Goal: Task Accomplishment & Management: Manage account settings

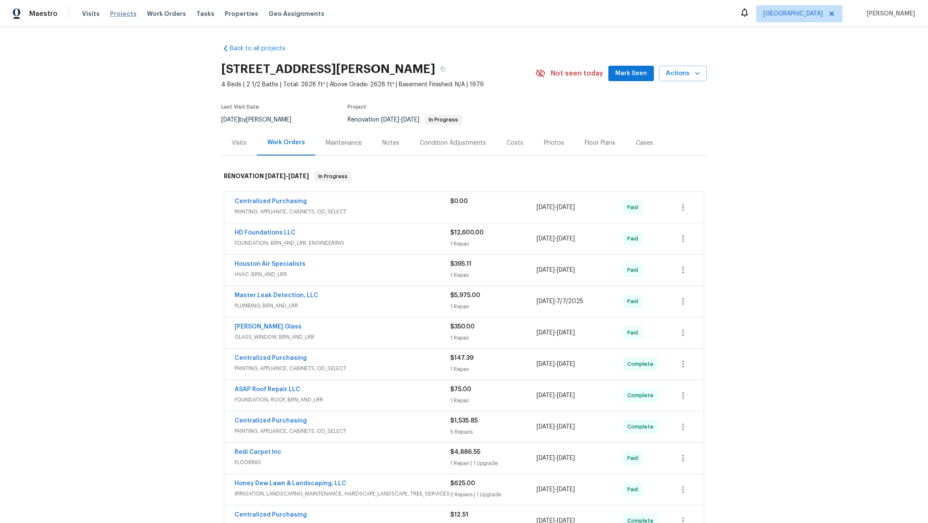
click at [119, 12] on span "Projects" at bounding box center [123, 13] width 27 height 9
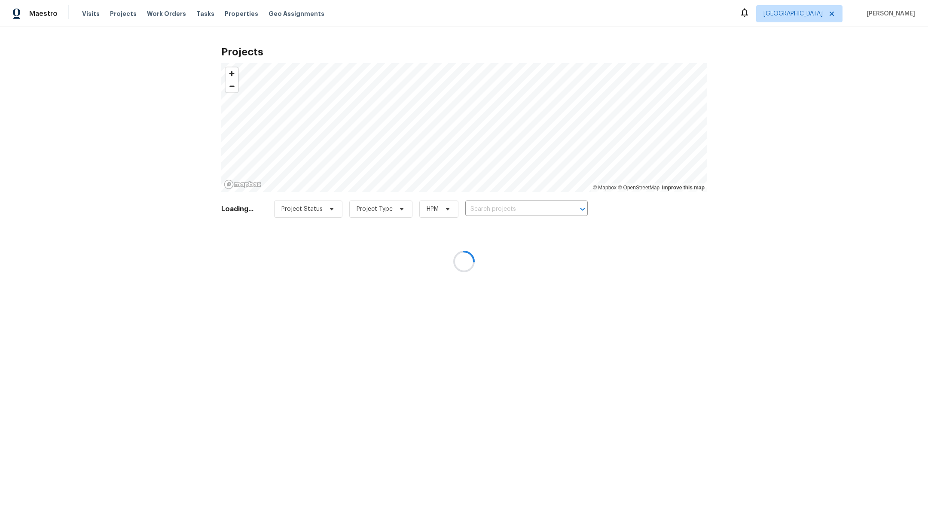
click at [486, 215] on div at bounding box center [464, 261] width 928 height 523
click at [486, 209] on div at bounding box center [464, 261] width 928 height 523
click at [486, 210] on div at bounding box center [464, 261] width 928 height 523
click at [492, 213] on div at bounding box center [464, 261] width 928 height 523
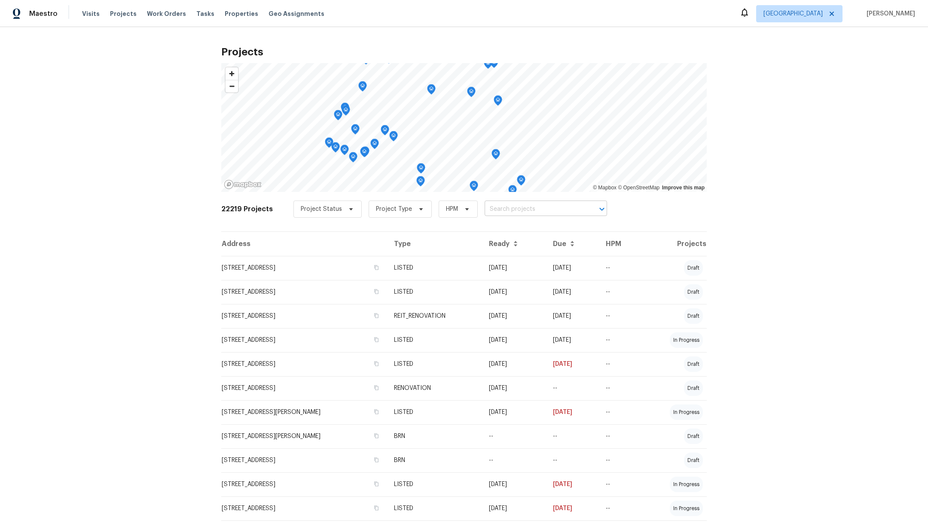
click at [492, 213] on input "text" at bounding box center [533, 209] width 98 height 13
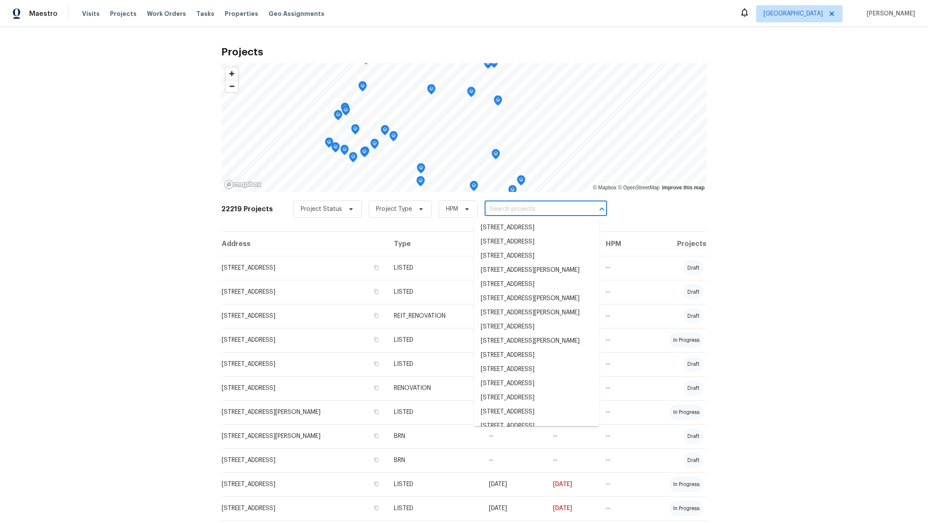
type input "1"
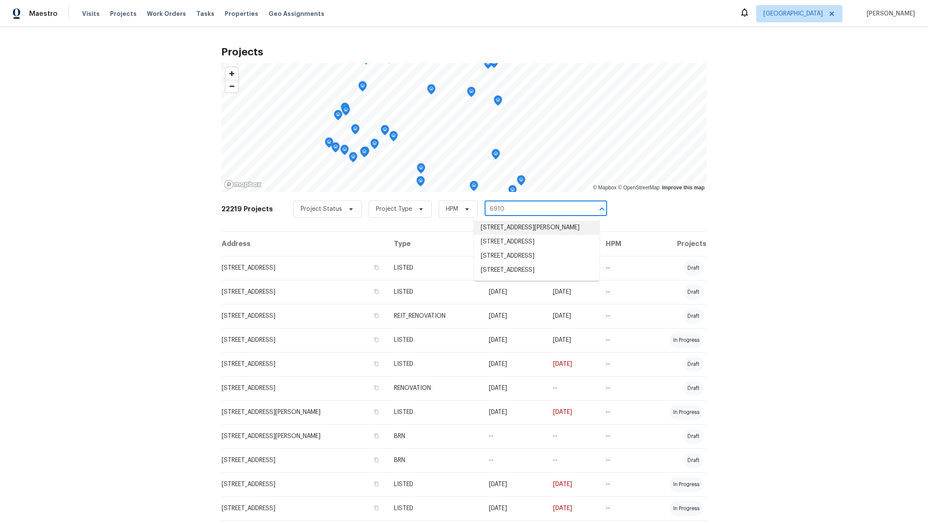
type input "6910"
click at [489, 277] on li "[STREET_ADDRESS]" at bounding box center [536, 270] width 125 height 14
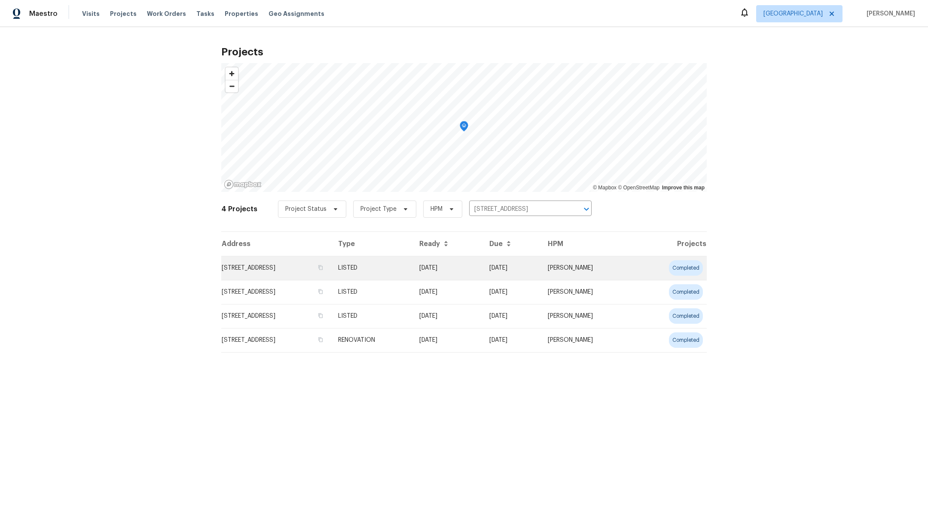
click at [265, 268] on td "[STREET_ADDRESS]" at bounding box center [276, 268] width 110 height 24
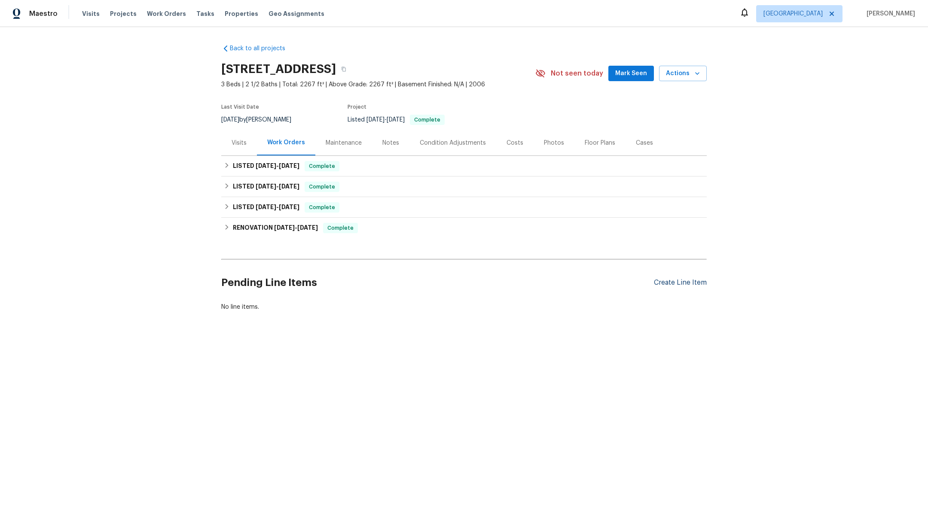
click at [676, 282] on div "Create Line Item" at bounding box center [680, 283] width 53 height 8
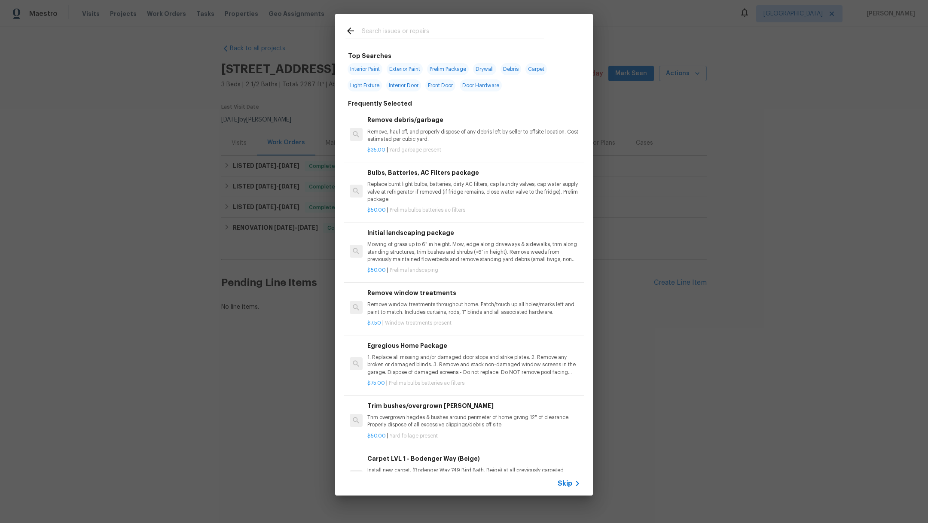
click at [390, 30] on input "text" at bounding box center [453, 32] width 182 height 13
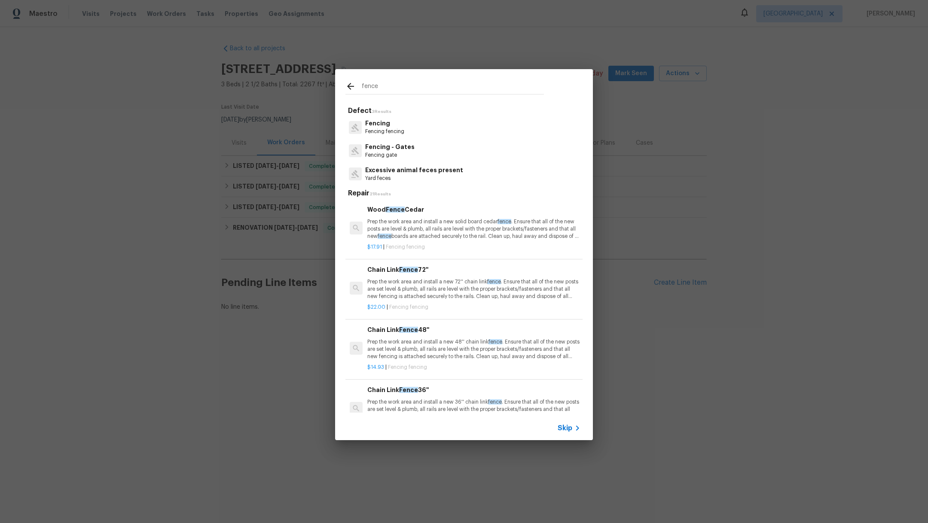
type input "fence"
click at [387, 126] on p "Fencing" at bounding box center [384, 123] width 39 height 9
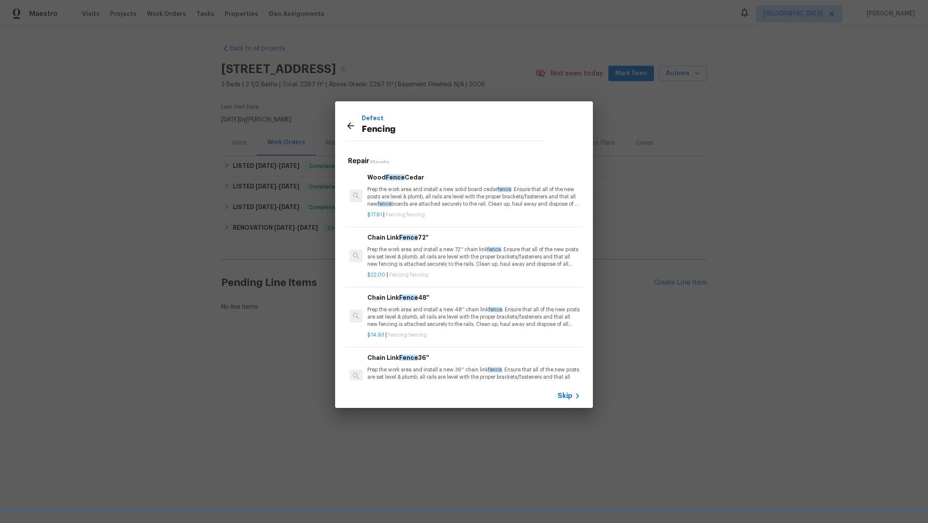
scroll to position [141, 0]
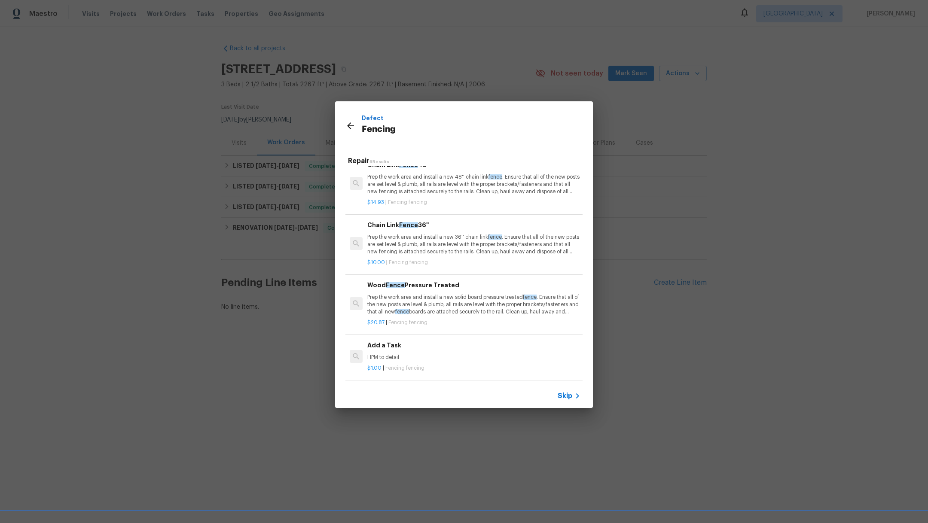
click at [455, 354] on p "HPM to detail" at bounding box center [473, 357] width 213 height 7
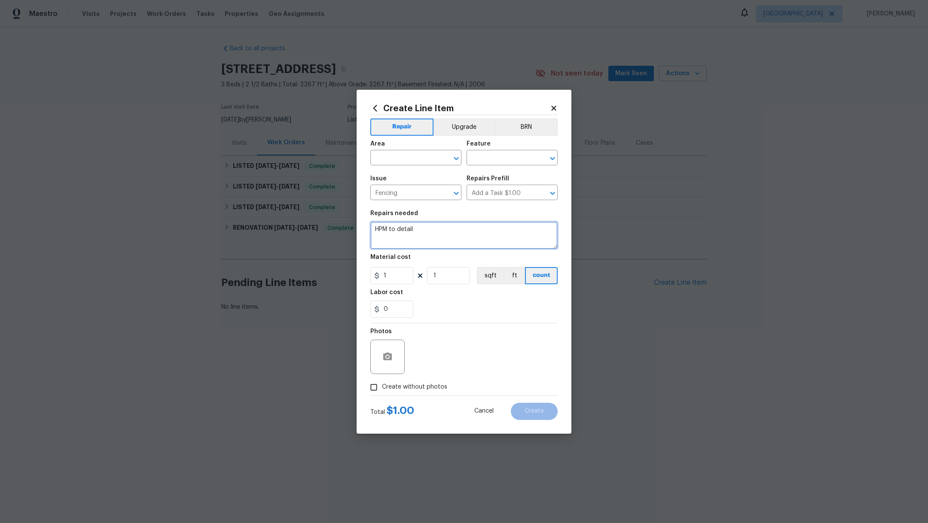
drag, startPoint x: 435, startPoint y: 239, endPoint x: 327, endPoint y: 221, distance: 110.1
click at [327, 221] on div "Create Line Item Repair Upgrade BRN Area ​ Feature ​ Issue Fencing ​ Repairs Pr…" at bounding box center [464, 261] width 928 height 523
type textarea "Fence repair"
click at [390, 161] on input "text" at bounding box center [403, 158] width 67 height 13
click at [399, 177] on li "Back" at bounding box center [415, 177] width 91 height 14
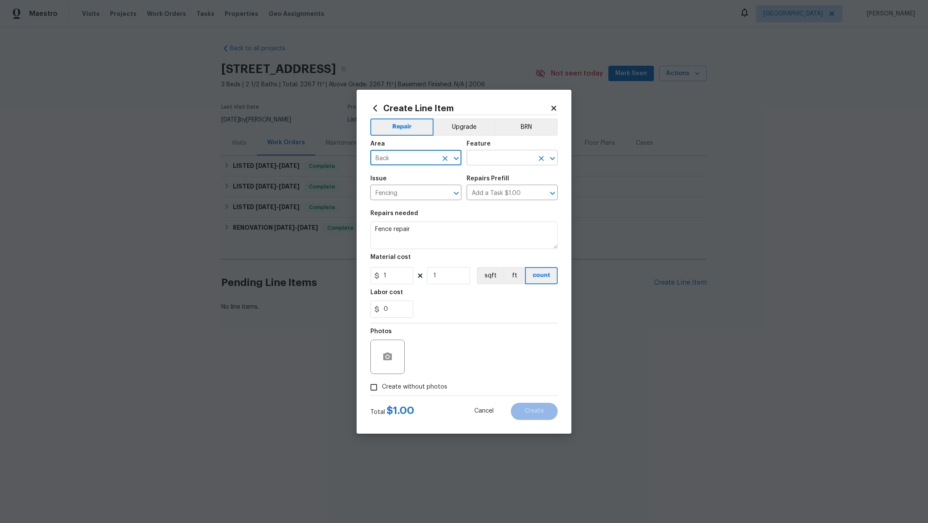
type input "Back"
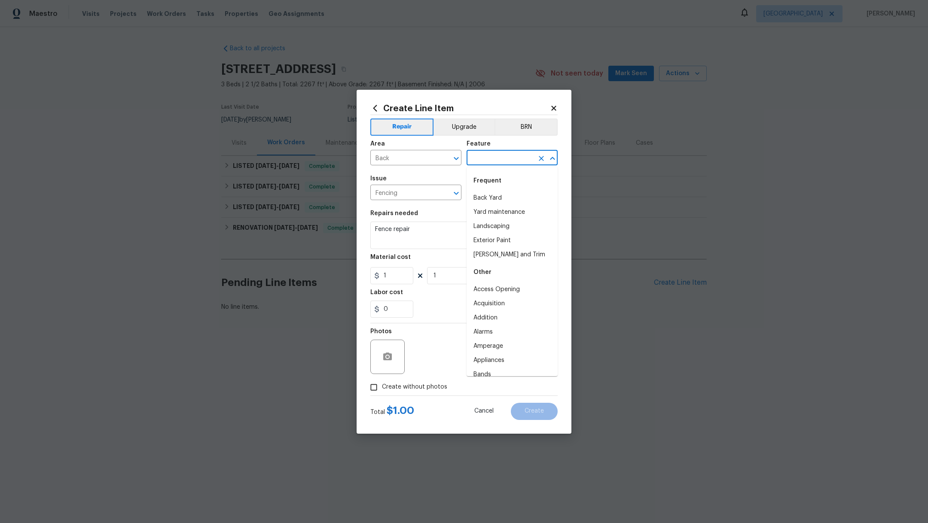
click at [479, 152] on input "text" at bounding box center [499, 158] width 67 height 13
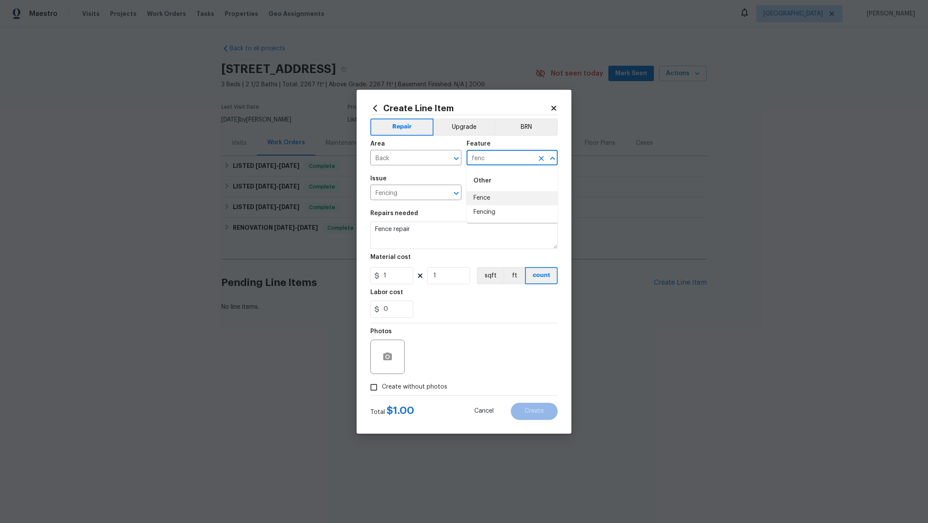
click at [489, 201] on li "Fence" at bounding box center [511, 198] width 91 height 14
type input "Fence"
drag, startPoint x: 400, startPoint y: 275, endPoint x: 337, endPoint y: 267, distance: 63.6
click at [338, 269] on div "Create Line Item Repair Upgrade BRN Area Back ​ Feature Fence ​ Issue Fencing ​…" at bounding box center [464, 261] width 928 height 523
type input "75"
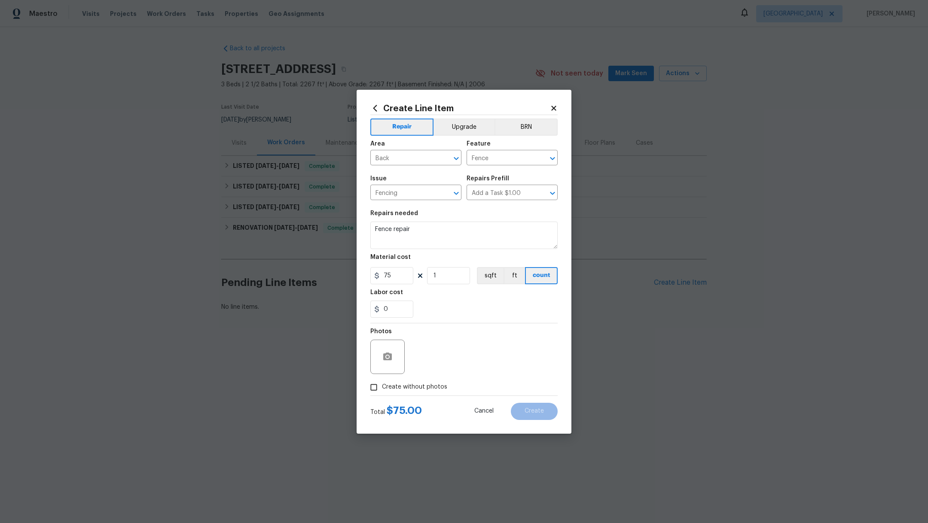
click at [482, 292] on div "Labor cost" at bounding box center [463, 294] width 187 height 11
click at [421, 232] on textarea "Fence repair" at bounding box center [463, 235] width 187 height 27
type textarea "Fence repair. Install all new pickets in that area and 2 across top and bottom."
click at [385, 387] on span "Create without photos" at bounding box center [414, 387] width 65 height 9
click at [382, 387] on input "Create without photos" at bounding box center [373, 387] width 16 height 16
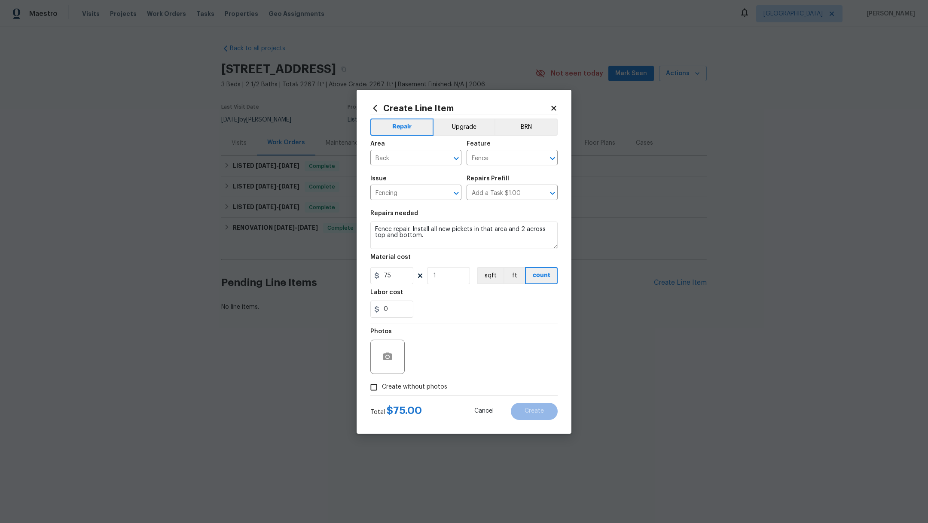
checkbox input "true"
click at [489, 362] on textarea at bounding box center [484, 357] width 146 height 34
type textarea "."
click at [539, 408] on span "Create" at bounding box center [533, 411] width 19 height 6
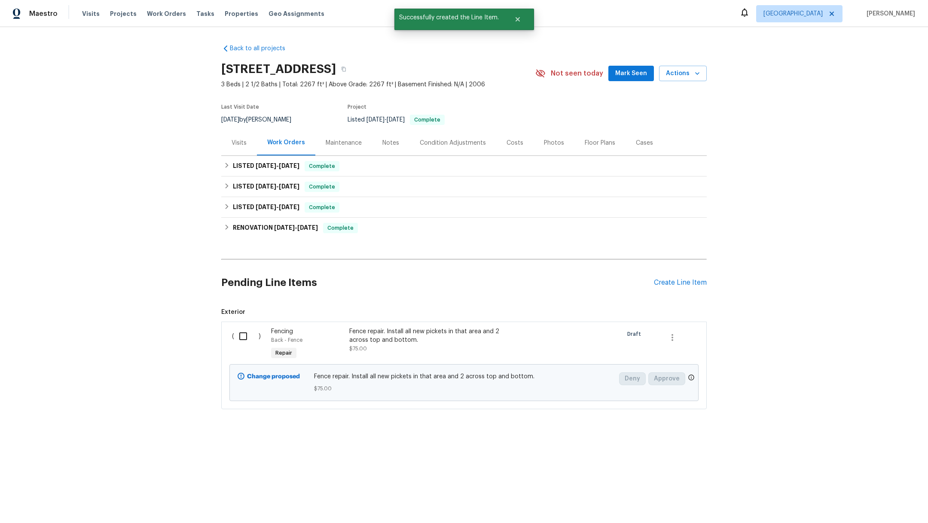
click at [236, 338] on input "checkbox" at bounding box center [246, 336] width 24 height 18
checkbox input "true"
click at [856, 508] on button "Create Work Order" at bounding box center [878, 502] width 71 height 16
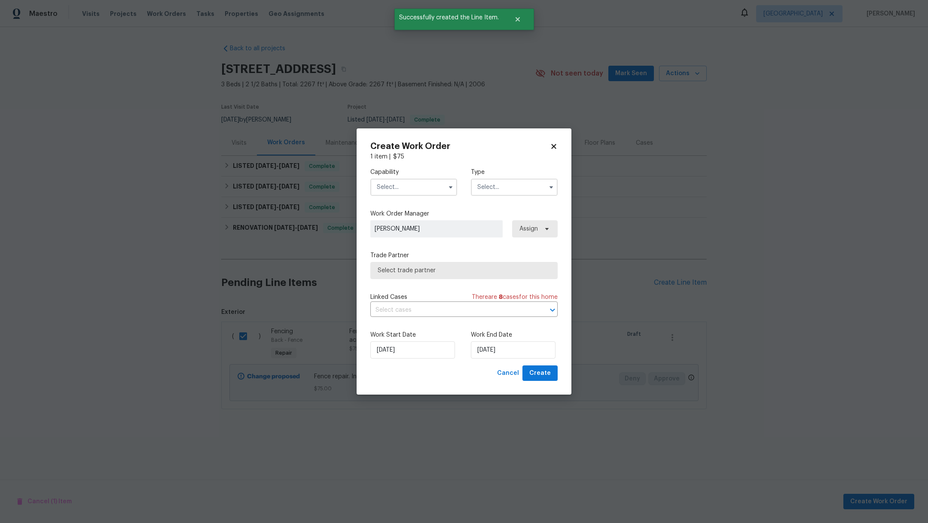
click at [387, 189] on input "text" at bounding box center [413, 187] width 87 height 17
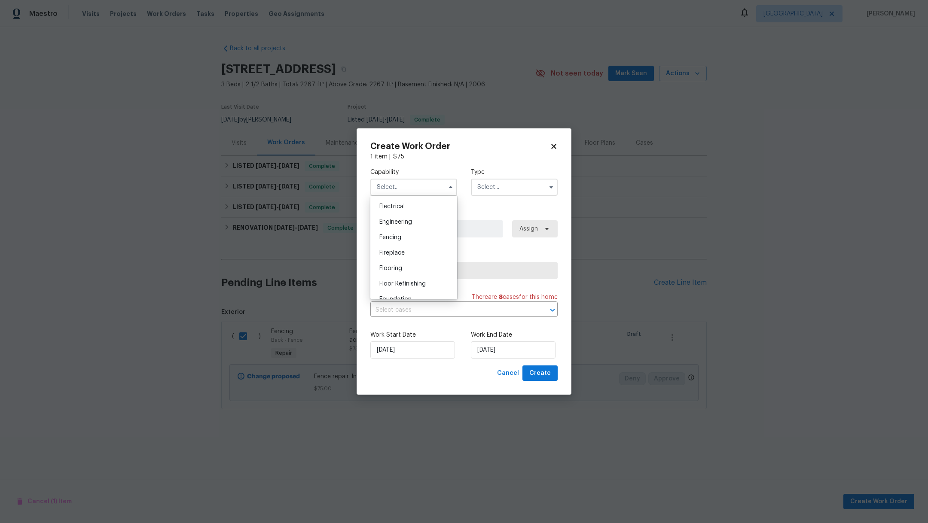
scroll to position [361, 0]
click at [419, 263] on div "General Contractor" at bounding box center [413, 255] width 82 height 15
type input "General Contractor"
click at [482, 189] on input "text" at bounding box center [514, 187] width 87 height 17
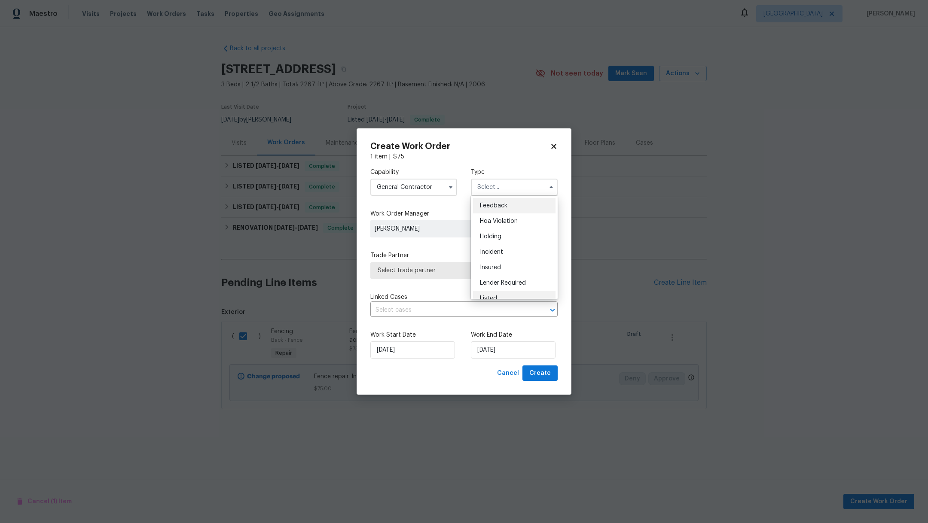
click at [503, 298] on div "Listed" at bounding box center [514, 298] width 82 height 15
type input "Listed"
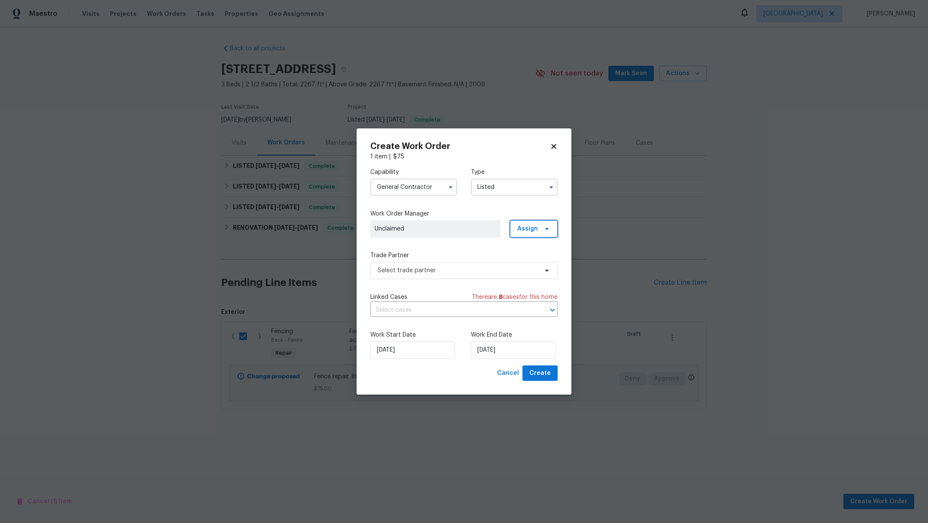
click at [526, 232] on span "Assign" at bounding box center [527, 229] width 21 height 9
click at [525, 256] on div "Assign to HPM" at bounding box center [537, 253] width 40 height 9
click at [554, 254] on div "Assign to HPM" at bounding box center [537, 253] width 40 height 9
click at [533, 252] on div "Assign to HPM" at bounding box center [537, 253] width 40 height 9
click at [535, 279] on div "Assign to me" at bounding box center [535, 277] width 37 height 9
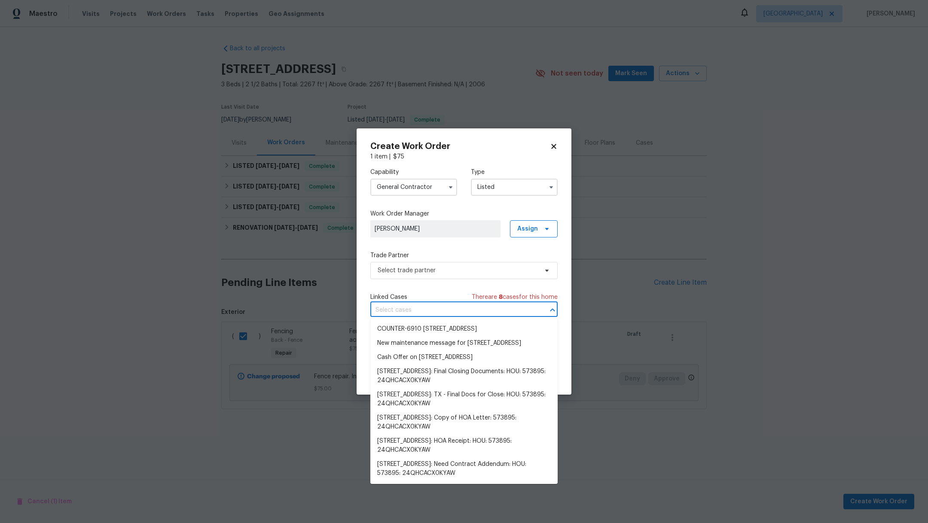
click at [479, 315] on input "text" at bounding box center [451, 310] width 163 height 13
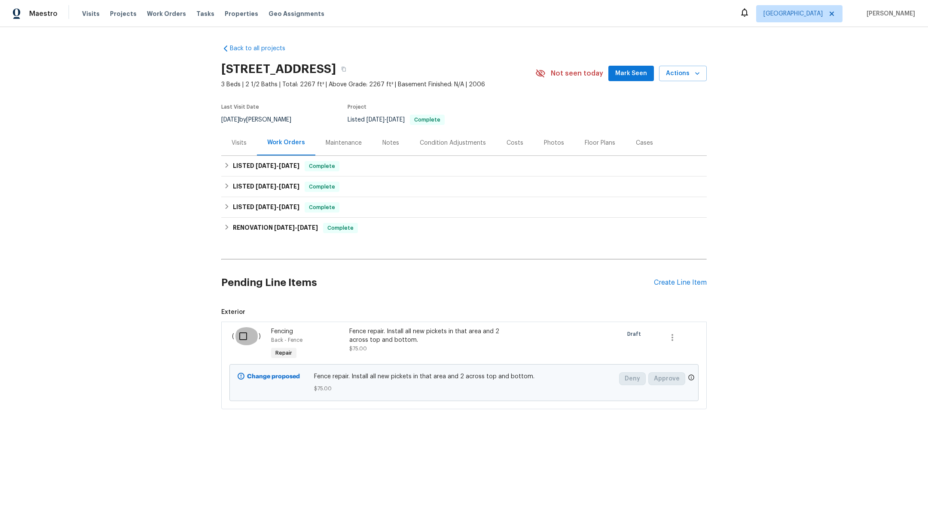
click at [237, 334] on input "checkbox" at bounding box center [246, 336] width 24 height 18
checkbox input "true"
click at [885, 502] on span "Create Work Order" at bounding box center [878, 501] width 57 height 11
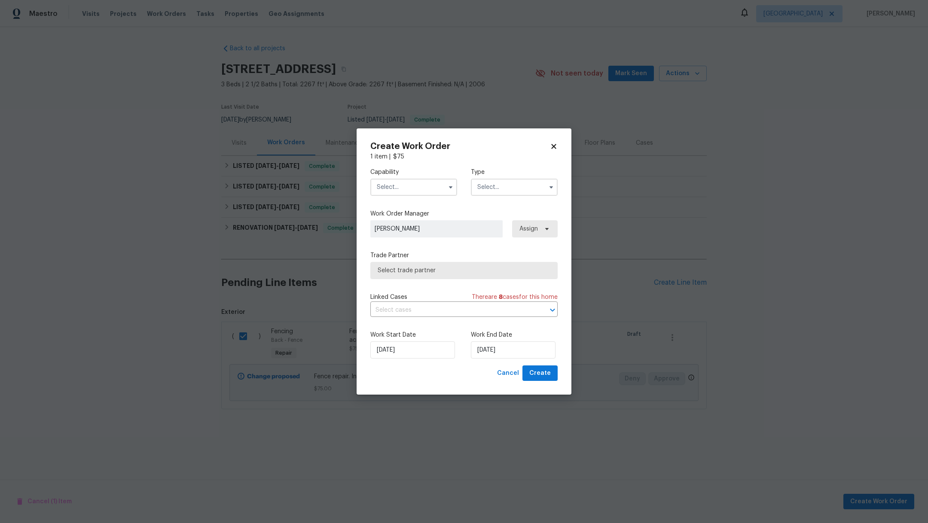
click at [404, 183] on input "text" at bounding box center [413, 187] width 87 height 17
click at [429, 259] on span "General Contractor" at bounding box center [406, 256] width 55 height 6
type input "General Contractor"
click at [489, 194] on input "text" at bounding box center [514, 187] width 87 height 17
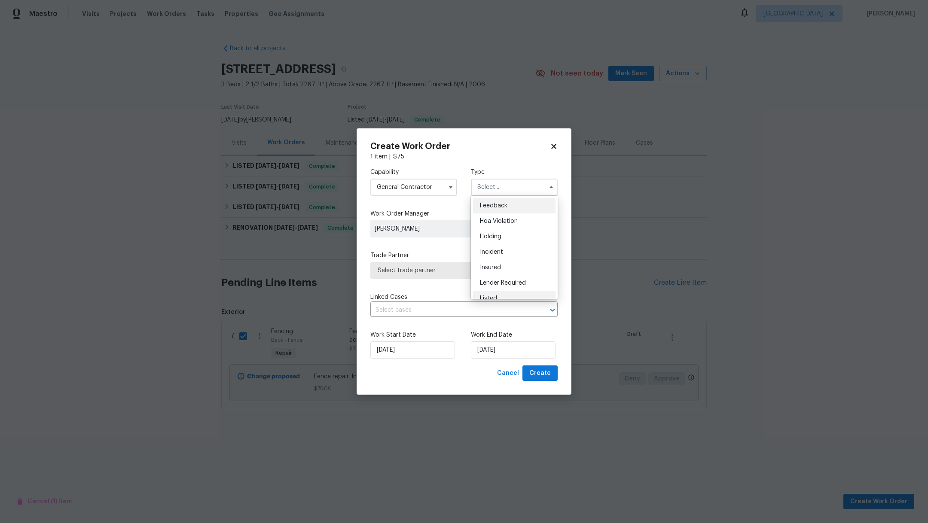
click at [509, 292] on div "Listed" at bounding box center [514, 298] width 82 height 15
type input "Listed"
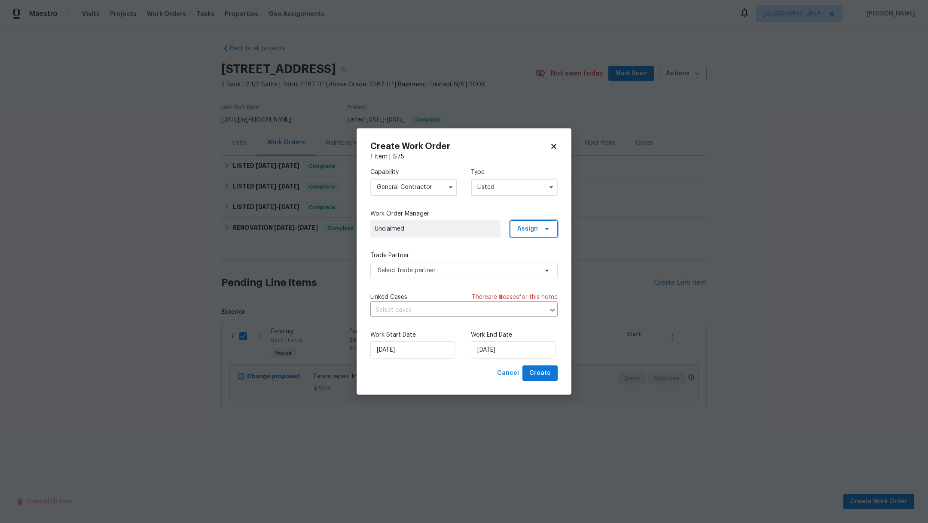
click at [522, 225] on span "Assign" at bounding box center [527, 229] width 21 height 9
click at [527, 251] on div "Assign to HPM" at bounding box center [537, 253] width 40 height 9
click at [430, 270] on span "Select trade partner" at bounding box center [457, 270] width 160 height 9
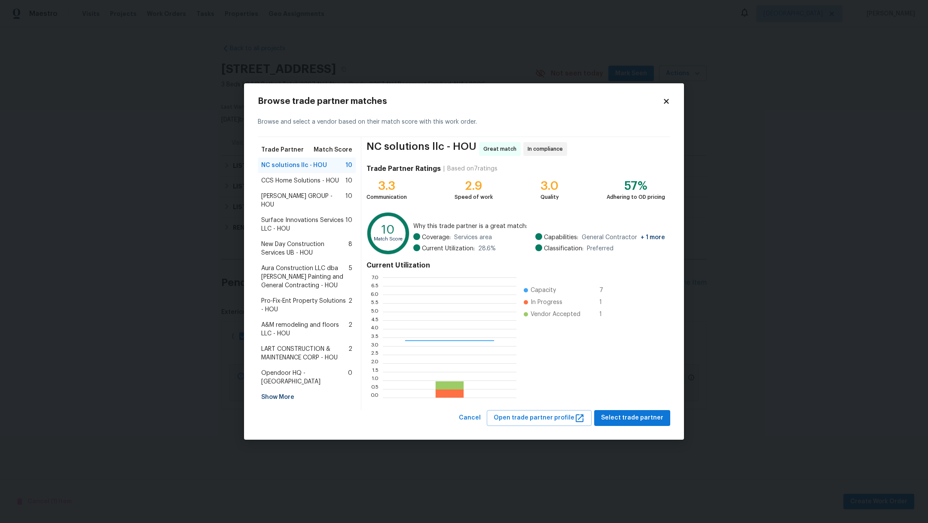
scroll to position [111, 124]
click at [307, 350] on span "LART CONSTRUCTION & MAINTENANCE CORP - HOU" at bounding box center [304, 353] width 87 height 17
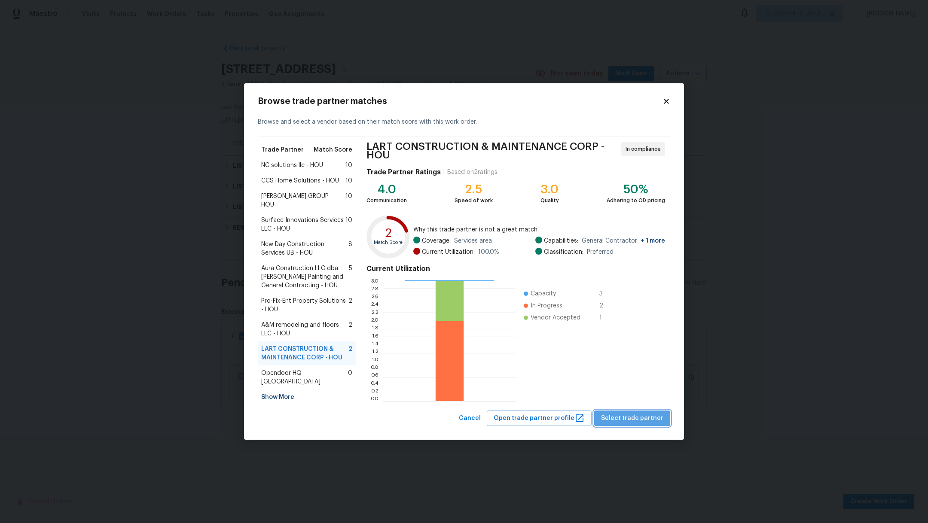
click at [648, 420] on span "Select trade partner" at bounding box center [632, 418] width 62 height 11
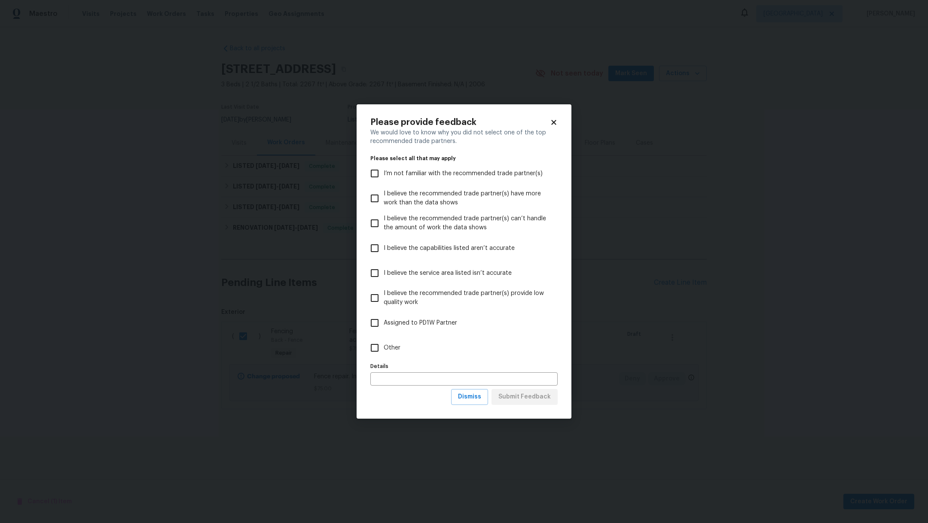
click at [407, 351] on label "Other" at bounding box center [457, 347] width 185 height 25
click at [383, 351] on input "Other" at bounding box center [374, 348] width 18 height 18
checkbox input "true"
click at [543, 398] on span "Submit Feedback" at bounding box center [524, 397] width 52 height 11
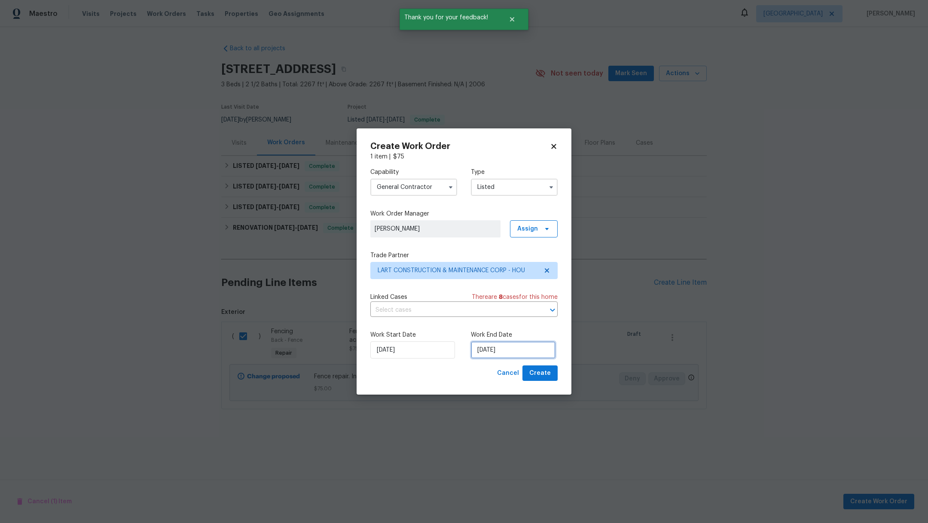
click at [540, 344] on input "[DATE]" at bounding box center [513, 349] width 85 height 17
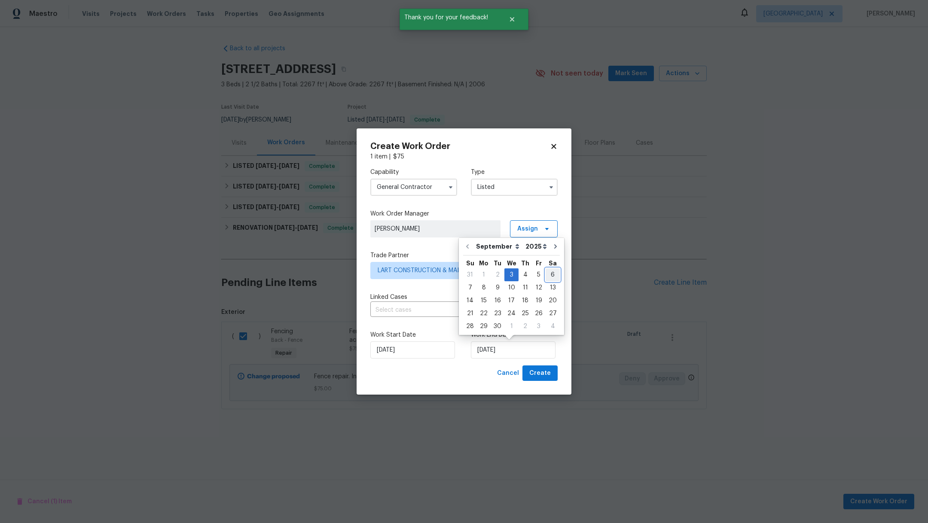
click at [549, 277] on div "6" at bounding box center [552, 275] width 14 height 12
type input "[DATE]"
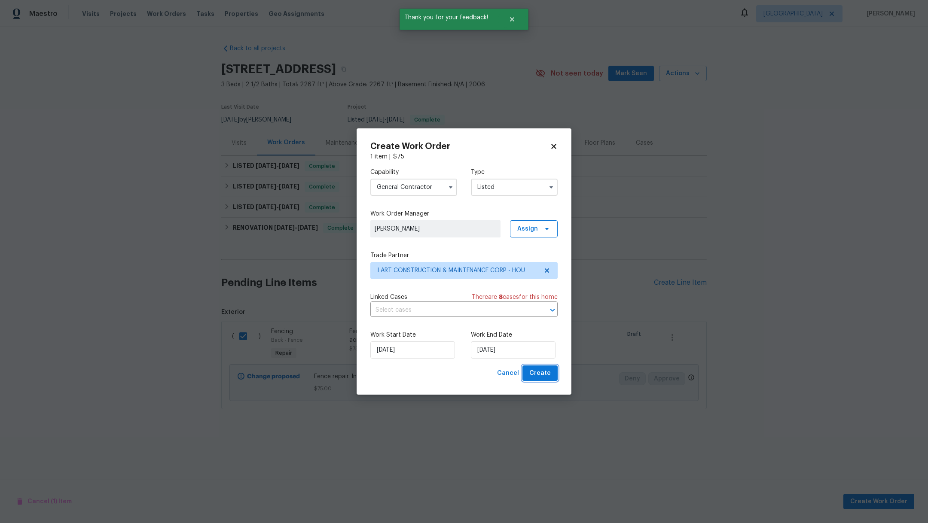
click at [542, 377] on span "Create" at bounding box center [539, 373] width 21 height 11
checkbox input "false"
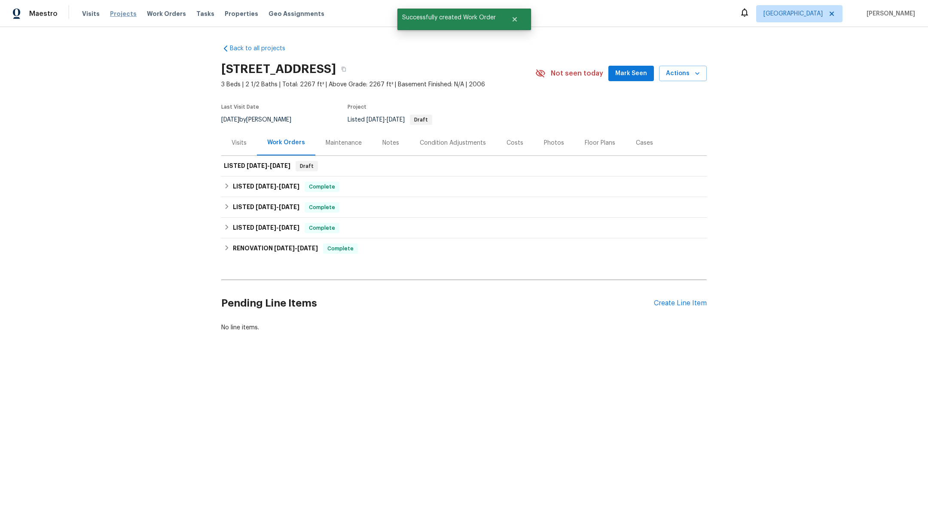
click at [116, 14] on span "Projects" at bounding box center [123, 13] width 27 height 9
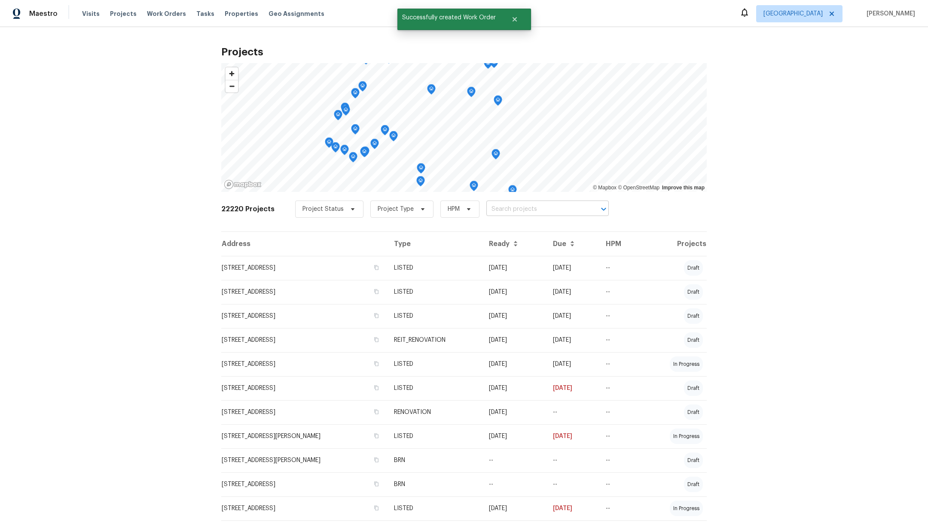
click at [495, 211] on input "text" at bounding box center [535, 209] width 98 height 13
type input "19131"
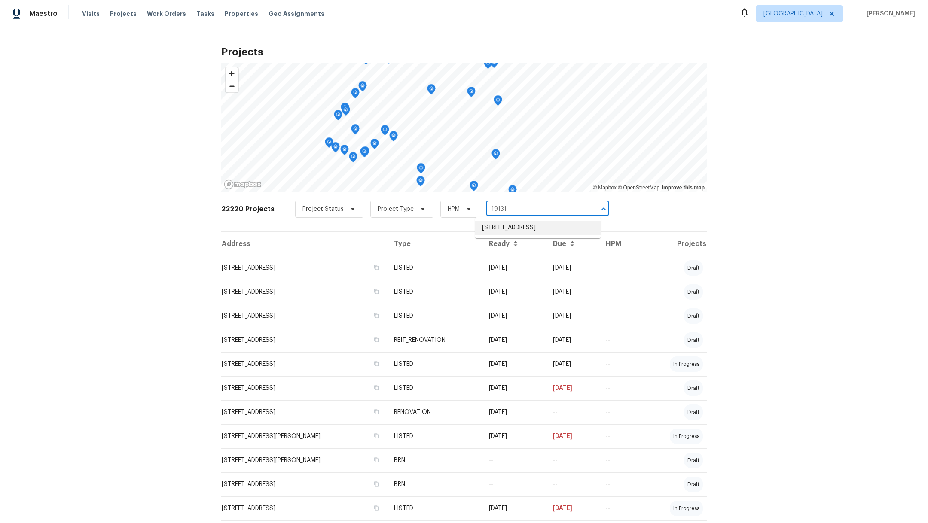
click at [501, 231] on li "19131 Tierra Mist Ln, Richmond, TX 77407" at bounding box center [537, 228] width 125 height 14
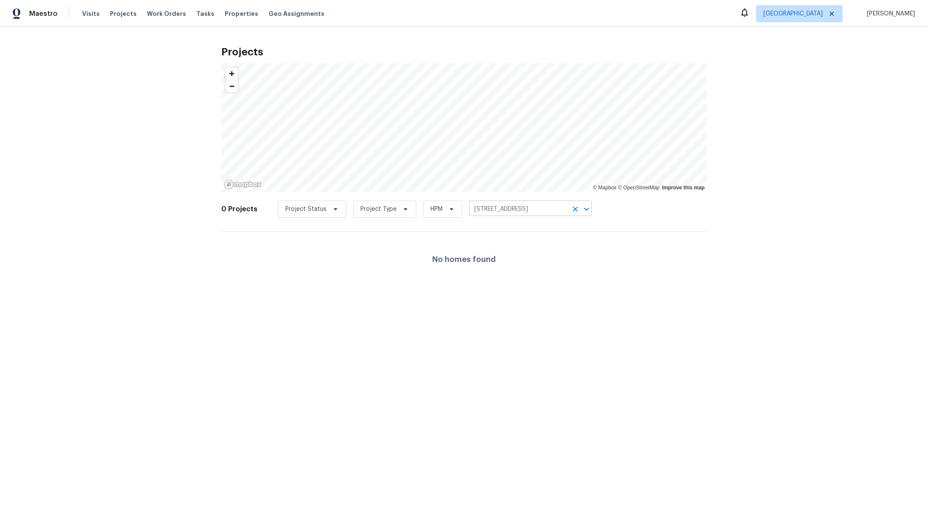
click at [571, 211] on icon "Clear" at bounding box center [575, 209] width 9 height 9
click at [525, 211] on input "text" at bounding box center [518, 209] width 98 height 13
type input "1"
type input "dusty"
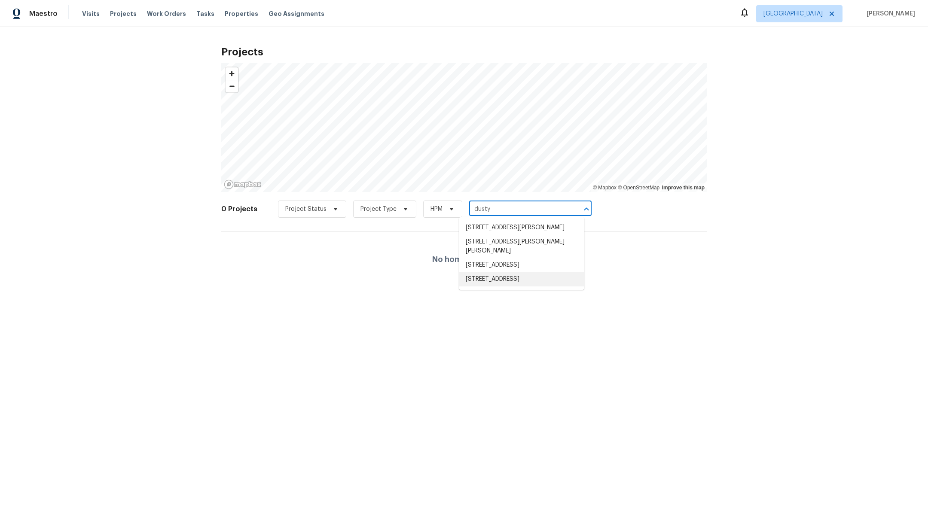
click at [517, 286] on li "[STREET_ADDRESS]" at bounding box center [521, 279] width 125 height 14
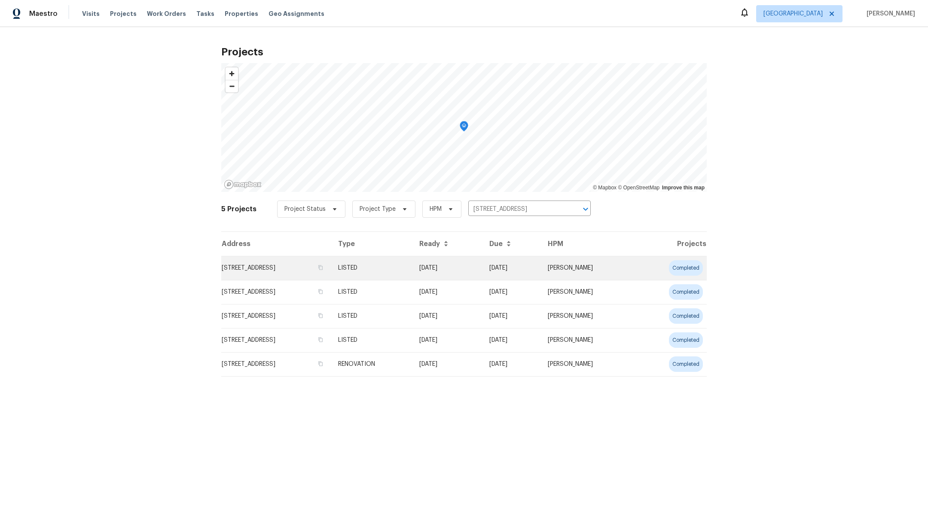
click at [269, 263] on td "[STREET_ADDRESS]" at bounding box center [276, 268] width 110 height 24
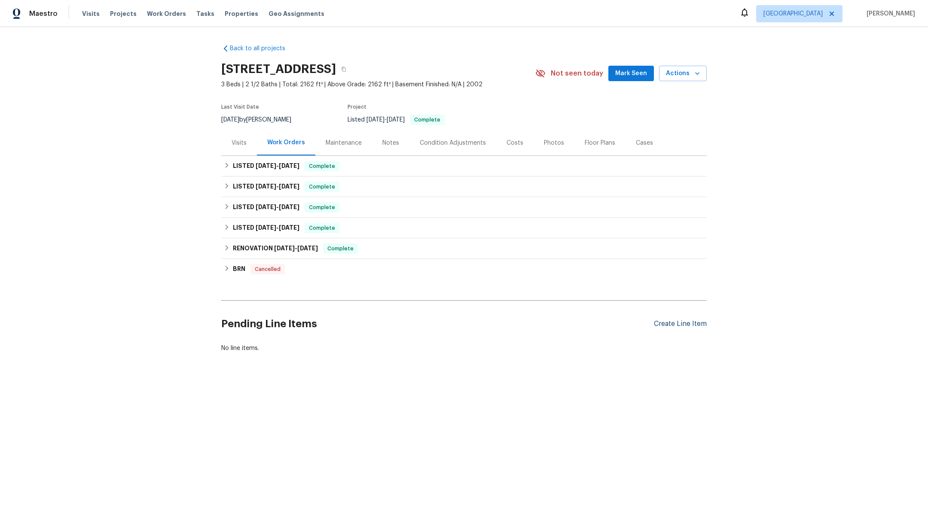
click at [660, 323] on div "Create Line Item" at bounding box center [680, 324] width 53 height 8
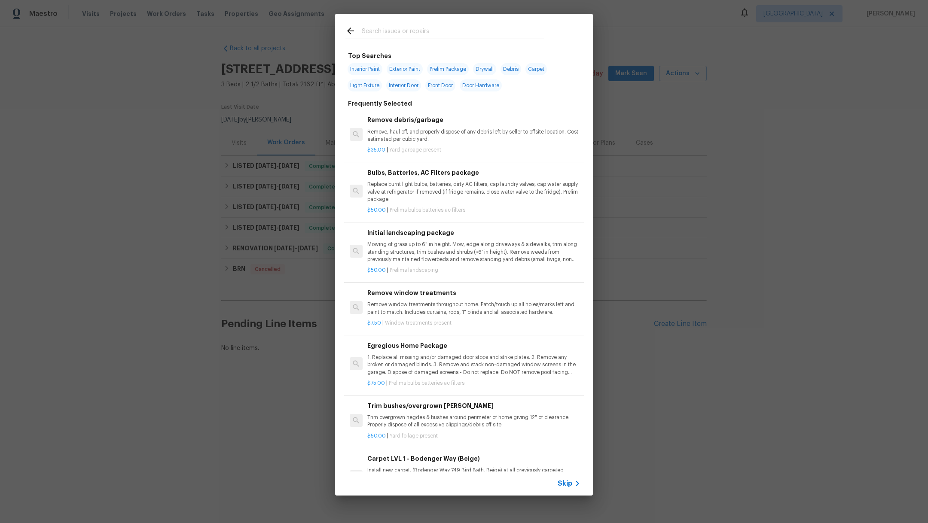
click at [369, 34] on input "text" at bounding box center [453, 32] width 182 height 13
click at [427, 198] on p "Replace burnt light bulbs, batteries, dirty AC filters, cap laundry valves, cap…" at bounding box center [473, 192] width 213 height 22
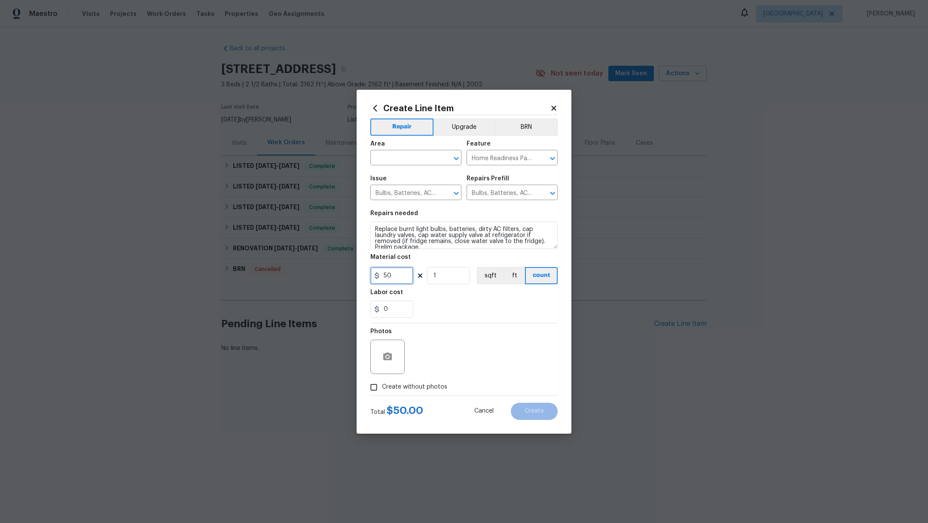
drag, startPoint x: 395, startPoint y: 280, endPoint x: 346, endPoint y: 258, distance: 53.6
click at [346, 258] on div "Create Line Item Repair Upgrade BRN Area ​ Feature Home Readiness Packages ​ Is…" at bounding box center [464, 261] width 928 height 523
type input "75"
click at [462, 237] on textarea "Replace burnt light bulbs, batteries, dirty AC filters, cap laundry valves, cap…" at bounding box center [463, 235] width 187 height 27
click at [374, 229] on textarea "Replace burnt light bulbs, batteries, dirty AC filters, cap laundry valves, cap…" at bounding box center [463, 235] width 187 height 27
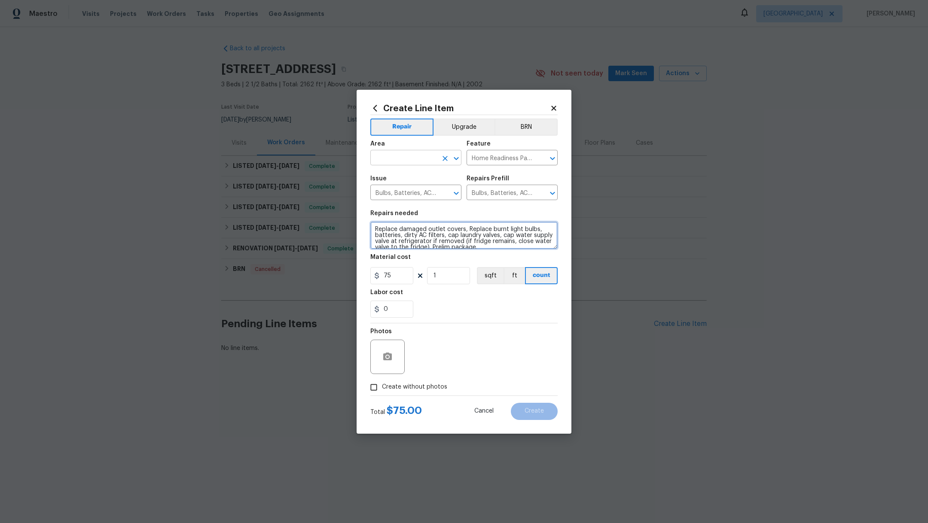
type textarea "Replace damaged outlet covers, Replace burnt light bulbs, batteries, dirty AC f…"
click at [400, 157] on input "text" at bounding box center [403, 158] width 67 height 13
click at [403, 189] on li "Interior Overall" at bounding box center [415, 192] width 91 height 14
type input "Interior Overall"
click at [395, 378] on div "Photos" at bounding box center [388, 351] width 36 height 56
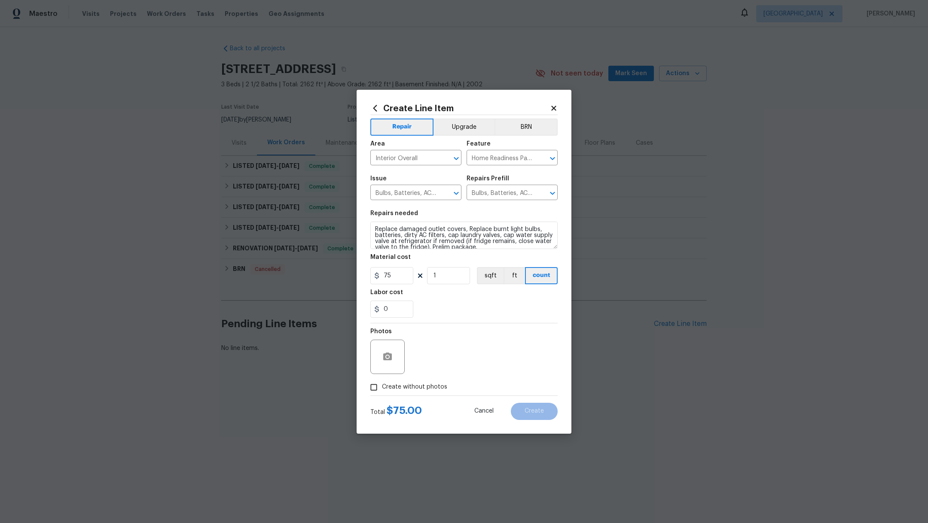
click at [409, 382] on label "Create without photos" at bounding box center [406, 387] width 82 height 16
click at [382, 382] on input "Create without photos" at bounding box center [373, 387] width 16 height 16
checkbox input "true"
click at [450, 349] on textarea at bounding box center [484, 357] width 146 height 34
type textarea "."
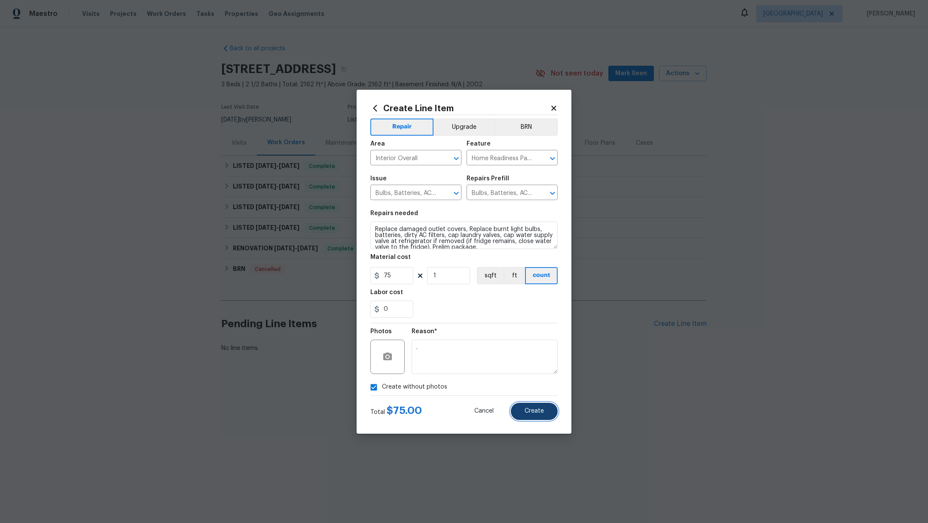
click at [533, 411] on span "Create" at bounding box center [533, 411] width 19 height 6
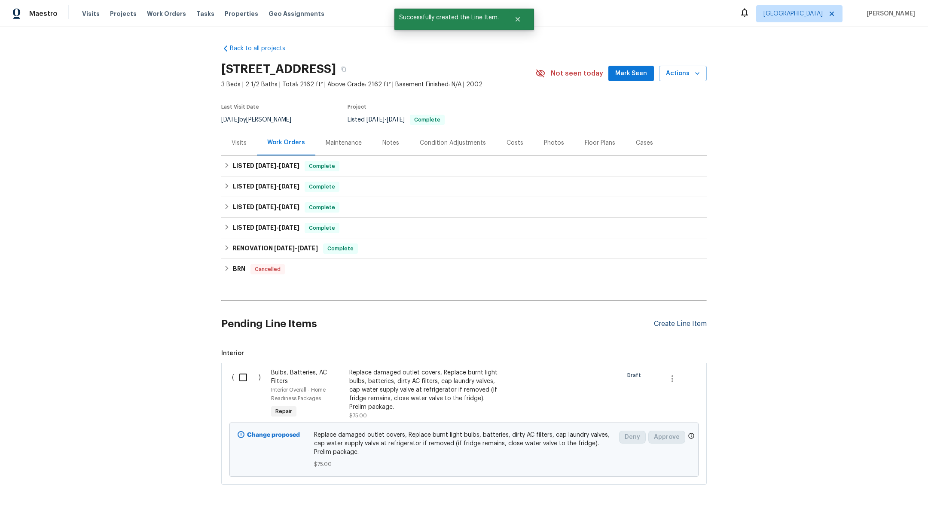
click at [667, 324] on div "Create Line Item" at bounding box center [680, 324] width 53 height 8
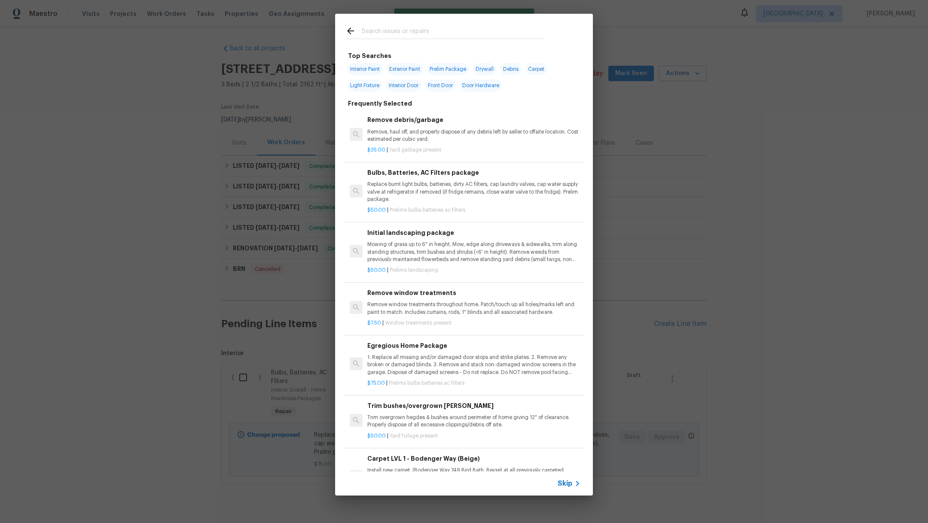
click at [390, 30] on input "text" at bounding box center [453, 32] width 182 height 13
type input "l"
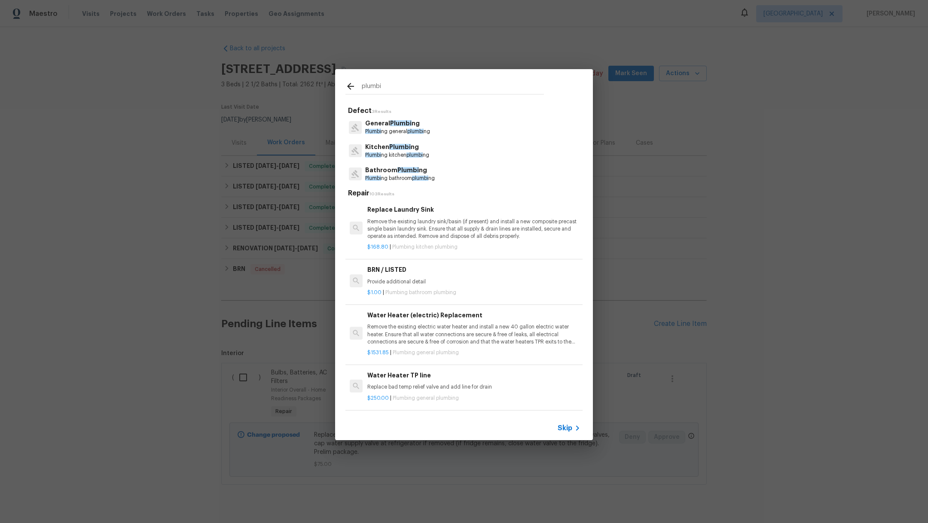
type input "plumbi"
click at [384, 177] on p "Plumbi ng bathroom plumbi ng" at bounding box center [400, 178] width 70 height 7
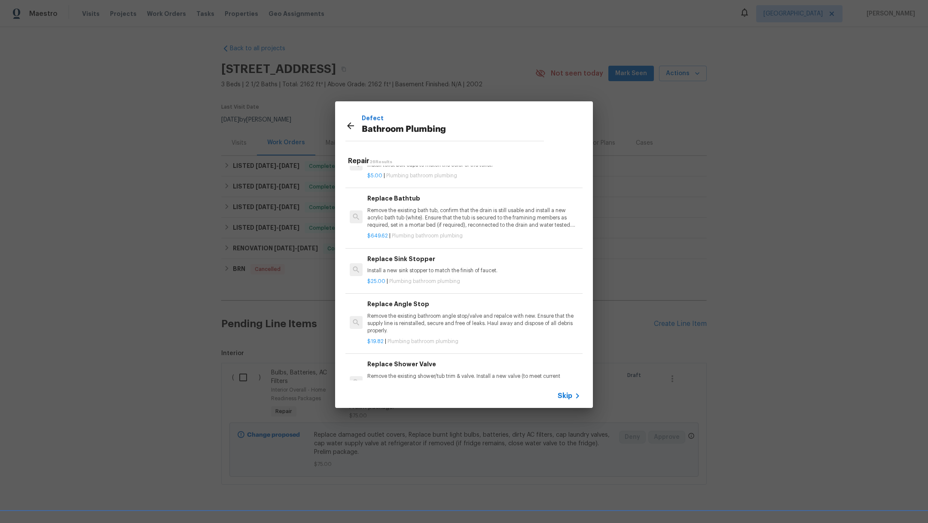
scroll to position [1156, 0]
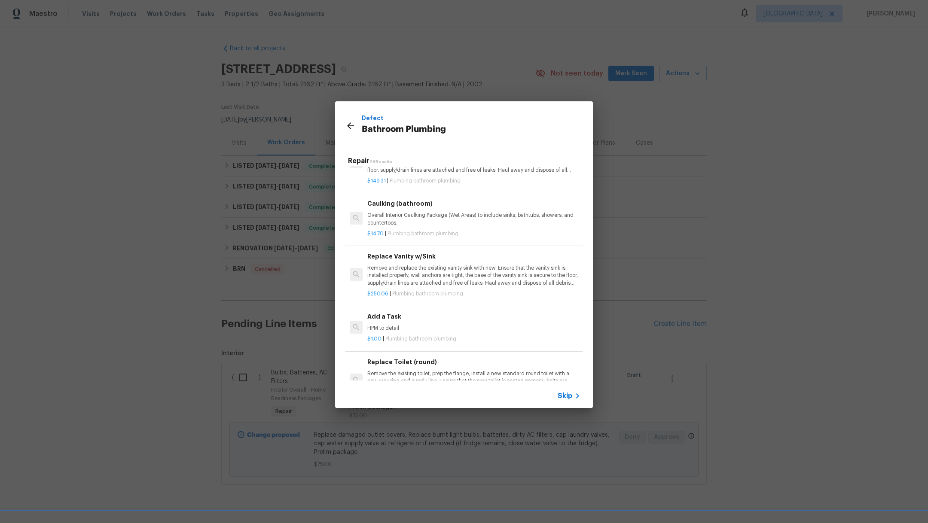
click at [482, 327] on p "HPM to detail" at bounding box center [473, 328] width 213 height 7
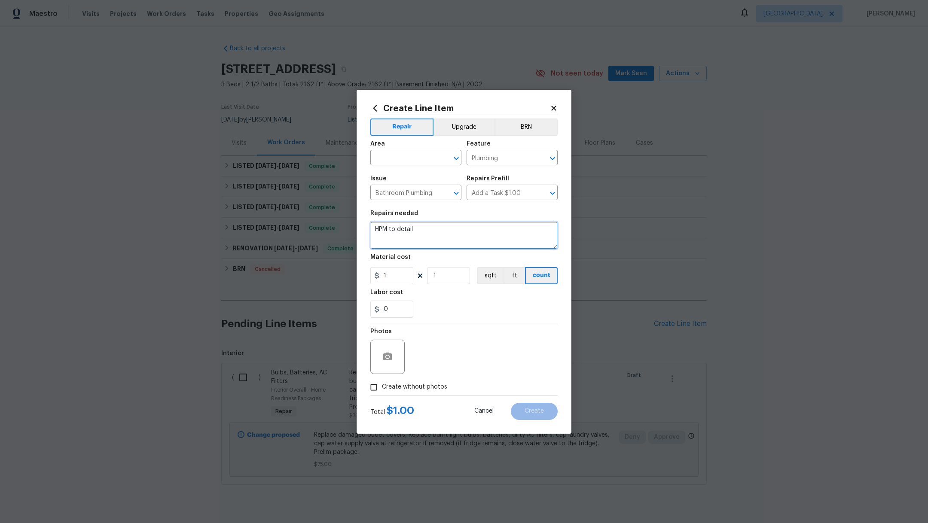
drag, startPoint x: 424, startPoint y: 228, endPoint x: 330, endPoint y: 230, distance: 94.5
click at [330, 230] on div "Create Line Item Repair Upgrade BRN Area ​ Feature Plumbing ​ Issue Bathroom Pl…" at bounding box center [464, 261] width 928 height 523
type textarea "Repair leaking faucet in upper vanity. Paint vanity bottom."
drag, startPoint x: 397, startPoint y: 276, endPoint x: 324, endPoint y: 268, distance: 73.8
click at [324, 268] on div "Create Line Item Repair Upgrade BRN Area ​ Feature Plumbing ​ Issue Bathroom Pl…" at bounding box center [464, 261] width 928 height 523
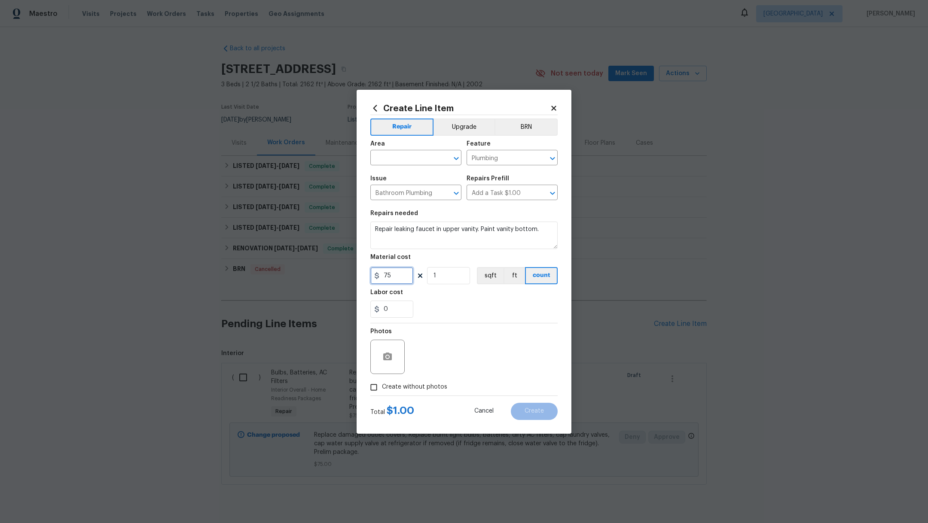
type input "75"
click at [472, 303] on div "0" at bounding box center [463, 309] width 187 height 17
click at [410, 383] on span "Create without photos" at bounding box center [414, 387] width 65 height 9
click at [382, 383] on input "Create without photos" at bounding box center [373, 387] width 16 height 16
checkbox input "true"
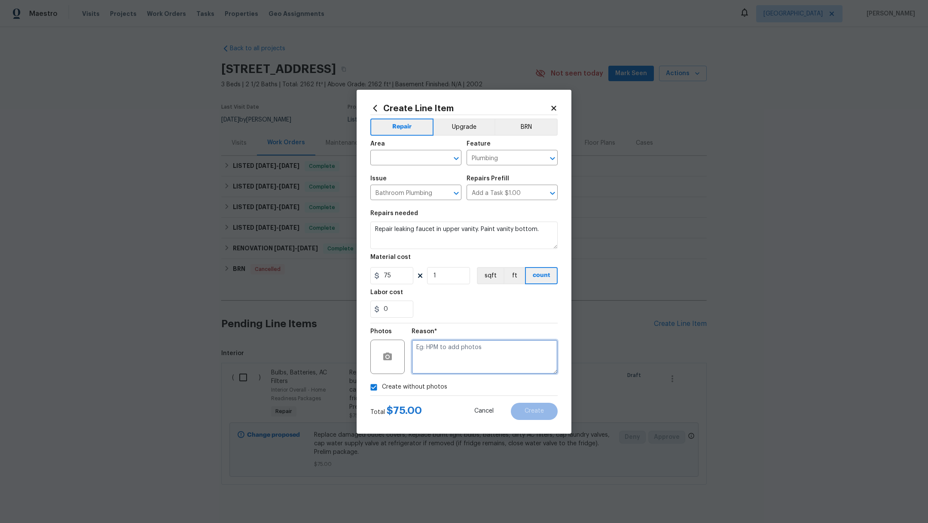
click at [461, 362] on textarea at bounding box center [484, 357] width 146 height 34
type textarea "l"
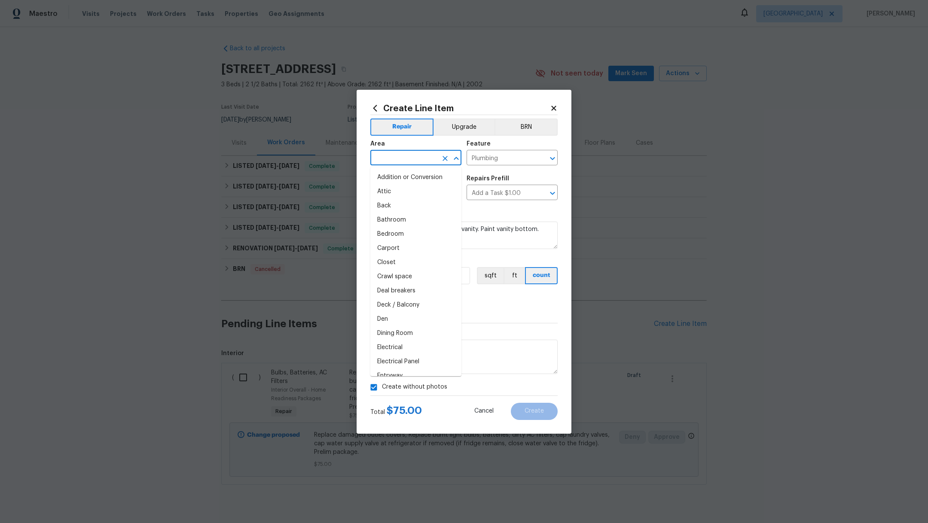
click at [409, 153] on input "text" at bounding box center [403, 158] width 67 height 13
click at [406, 178] on li "Bathroom" at bounding box center [415, 177] width 91 height 14
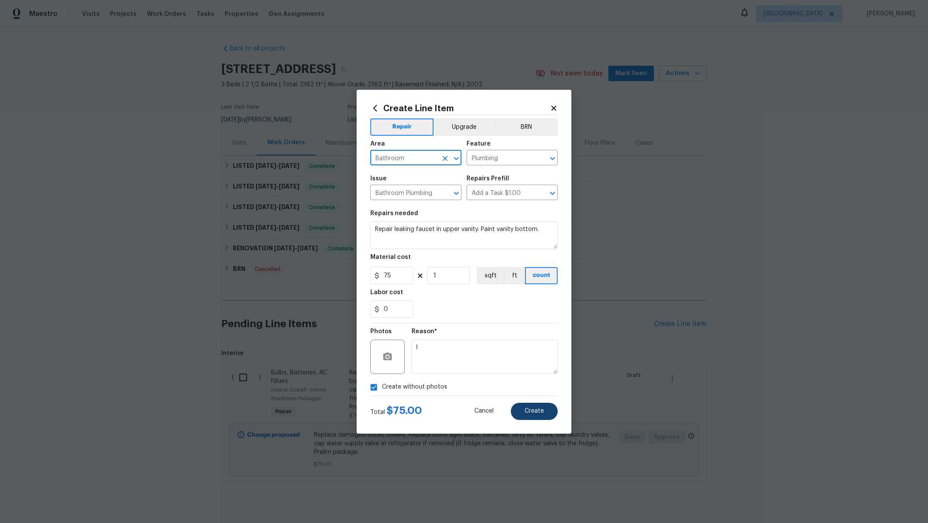
type input "Bathroom"
click at [535, 408] on span "Create" at bounding box center [533, 411] width 19 height 6
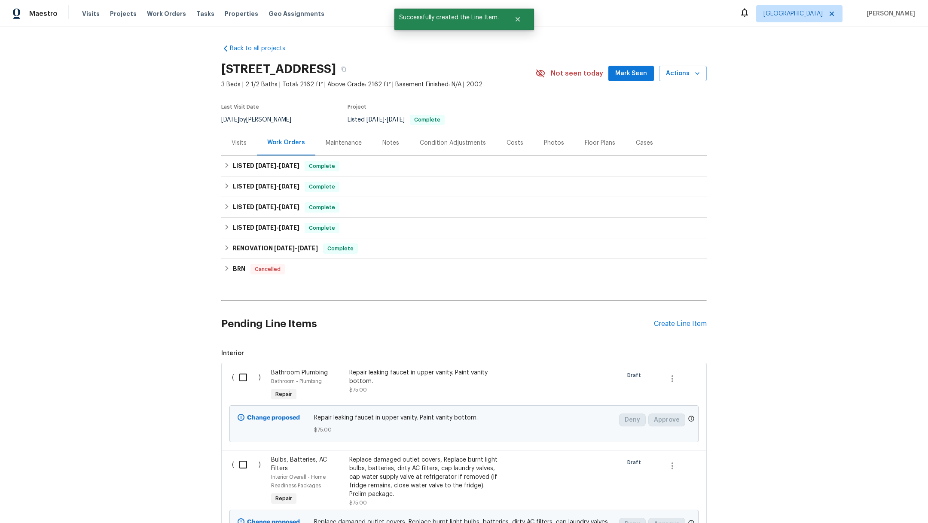
scroll to position [117, 0]
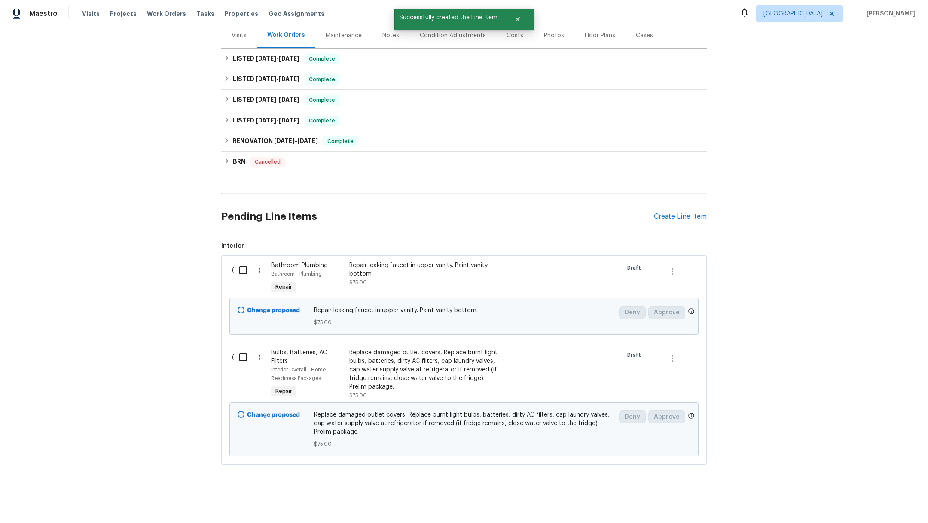
click at [239, 261] on input "checkbox" at bounding box center [246, 270] width 24 height 18
checkbox input "true"
click at [239, 360] on div "( )" at bounding box center [248, 374] width 39 height 57
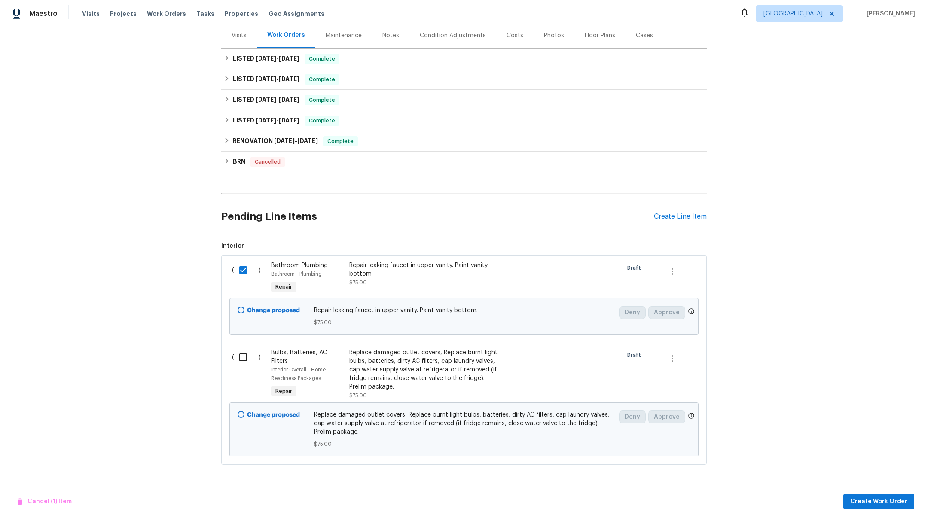
click at [239, 351] on input "checkbox" at bounding box center [246, 357] width 24 height 18
checkbox input "true"
click at [866, 504] on span "Create Work Order" at bounding box center [878, 501] width 57 height 11
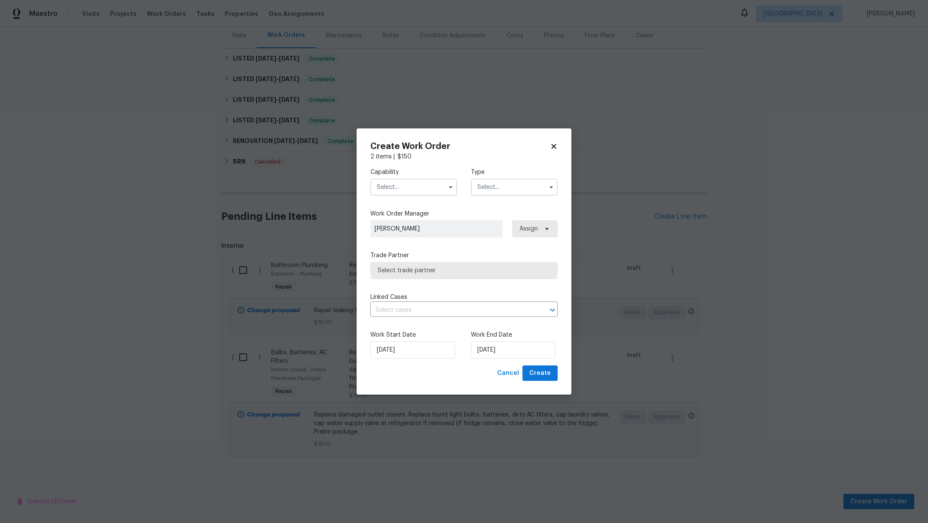
checkbox input "false"
click at [385, 186] on input "text" at bounding box center [413, 187] width 87 height 17
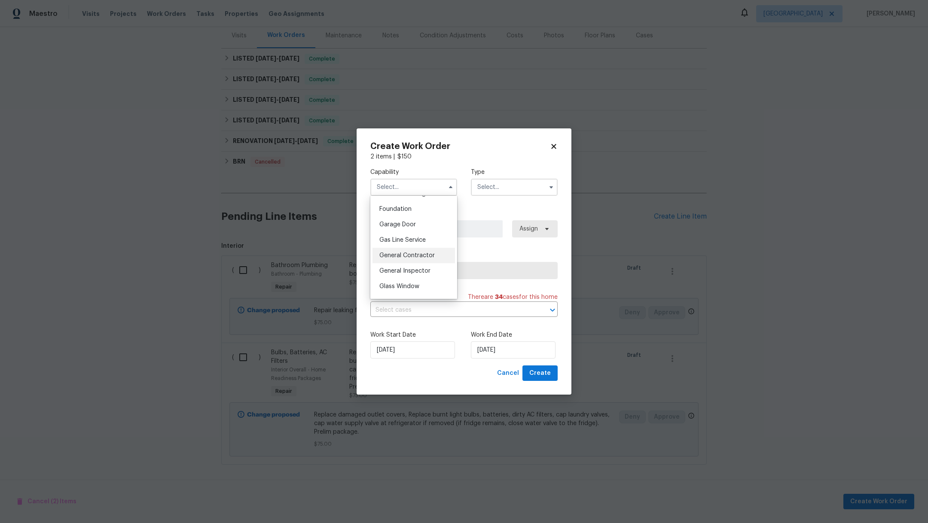
click at [409, 259] on span "General Contractor" at bounding box center [406, 256] width 55 height 6
type input "General Contractor"
click at [493, 192] on input "text" at bounding box center [514, 187] width 87 height 17
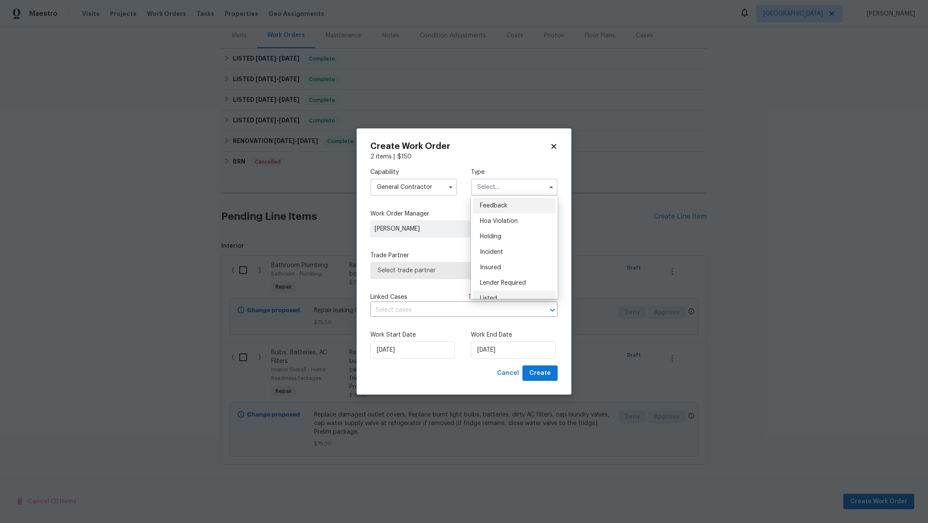
click at [490, 294] on div "Listed" at bounding box center [514, 298] width 82 height 15
type input "Listed"
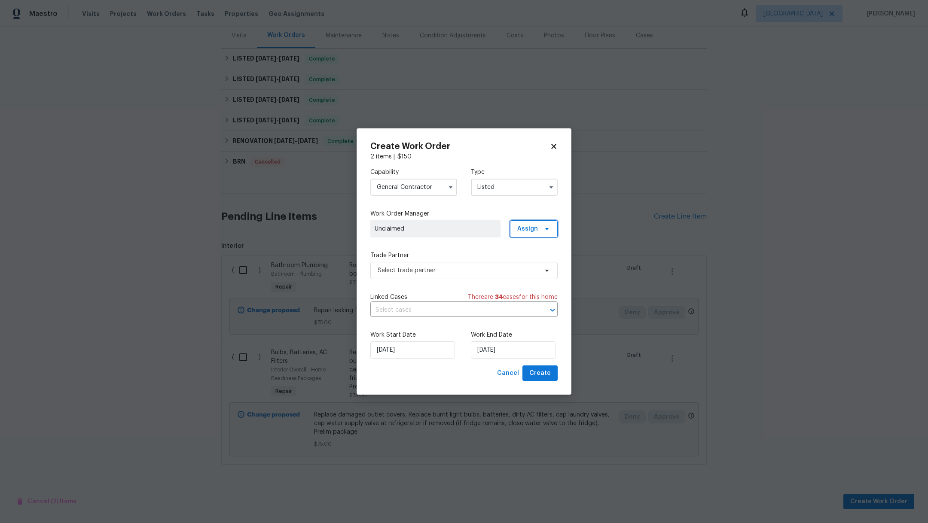
click at [521, 233] on span "Assign" at bounding box center [534, 228] width 48 height 17
click at [527, 251] on div "Assign to HPM" at bounding box center [537, 253] width 40 height 9
click at [520, 344] on input "[DATE]" at bounding box center [513, 349] width 85 height 17
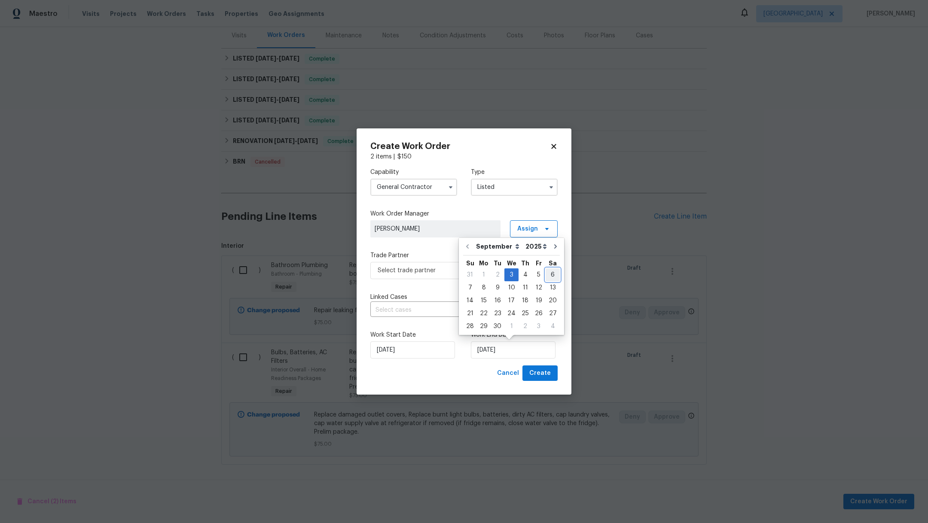
click at [549, 275] on div "6" at bounding box center [552, 275] width 14 height 12
type input "[DATE]"
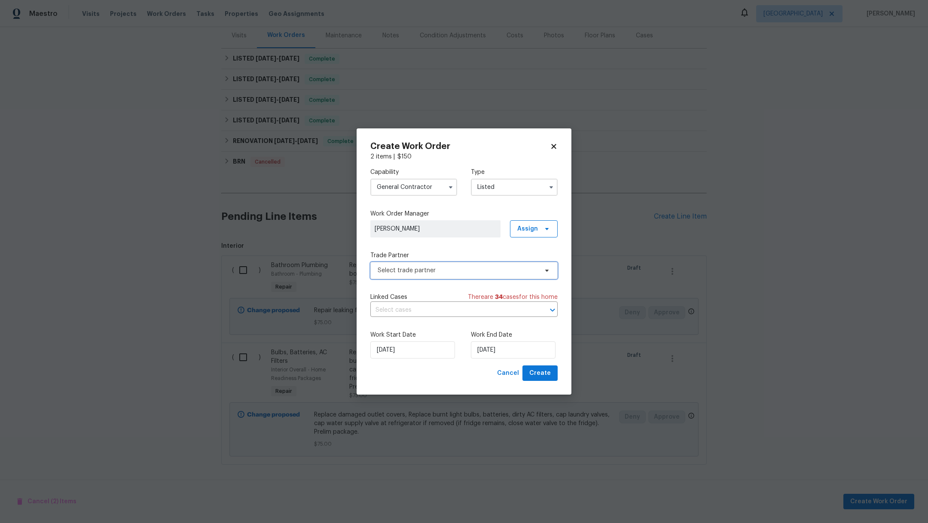
click at [458, 274] on span "Select trade partner" at bounding box center [457, 270] width 160 height 9
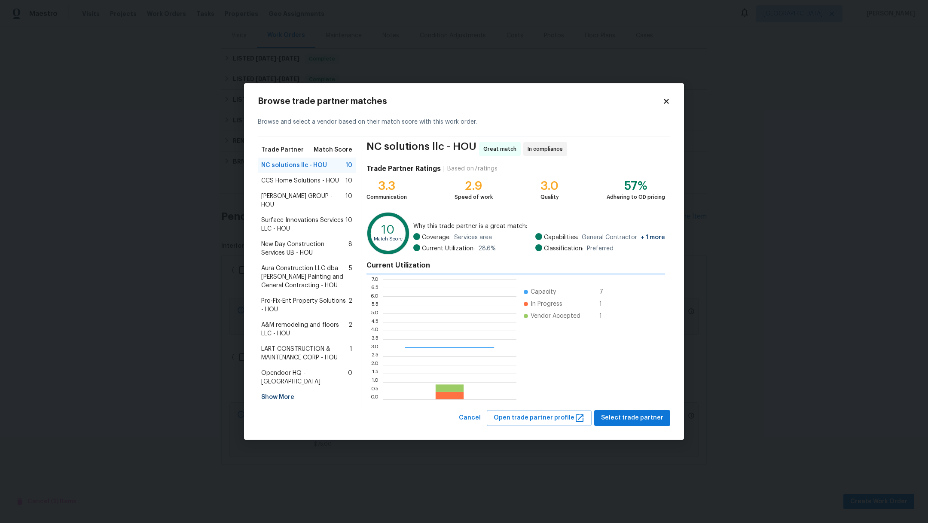
scroll to position [111, 124]
click at [286, 349] on span "LART CONSTRUCTION & MAINTENANCE CORP - HOU" at bounding box center [305, 353] width 88 height 17
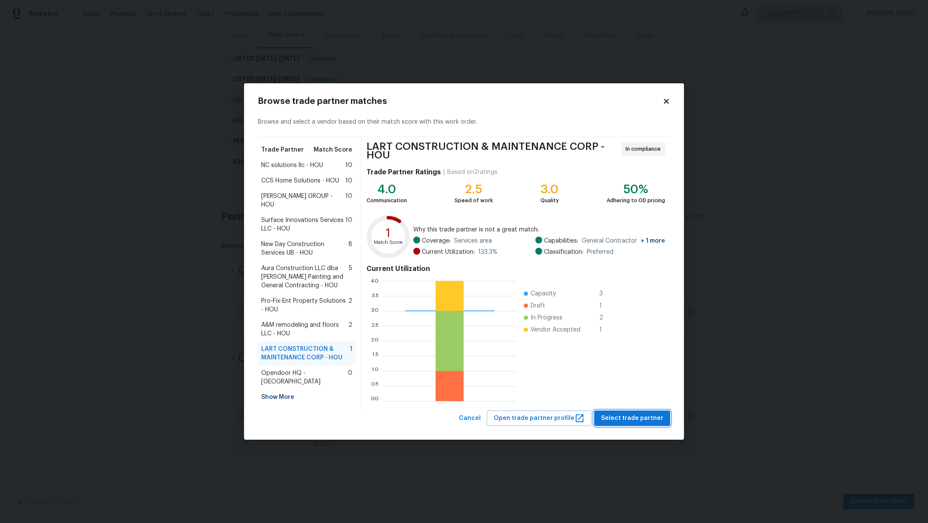
click at [624, 416] on span "Select trade partner" at bounding box center [632, 418] width 62 height 11
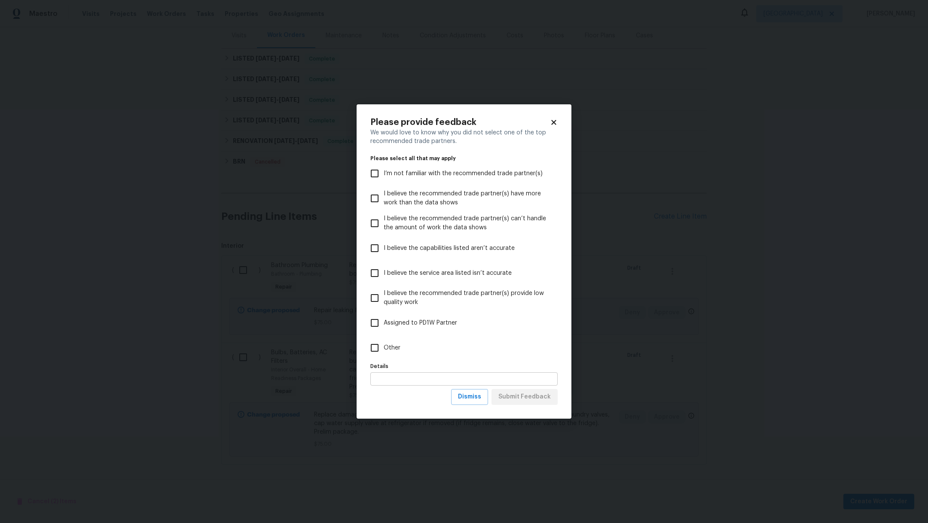
click at [409, 375] on input "text" at bounding box center [463, 378] width 187 height 13
click at [378, 350] on input "Other" at bounding box center [374, 348] width 18 height 18
checkbox input "true"
click at [529, 399] on span "Submit Feedback" at bounding box center [524, 397] width 52 height 11
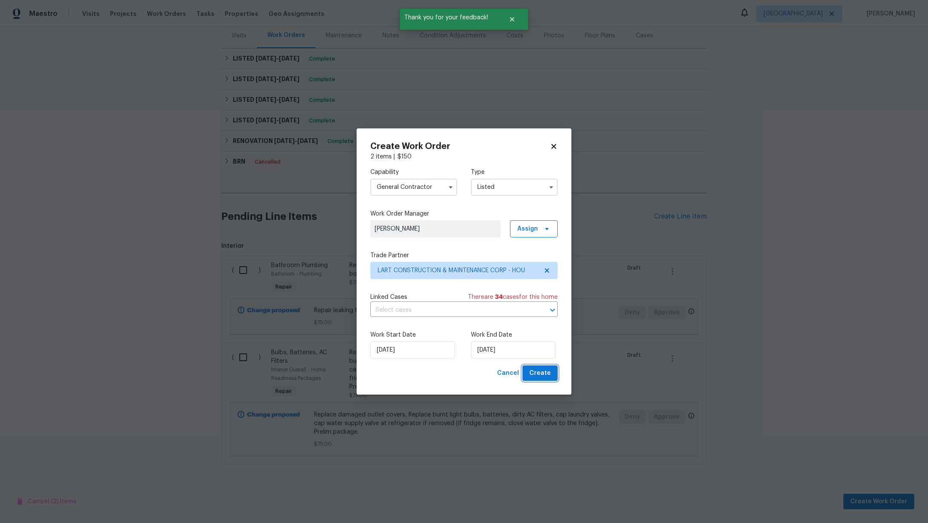
click at [548, 378] on span "Create" at bounding box center [539, 373] width 21 height 11
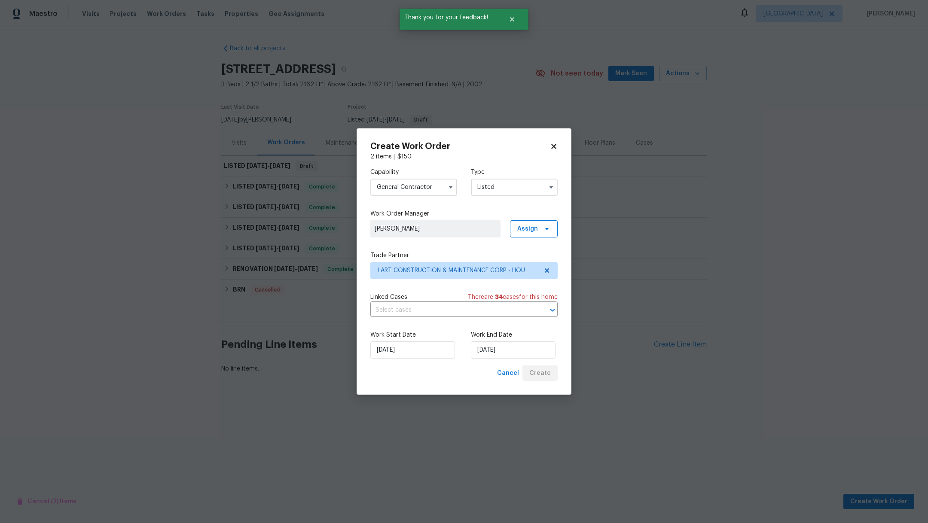
scroll to position [0, 0]
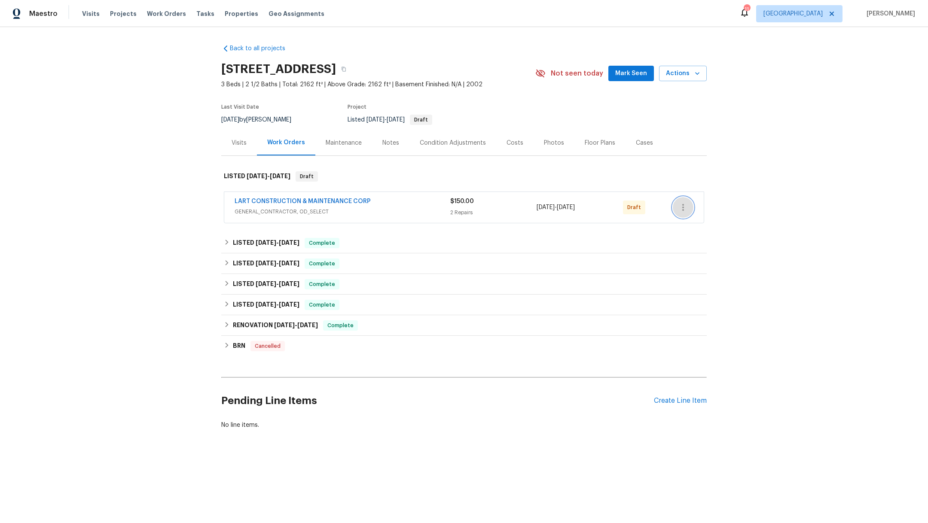
click at [682, 202] on icon "button" at bounding box center [683, 207] width 10 height 10
click at [688, 225] on li "Confirm and Send to Vendor" at bounding box center [716, 221] width 96 height 14
click at [119, 15] on div at bounding box center [464, 261] width 928 height 523
click at [112, 10] on span "Projects" at bounding box center [123, 13] width 27 height 9
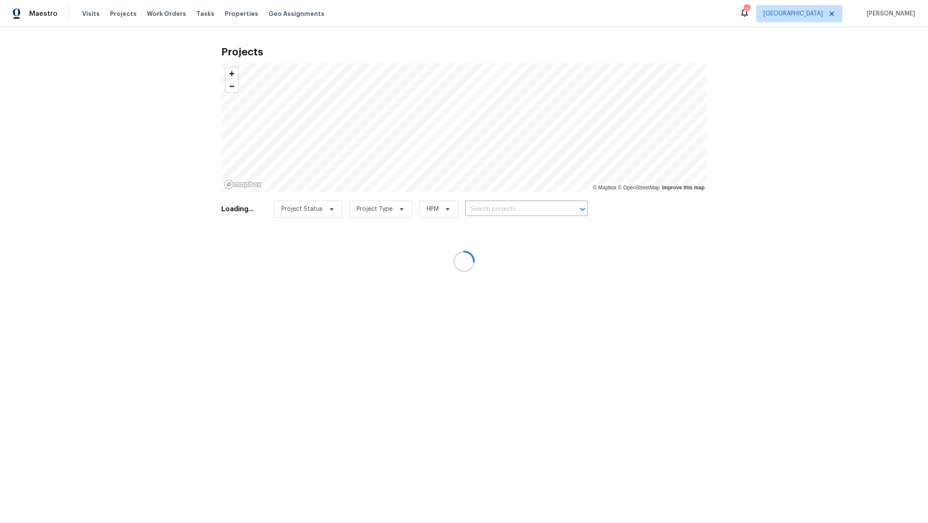
click at [494, 213] on div at bounding box center [464, 261] width 928 height 523
click at [493, 210] on div at bounding box center [464, 261] width 928 height 523
click at [492, 208] on div at bounding box center [464, 261] width 928 height 523
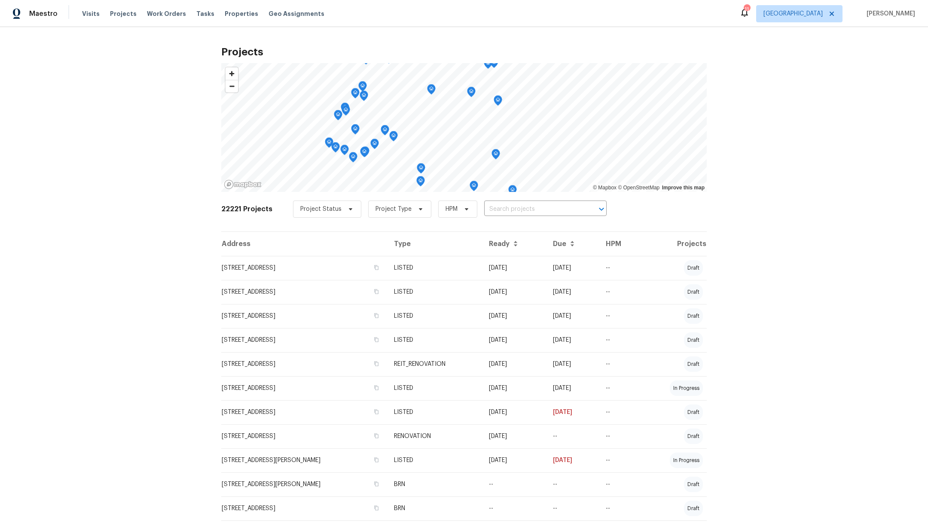
click at [492, 208] on input "text" at bounding box center [533, 209] width 98 height 13
type input "6910"
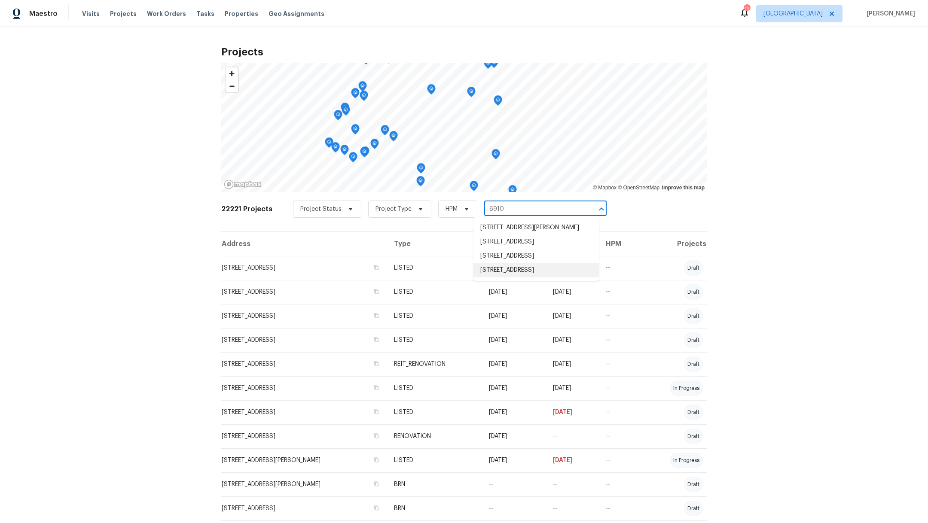
click at [498, 277] on li "[STREET_ADDRESS]" at bounding box center [535, 270] width 125 height 14
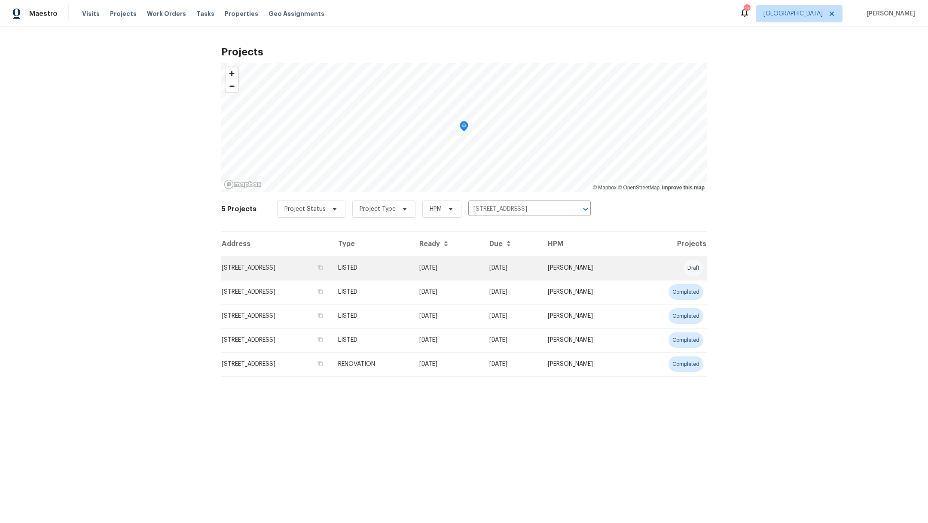
click at [291, 265] on td "[STREET_ADDRESS]" at bounding box center [276, 268] width 110 height 24
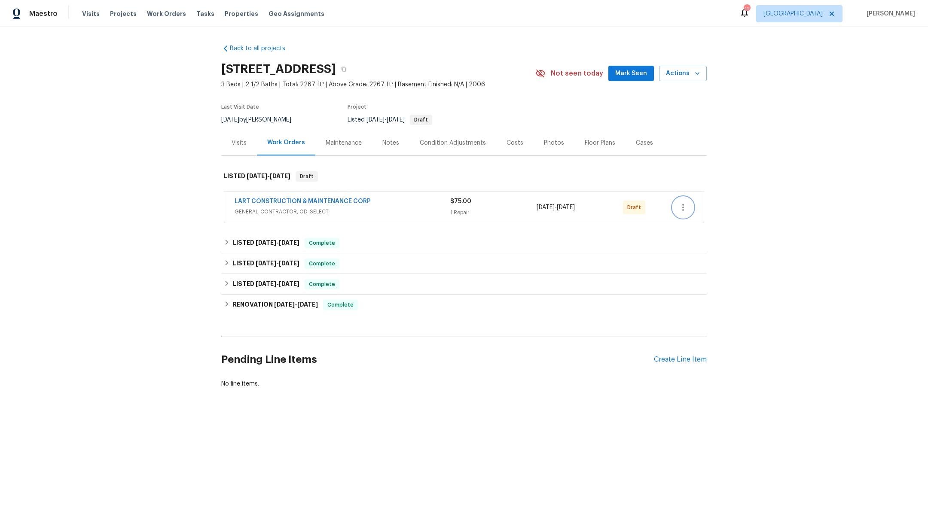
click at [680, 206] on icon "button" at bounding box center [683, 207] width 10 height 10
click at [685, 220] on li "Confirm and Send to Vendor" at bounding box center [716, 221] width 96 height 14
click at [119, 18] on div at bounding box center [464, 261] width 928 height 523
click at [117, 12] on span "Projects" at bounding box center [123, 13] width 27 height 9
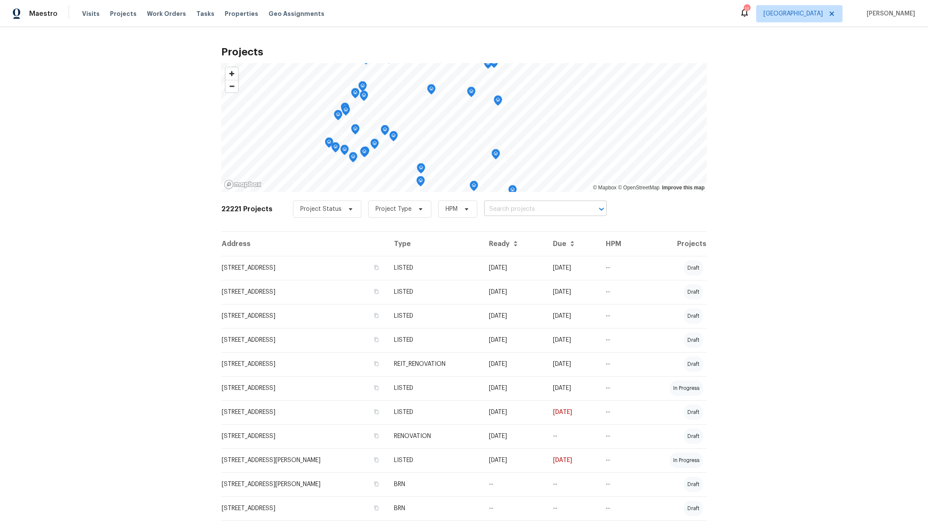
click at [487, 210] on input "text" at bounding box center [533, 209] width 98 height 13
type input "1011 [PERSON_NAME]"
click at [496, 227] on li "[STREET_ADDRESS]" at bounding box center [535, 228] width 125 height 14
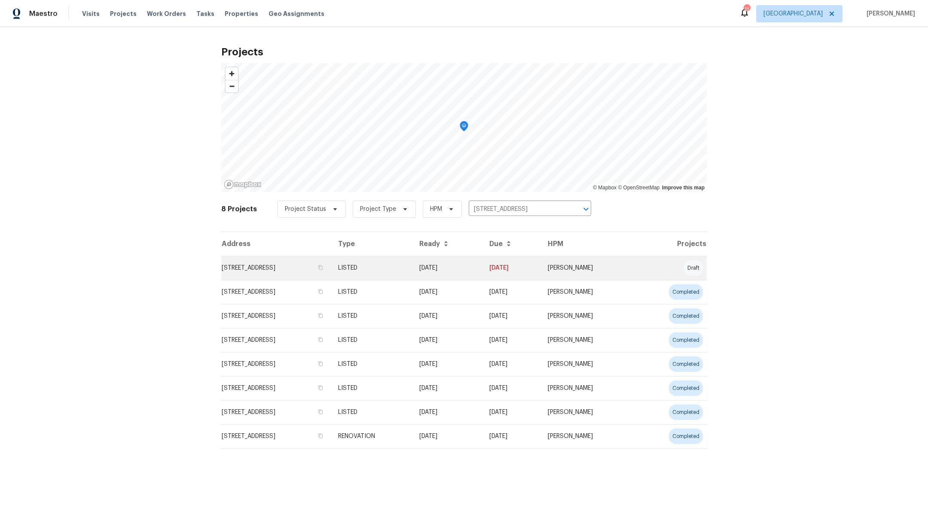
click at [243, 267] on td "[STREET_ADDRESS]" at bounding box center [276, 268] width 110 height 24
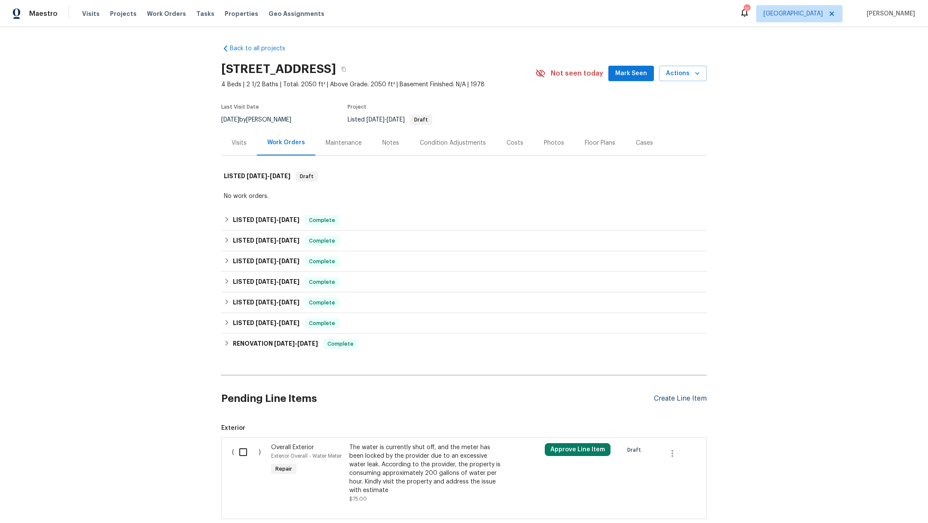
click at [668, 399] on div "Create Line Item" at bounding box center [680, 399] width 53 height 8
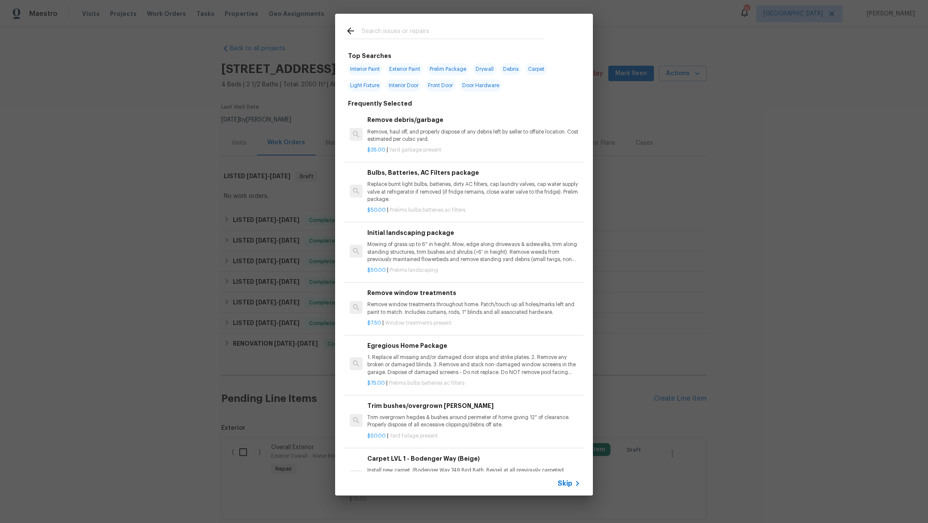
click at [398, 37] on input "text" at bounding box center [453, 32] width 182 height 13
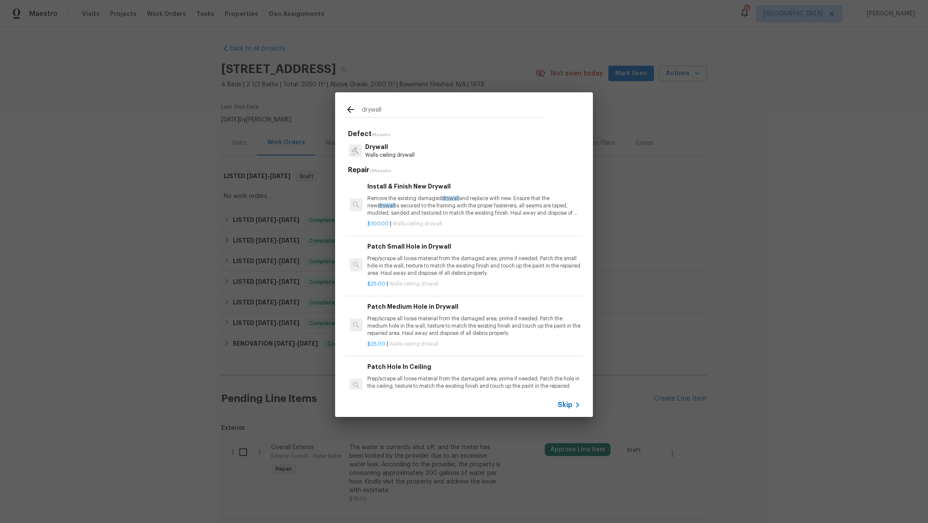
type input "drywall"
click at [397, 148] on p "Drywall" at bounding box center [389, 147] width 49 height 9
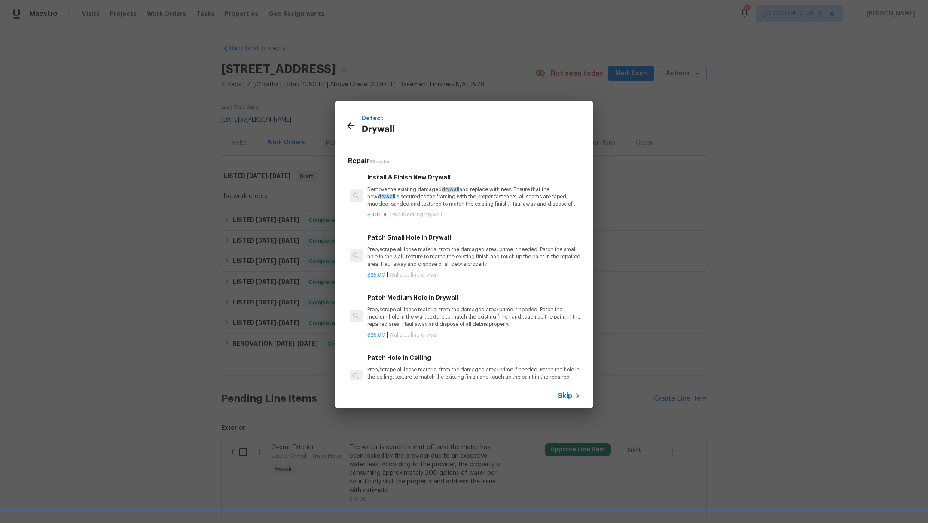
scroll to position [192, 0]
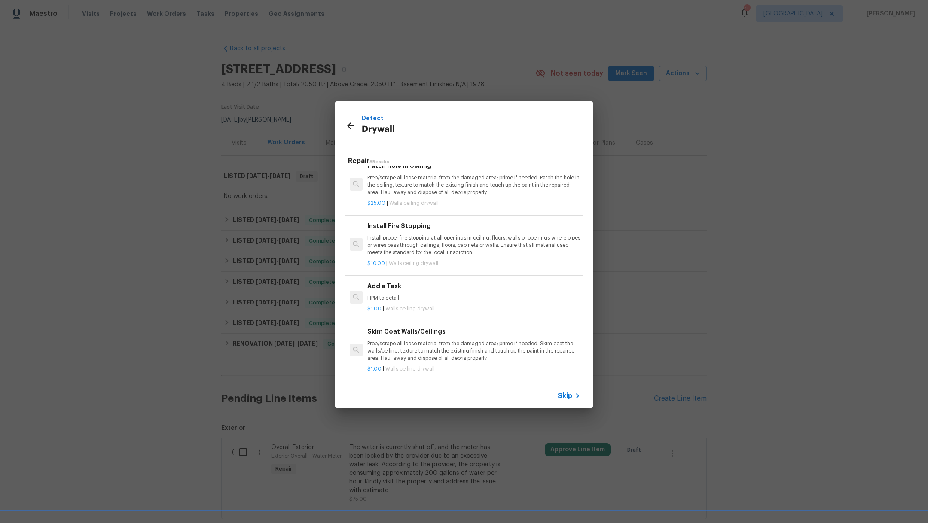
click at [450, 310] on p "$1.00 | Walls ceiling drywall" at bounding box center [473, 308] width 213 height 7
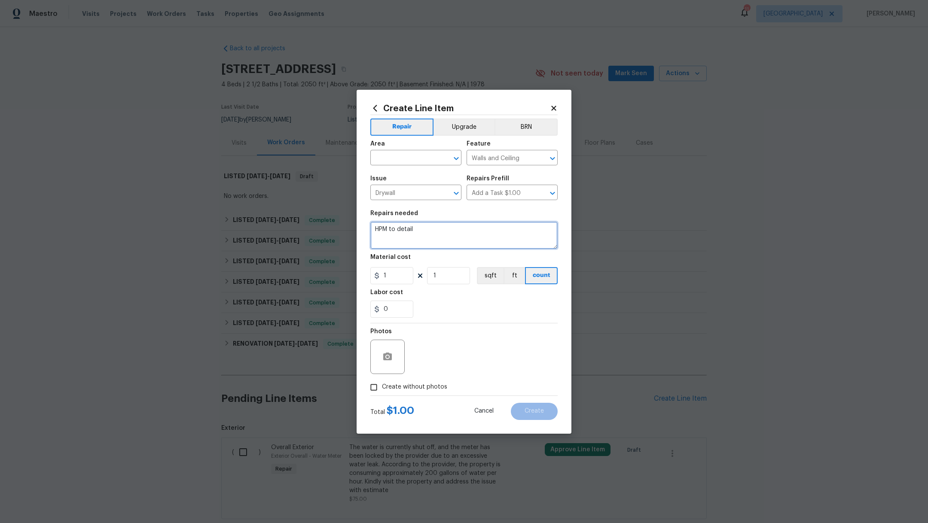
drag, startPoint x: 435, startPoint y: 228, endPoint x: 321, endPoint y: 228, distance: 113.8
click at [322, 229] on div "Create Line Item Repair Upgrade BRN Area ​ Feature Walls and Ceiling ​ Issue Dr…" at bounding box center [464, 261] width 928 height 523
type textarea "r"
type textarea "Repair drywall in the hallway above stairs. Retexture/repaint"
drag, startPoint x: 396, startPoint y: 277, endPoint x: 332, endPoint y: 262, distance: 65.3
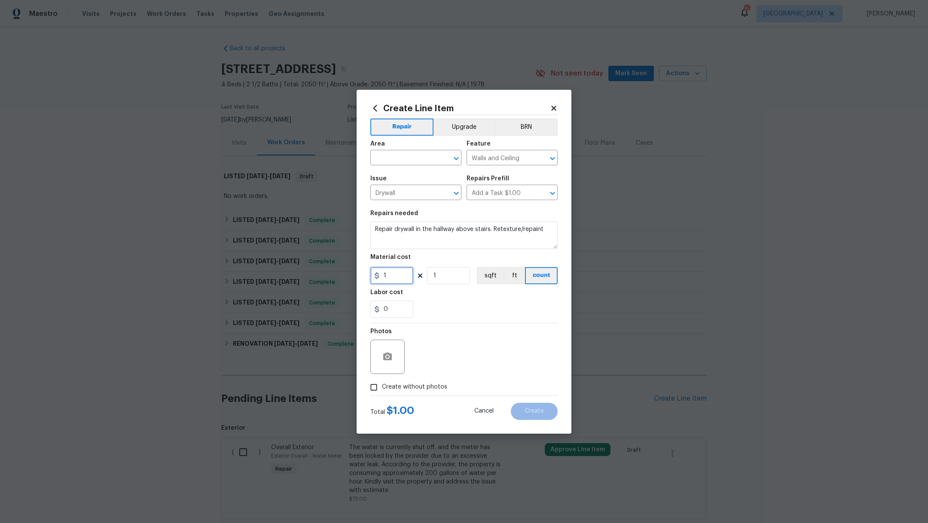
click at [336, 265] on div "Create Line Item Repair Upgrade BRN Area ​ Feature Walls and Ceiling ​ Issue Dr…" at bounding box center [464, 261] width 928 height 523
type input "75"
click at [477, 304] on div "0" at bounding box center [463, 309] width 187 height 17
click at [401, 386] on span "Create without photos" at bounding box center [414, 387] width 65 height 9
click at [382, 386] on input "Create without photos" at bounding box center [373, 387] width 16 height 16
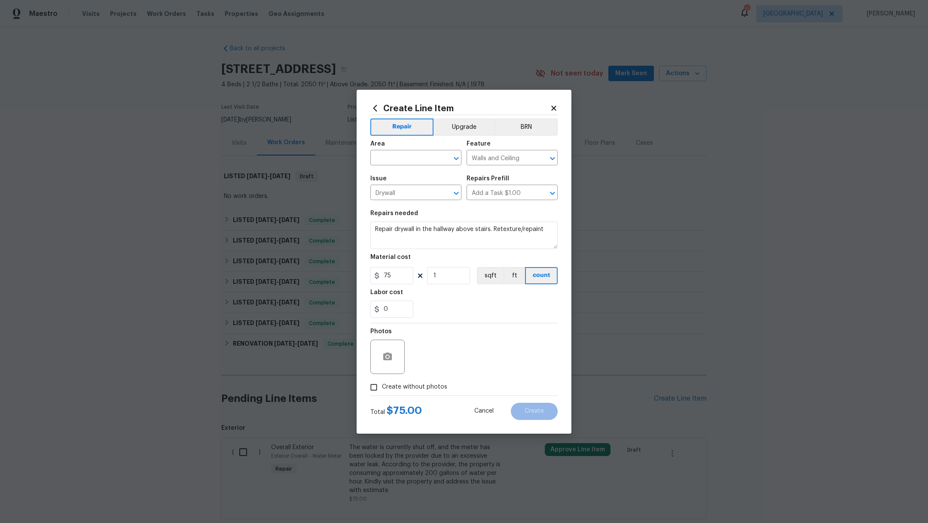
checkbox input "true"
click at [443, 355] on textarea at bounding box center [484, 357] width 146 height 34
type textarea "."
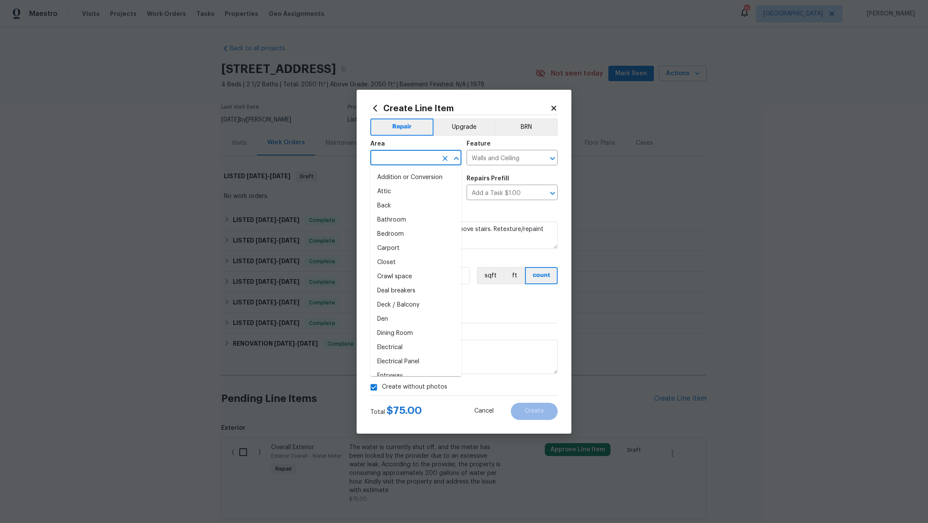
click at [400, 155] on input "text" at bounding box center [403, 158] width 67 height 13
type input "o"
click at [413, 176] on li "Stairs" at bounding box center [415, 177] width 91 height 14
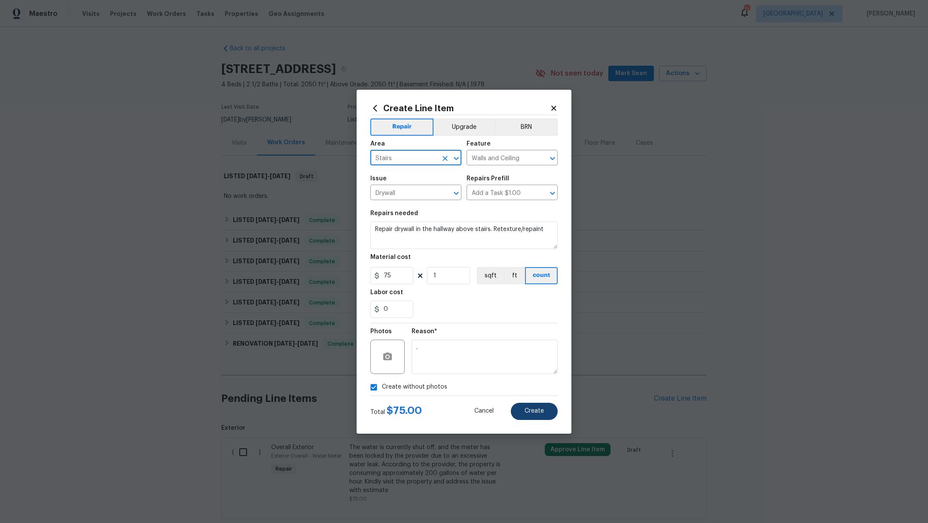
type input "Stairs"
click at [530, 408] on span "Create" at bounding box center [533, 411] width 19 height 6
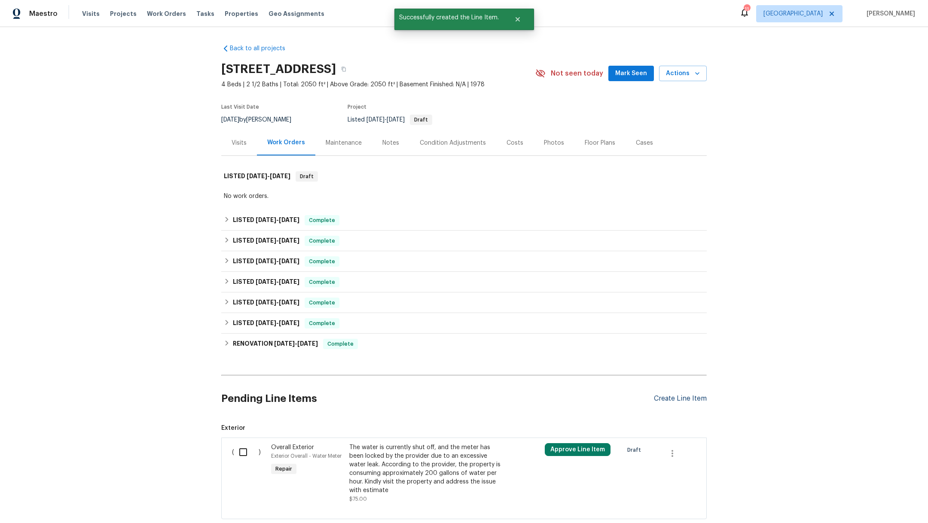
click at [657, 398] on div "Create Line Item" at bounding box center [680, 399] width 53 height 8
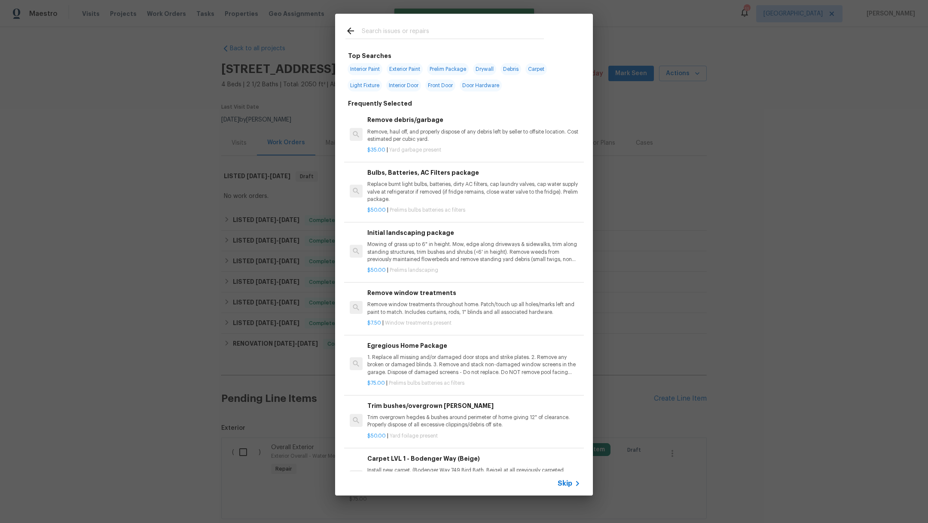
click at [404, 189] on p "Replace burnt light bulbs, batteries, dirty AC filters, cap laundry valves, cap…" at bounding box center [473, 192] width 213 height 22
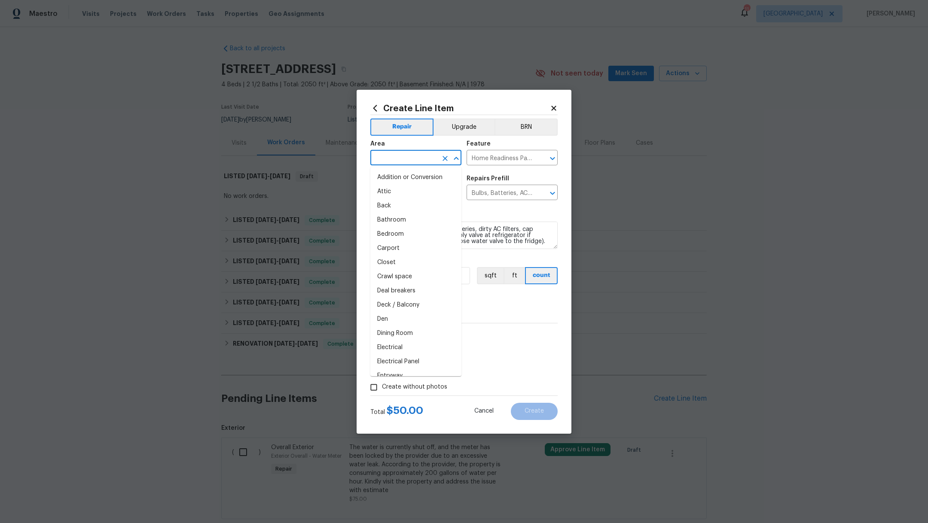
click at [385, 156] on input "text" at bounding box center [403, 158] width 67 height 13
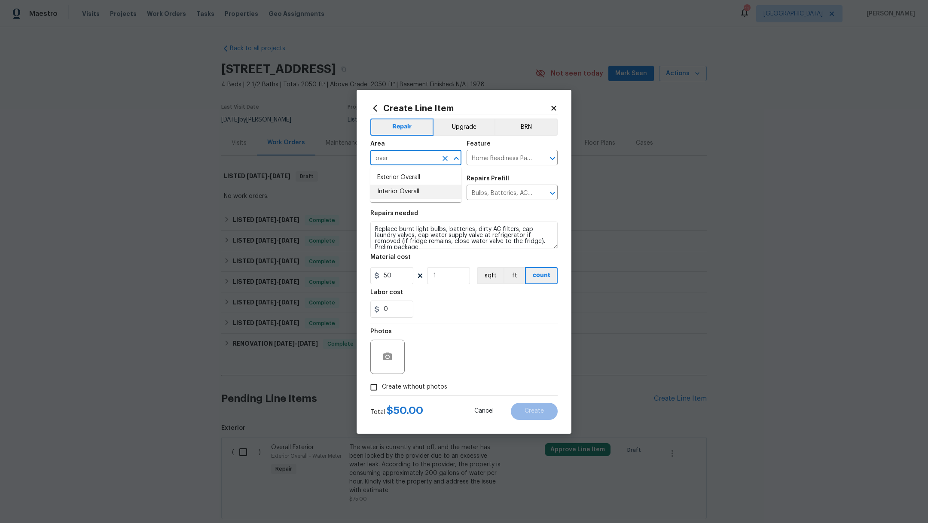
click at [388, 187] on li "Interior Overall" at bounding box center [415, 192] width 91 height 14
type input "Interior Overall"
click at [395, 384] on span "Create without photos" at bounding box center [414, 387] width 65 height 9
click at [382, 384] on input "Create without photos" at bounding box center [373, 387] width 16 height 16
checkbox input "true"
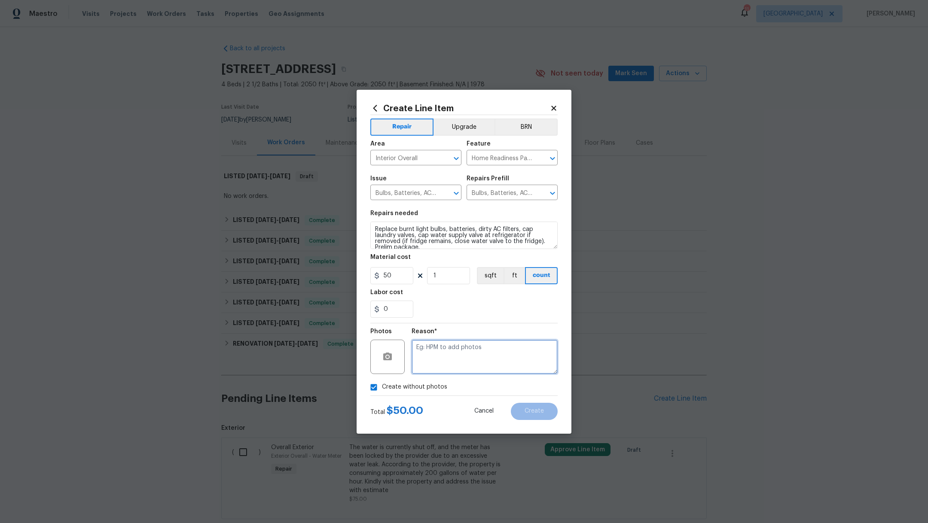
click at [469, 359] on textarea at bounding box center [484, 357] width 146 height 34
type textarea ","
click at [542, 412] on span "Create" at bounding box center [533, 411] width 19 height 6
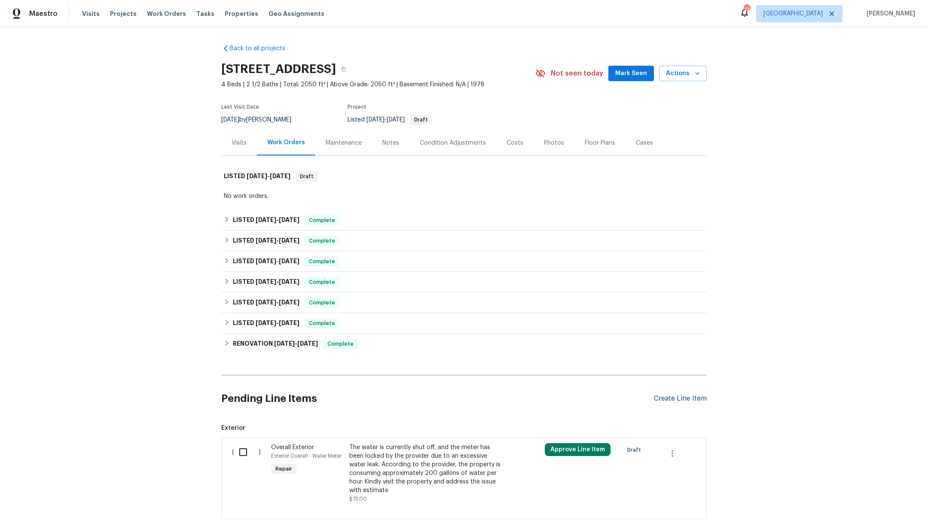
click at [678, 397] on div "Create Line Item" at bounding box center [680, 399] width 53 height 8
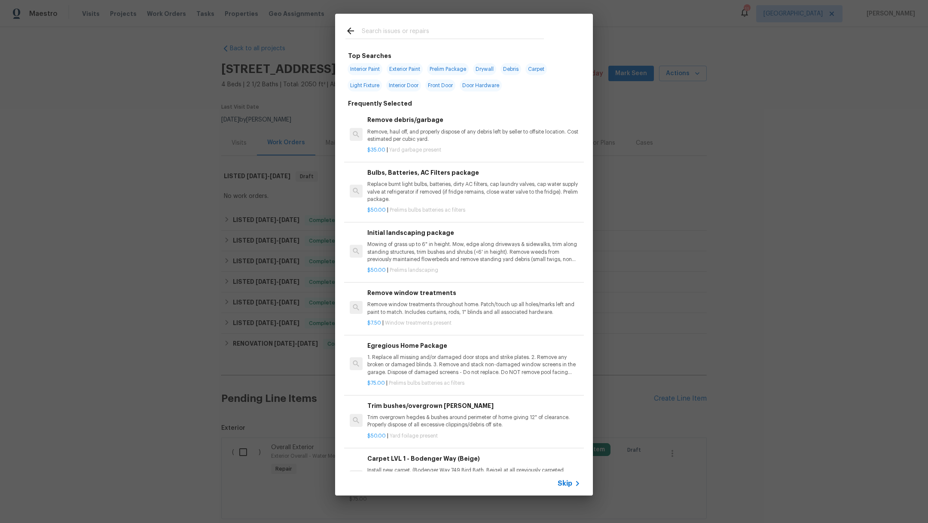
click at [370, 31] on input "text" at bounding box center [453, 32] width 182 height 13
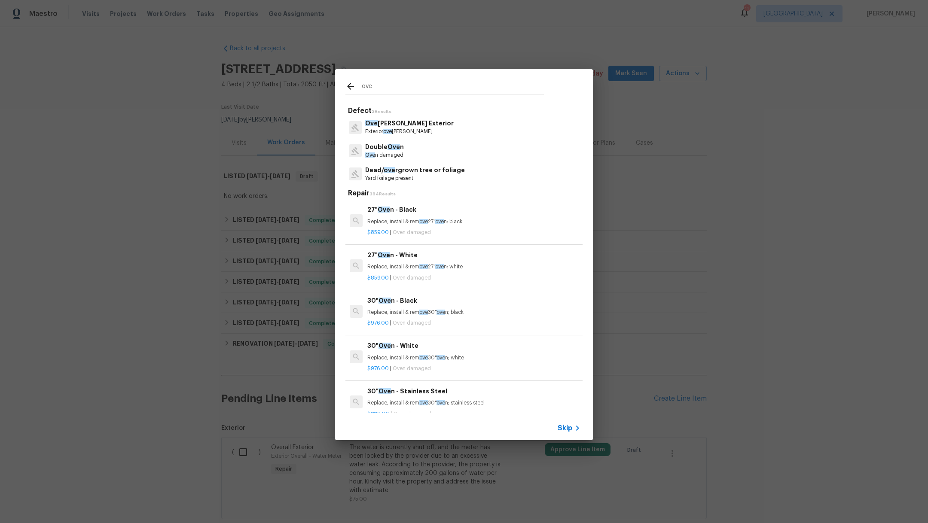
type input "ove"
click at [395, 130] on p "Exterior [PERSON_NAME]" at bounding box center [409, 131] width 88 height 7
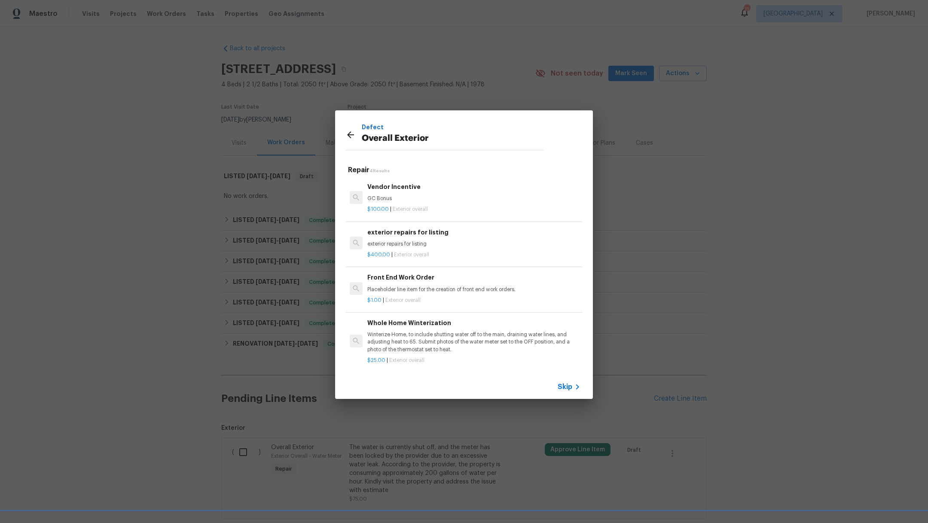
click at [566, 387] on span "Skip" at bounding box center [564, 387] width 15 height 9
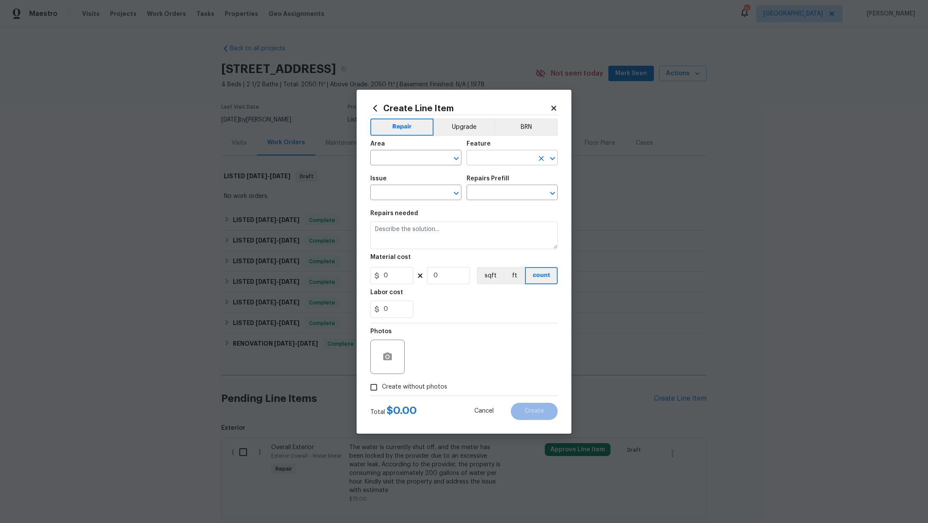
click at [481, 156] on input "text" at bounding box center [499, 158] width 67 height 13
click at [483, 201] on li "Initial Clean" at bounding box center [511, 198] width 91 height 14
type input "Initial Clean"
click at [404, 194] on input "text" at bounding box center [403, 193] width 67 height 13
click at [382, 237] on li "Initial cleaning" at bounding box center [415, 233] width 91 height 14
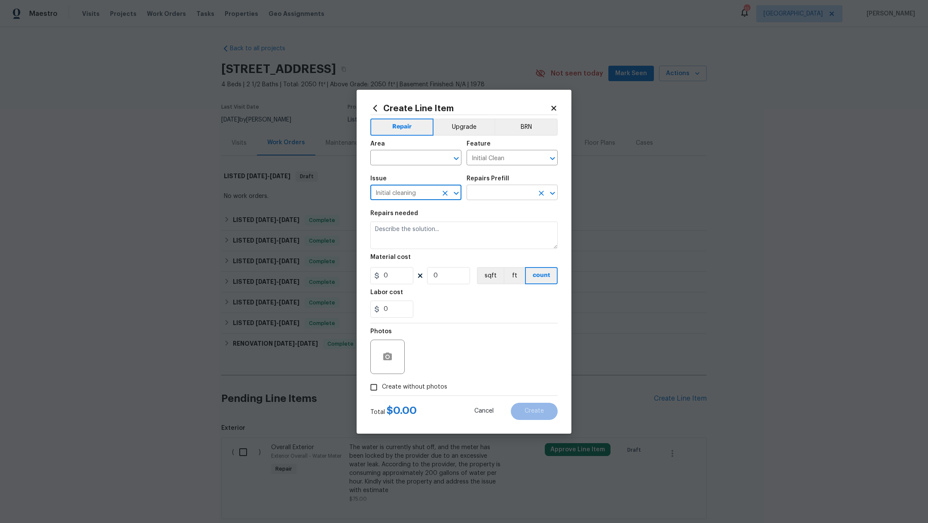
type input "Initial cleaning"
click at [516, 189] on input "text" at bounding box center [499, 193] width 67 height 13
type input "clea"
click at [516, 207] on li "Initial cleaning $250.00" at bounding box center [511, 212] width 91 height 14
type input "Home Readiness Packages"
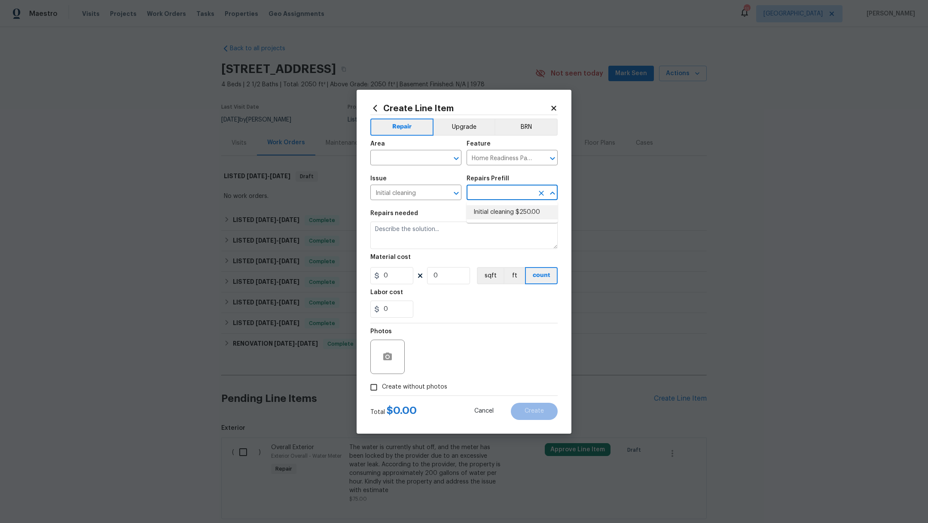
type input "Initial cleaning $250.00"
type textarea "1. Wipe down exterior doors and trim. 2. Clean out all exterior light fixtures …"
type input "250"
type input "1"
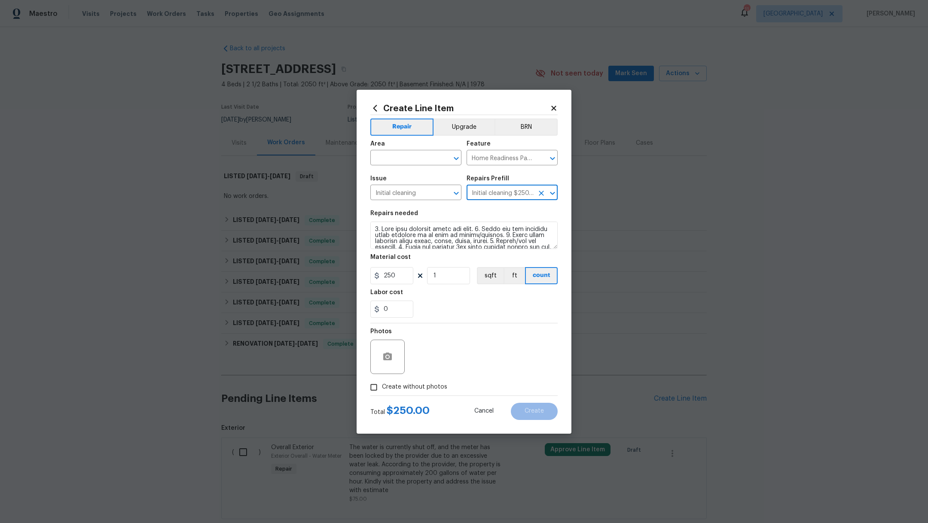
type input "Initial cleaning $250.00"
click at [375, 230] on textarea at bounding box center [463, 235] width 187 height 27
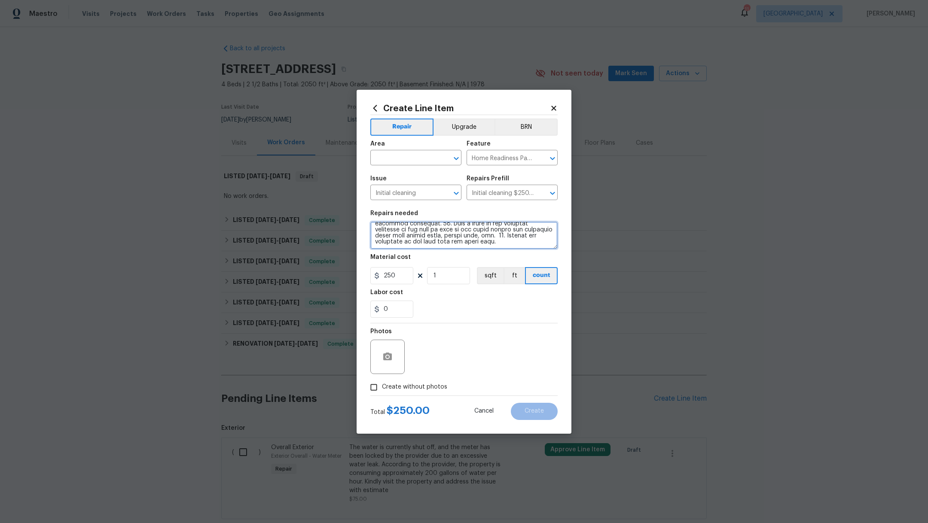
drag, startPoint x: 375, startPoint y: 230, endPoint x: 496, endPoint y: 292, distance: 136.2
click at [496, 292] on section "Repairs needed Material cost 250 1 sqft ft count Labor cost 0" at bounding box center [463, 264] width 187 height 118
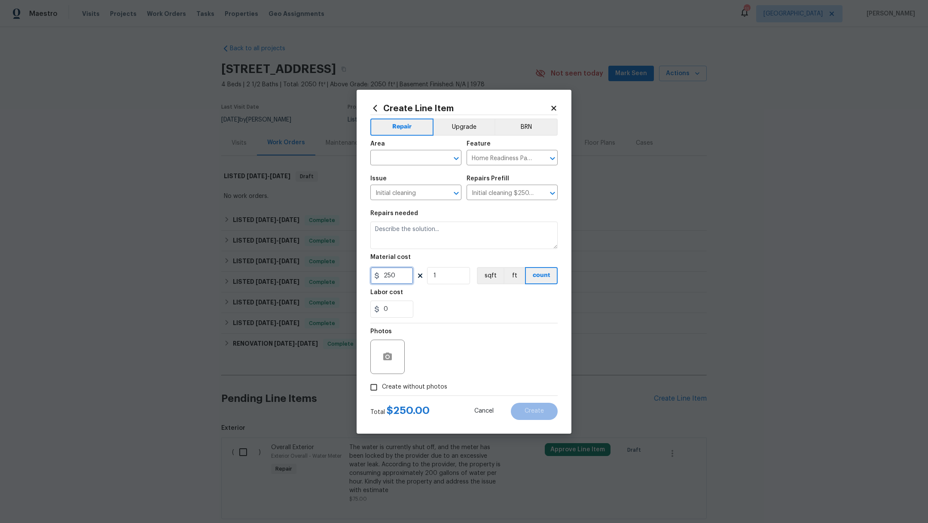
drag, startPoint x: 398, startPoint y: 273, endPoint x: 341, endPoint y: 268, distance: 56.8
click at [342, 271] on div "Create Line Item Repair Upgrade BRN Area ​ Feature Home Readiness Packages ​ Is…" at bounding box center [464, 261] width 928 height 523
type input "25"
click at [384, 231] on textarea at bounding box center [463, 235] width 187 height 27
click at [403, 159] on input "text" at bounding box center [403, 158] width 67 height 13
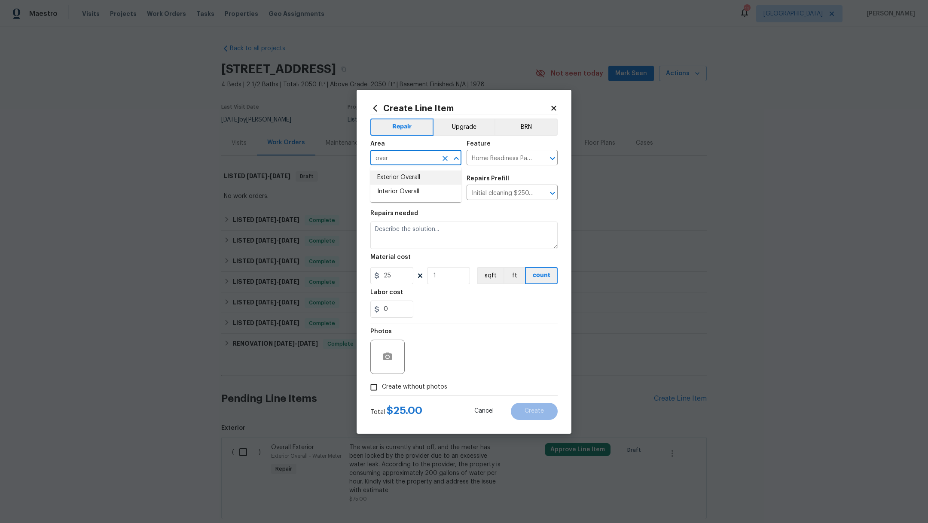
click at [404, 177] on li "Exterior Overall" at bounding box center [415, 177] width 91 height 14
type input "Exterior Overall"
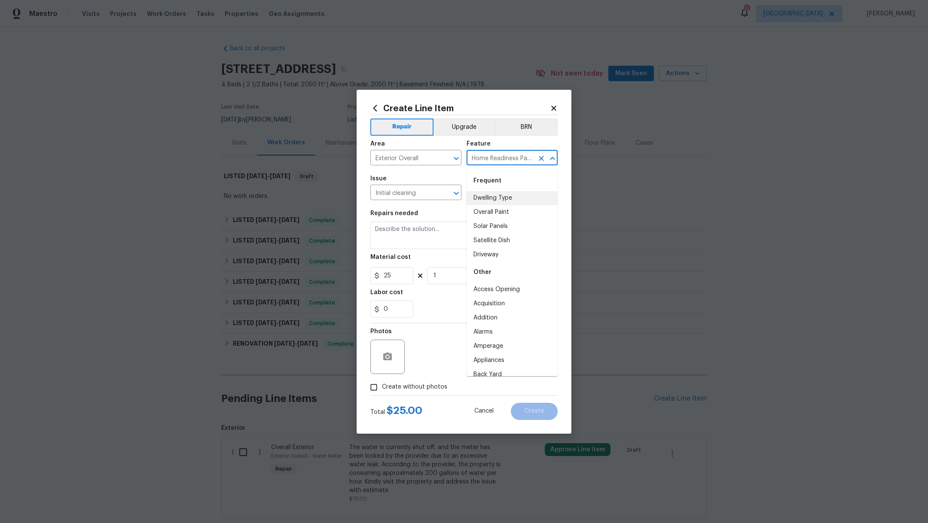
click at [515, 161] on input "Home Readiness Packages" at bounding box center [499, 158] width 67 height 13
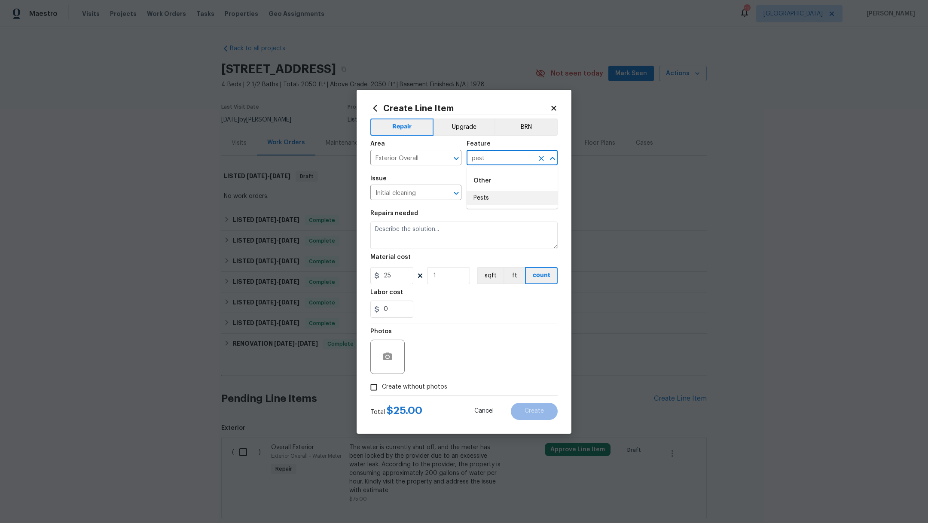
click at [495, 200] on li "Pests" at bounding box center [511, 198] width 91 height 14
type input "Pests"
click at [418, 192] on input "Initial cleaning" at bounding box center [403, 193] width 67 height 13
click at [406, 232] on li "Pest present" at bounding box center [415, 233] width 91 height 14
type input "Pest present"
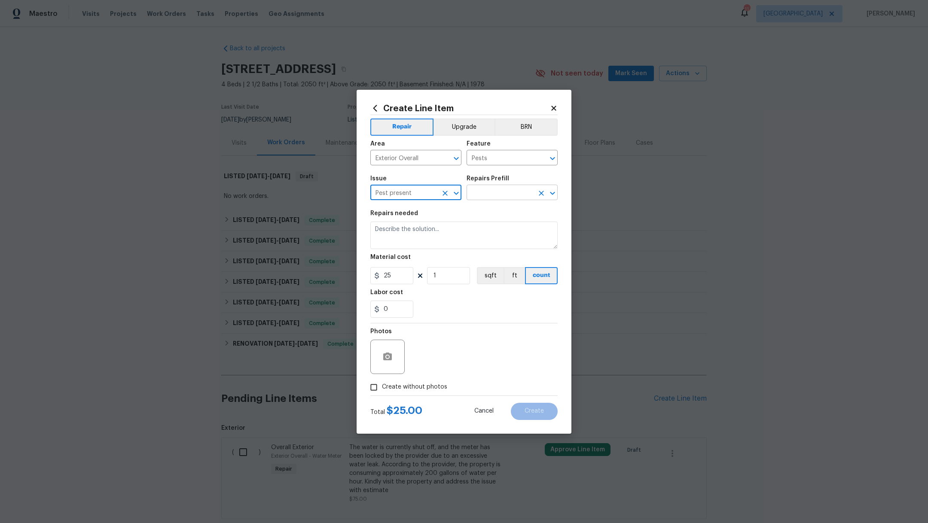
type input "Pest present"
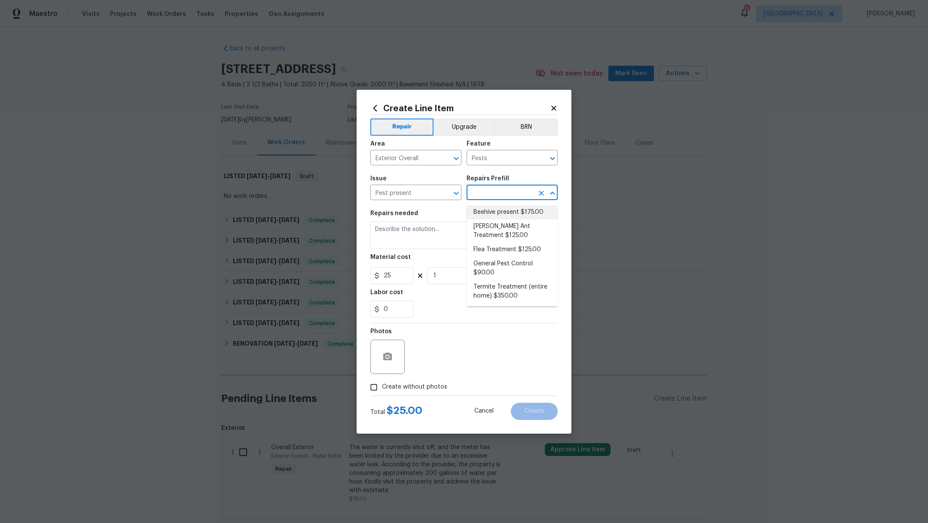
click at [486, 195] on input "text" at bounding box center [499, 193] width 67 height 13
click at [483, 273] on li "General Pest Control $90.00" at bounding box center [511, 268] width 91 height 23
type input "General Pest Control $90.00"
type textarea "General pest treatment for active pest/insect infestation - non termite"
type input "90"
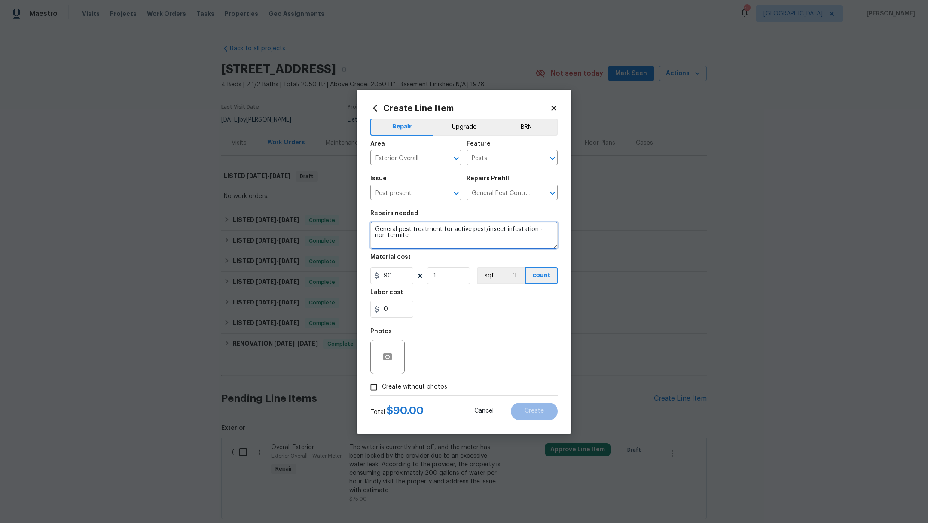
drag, startPoint x: 405, startPoint y: 241, endPoint x: 365, endPoint y: 218, distance: 46.6
click at [365, 219] on div "Create Line Item Repair Upgrade BRN Area Exterior Overall ​ Feature Pests ​ Iss…" at bounding box center [463, 262] width 215 height 344
type textarea "Spiders by front and back doors"
click at [397, 390] on span "Create without photos" at bounding box center [414, 387] width 65 height 9
click at [382, 390] on input "Create without photos" at bounding box center [373, 387] width 16 height 16
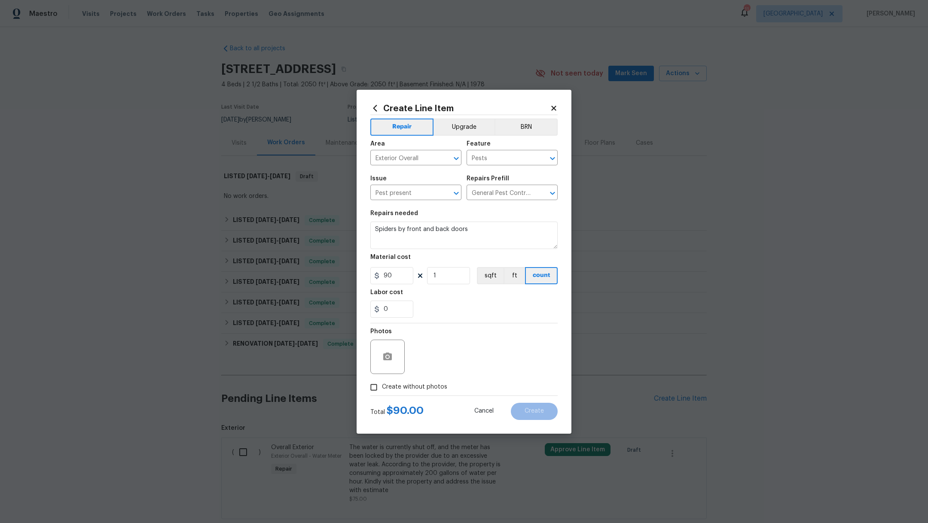
checkbox input "true"
click at [459, 359] on textarea at bounding box center [484, 357] width 146 height 34
type textarea "."
click at [533, 408] on span "Create" at bounding box center [533, 411] width 19 height 6
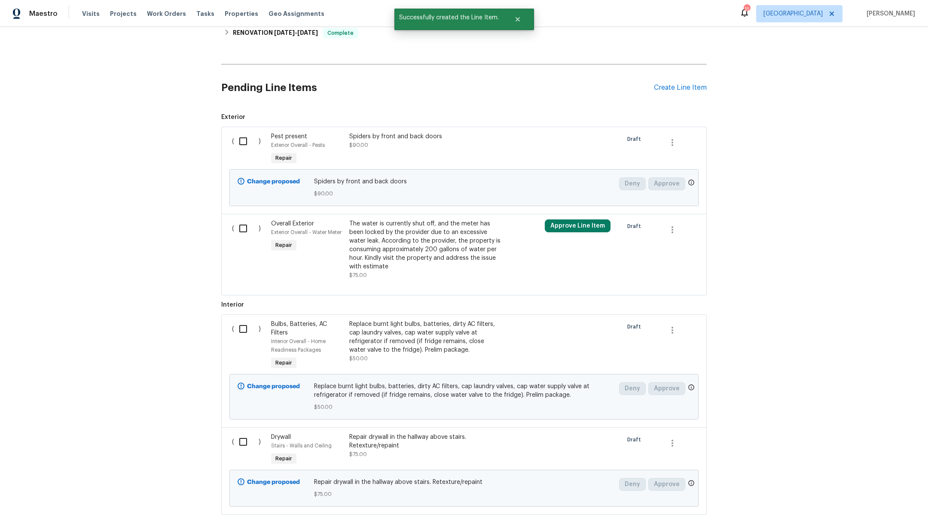
scroll to position [361, 0]
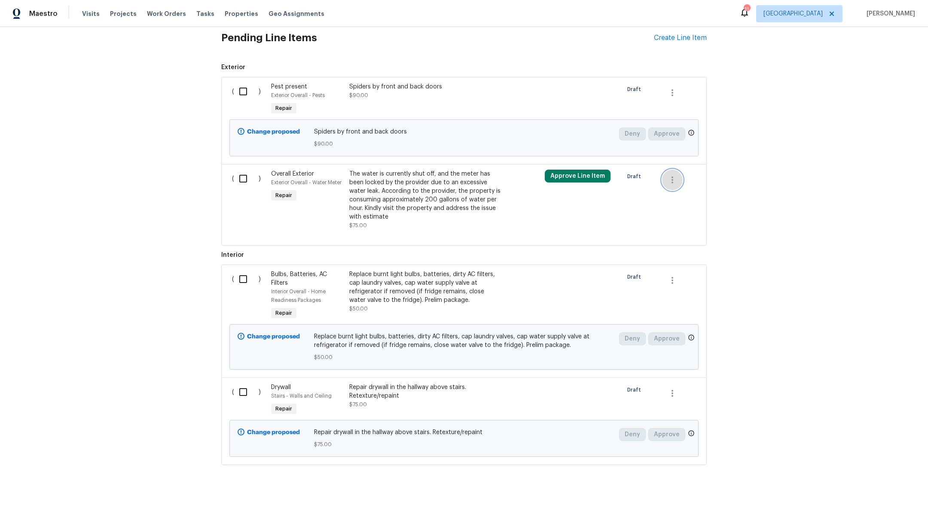
click at [668, 178] on icon "button" at bounding box center [672, 180] width 10 height 10
click at [668, 177] on li "Cancel" at bounding box center [673, 179] width 33 height 14
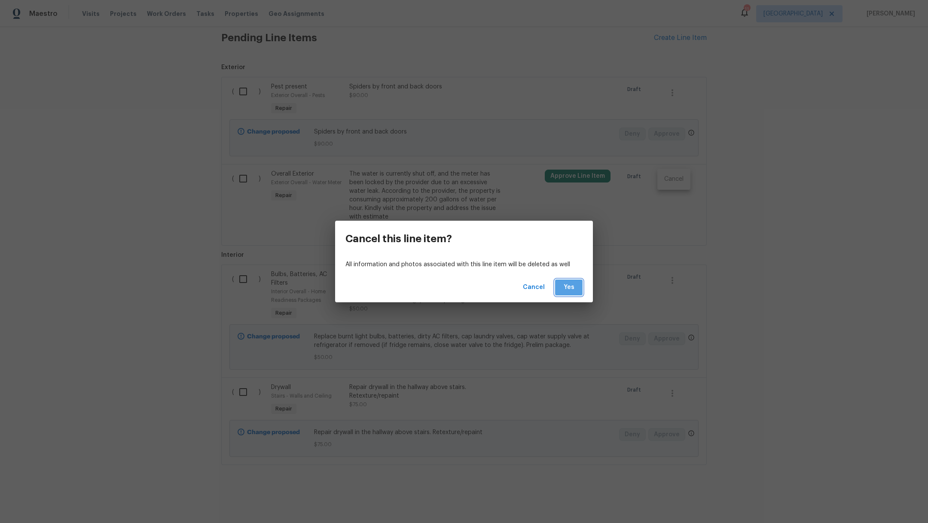
click at [573, 291] on span "Yes" at bounding box center [569, 287] width 14 height 11
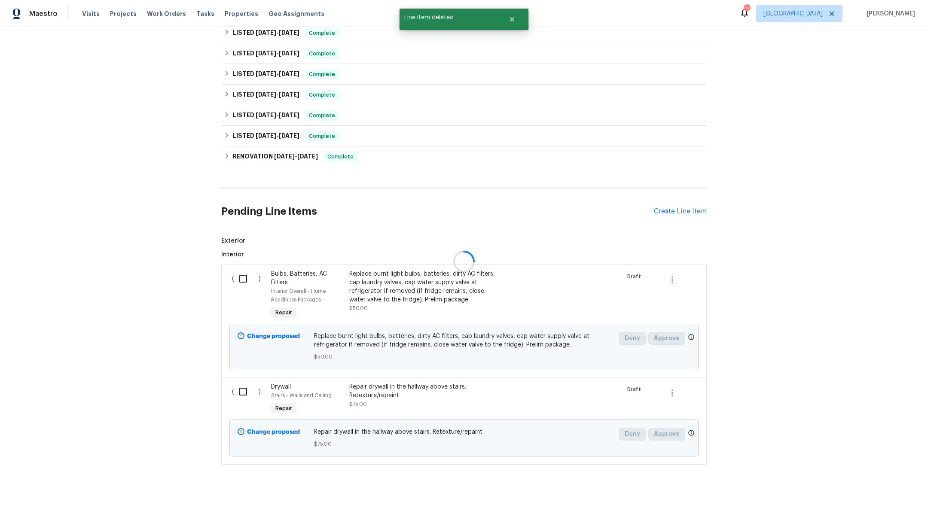
scroll to position [289, 0]
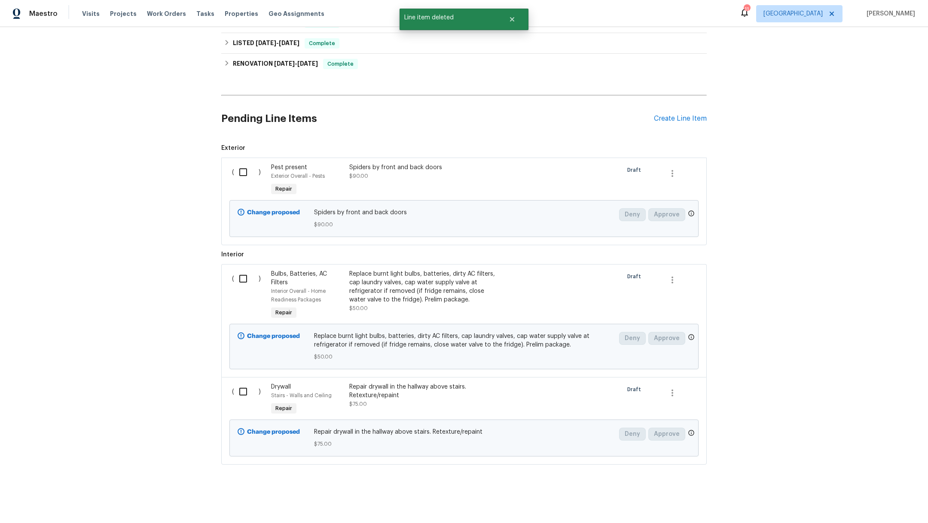
click at [231, 279] on div "( )" at bounding box center [248, 295] width 39 height 57
click at [236, 272] on input "checkbox" at bounding box center [246, 279] width 24 height 18
checkbox input "true"
click at [238, 383] on input "checkbox" at bounding box center [246, 392] width 24 height 18
checkbox input "true"
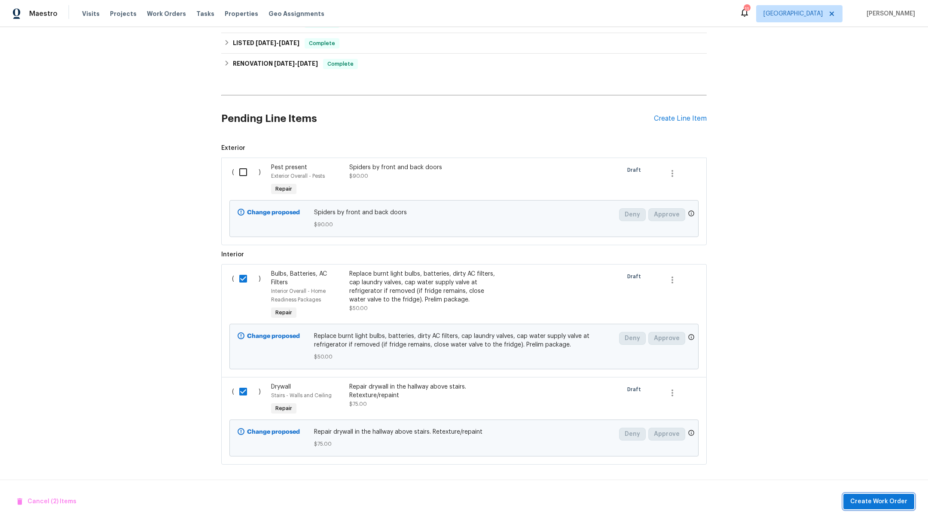
click at [877, 501] on span "Create Work Order" at bounding box center [878, 501] width 57 height 11
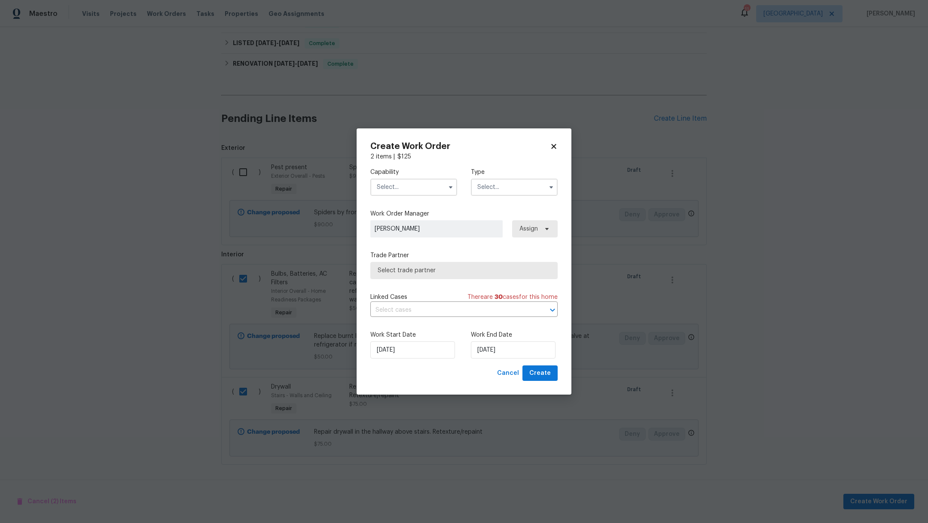
click at [390, 185] on input "text" at bounding box center [413, 187] width 87 height 17
click at [435, 263] on div "General Contractor" at bounding box center [413, 255] width 82 height 15
type input "General Contractor"
click at [496, 185] on input "text" at bounding box center [514, 187] width 87 height 17
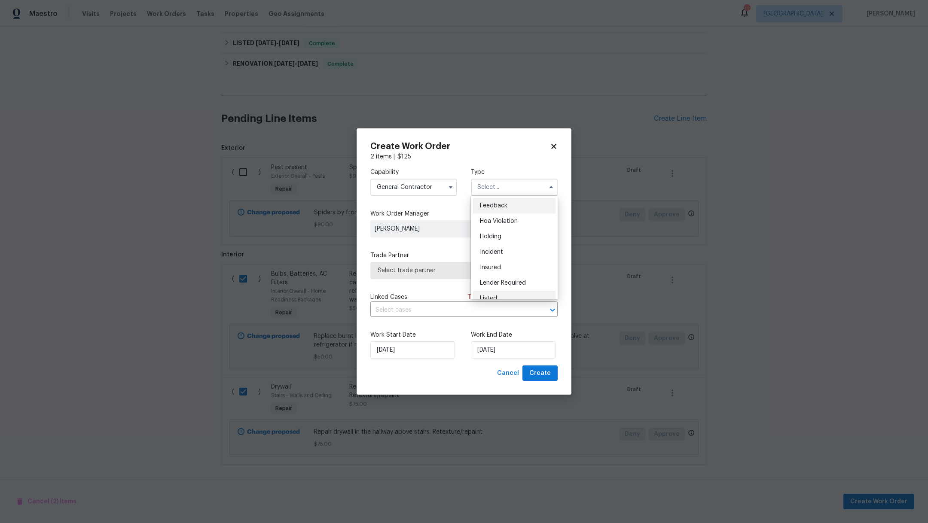
click at [524, 297] on div "Listed" at bounding box center [514, 298] width 82 height 15
type input "Listed"
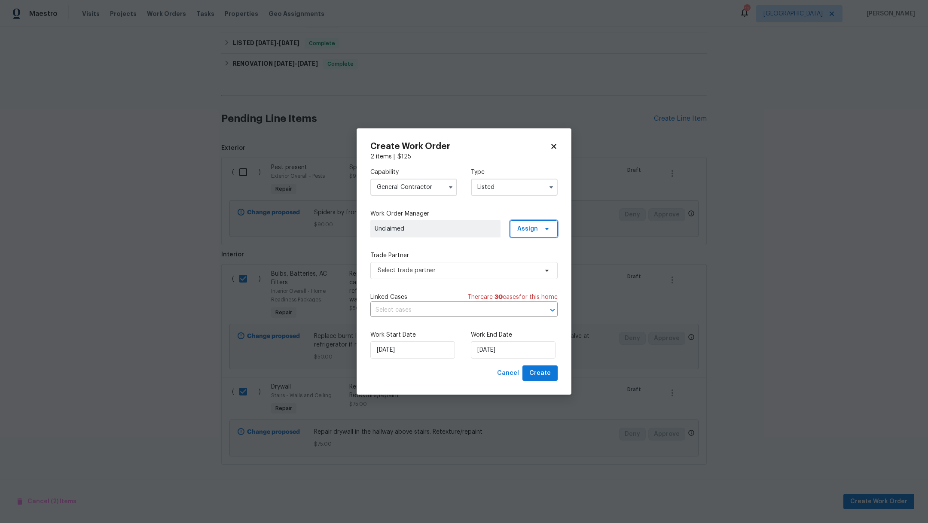
click at [526, 229] on span "Assign" at bounding box center [527, 229] width 21 height 9
click at [520, 250] on div "Assign to HPM" at bounding box center [537, 253] width 40 height 9
click at [435, 268] on span "Select trade partner" at bounding box center [457, 270] width 160 height 9
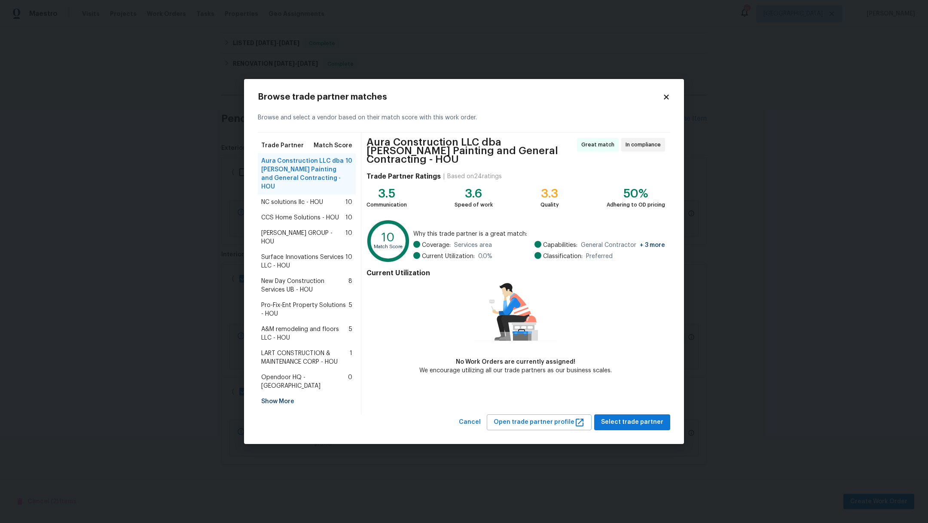
click at [280, 207] on span "NC solutions llc - HOU" at bounding box center [292, 202] width 62 height 9
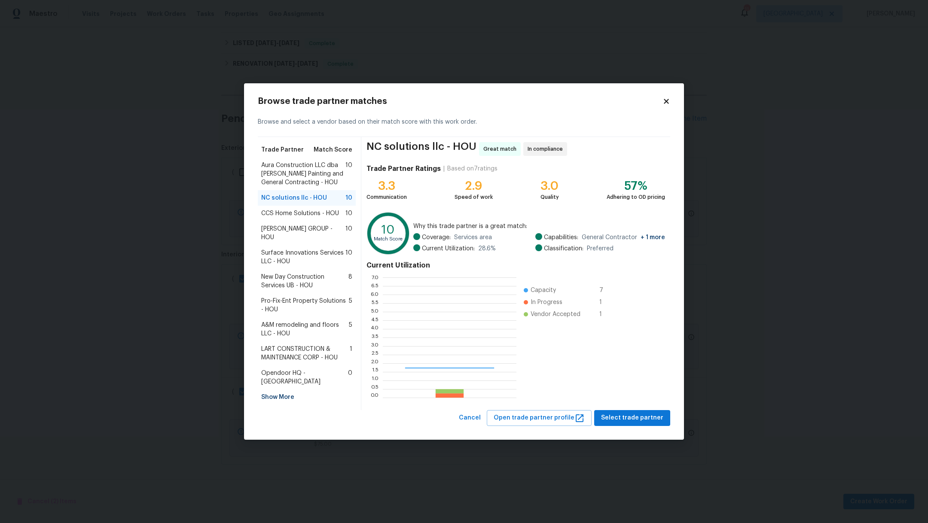
scroll to position [111, 124]
click at [644, 415] on span "Select trade partner" at bounding box center [632, 418] width 62 height 11
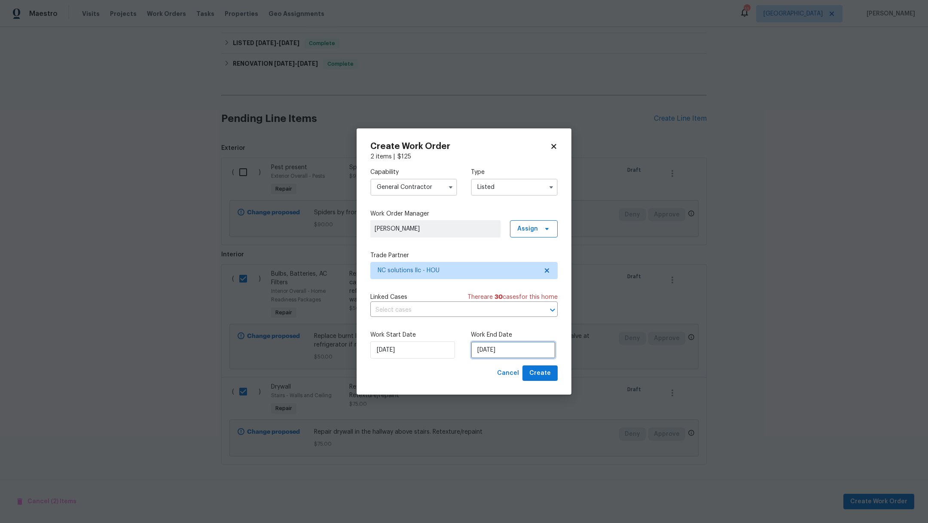
click at [537, 351] on input "[DATE]" at bounding box center [513, 349] width 85 height 17
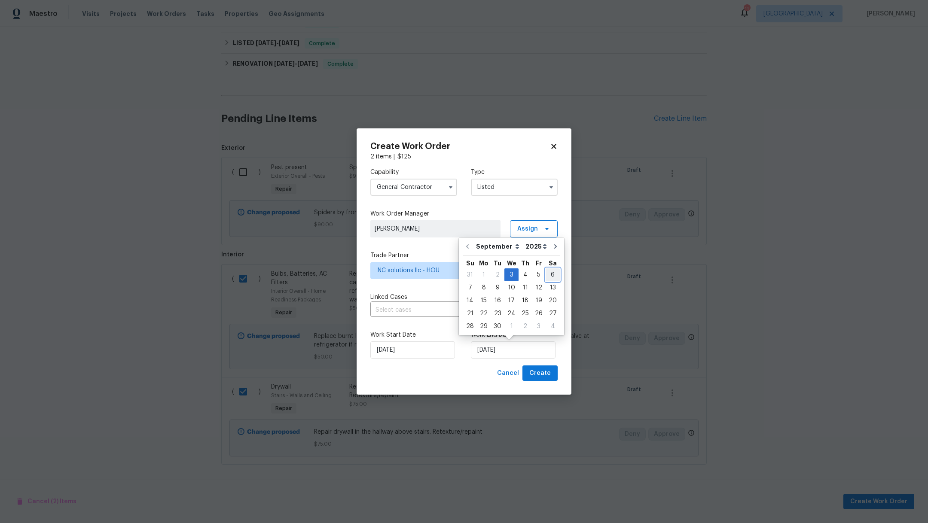
click at [551, 274] on div "6" at bounding box center [552, 275] width 14 height 12
type input "[DATE]"
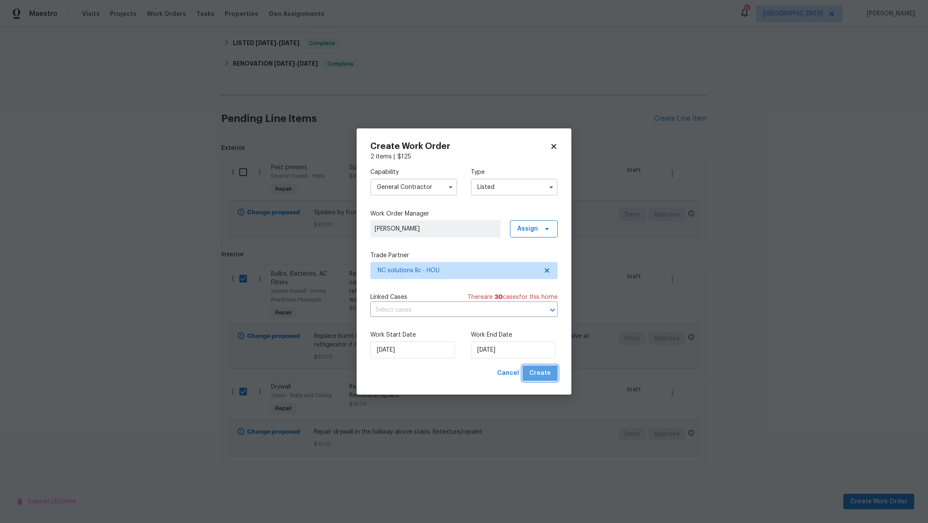
click at [540, 377] on span "Create" at bounding box center [539, 373] width 21 height 11
checkbox input "false"
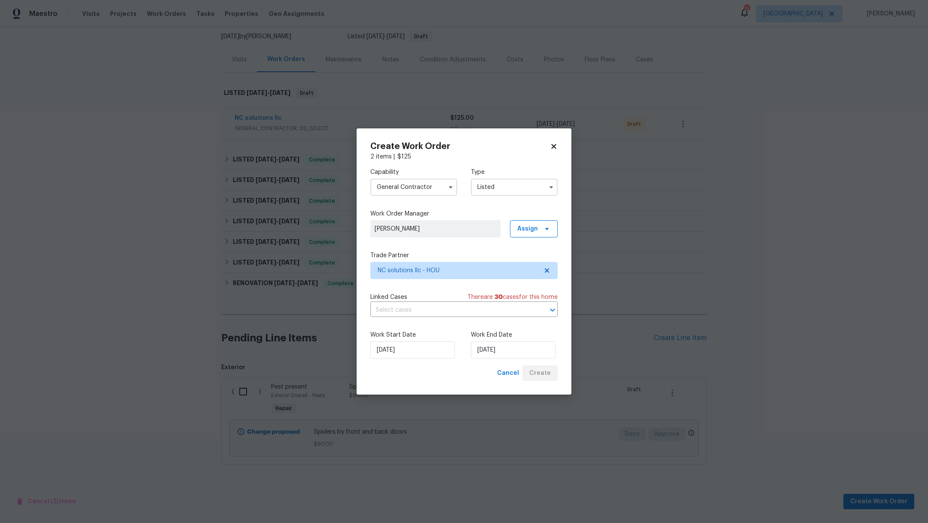
scroll to position [92, 0]
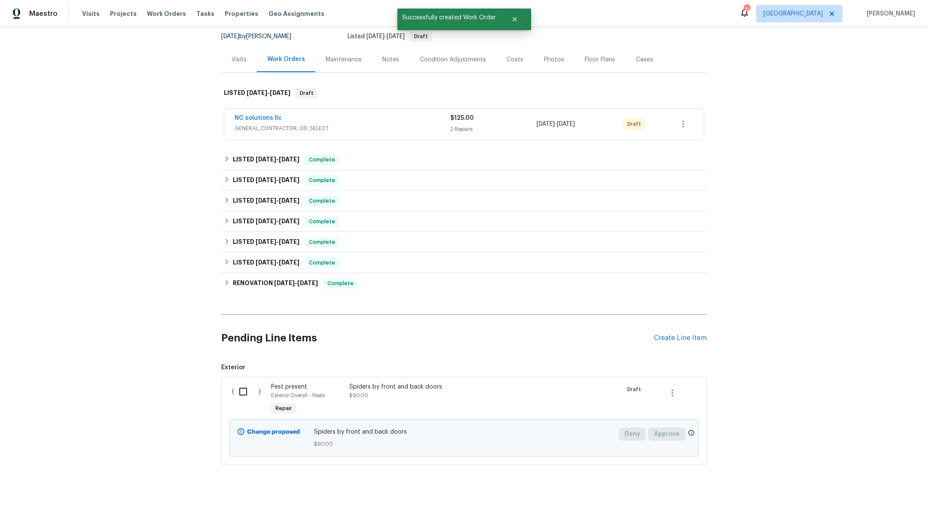
click at [238, 383] on input "checkbox" at bounding box center [246, 392] width 24 height 18
click at [903, 499] on span "Create Work Order" at bounding box center [878, 501] width 57 height 11
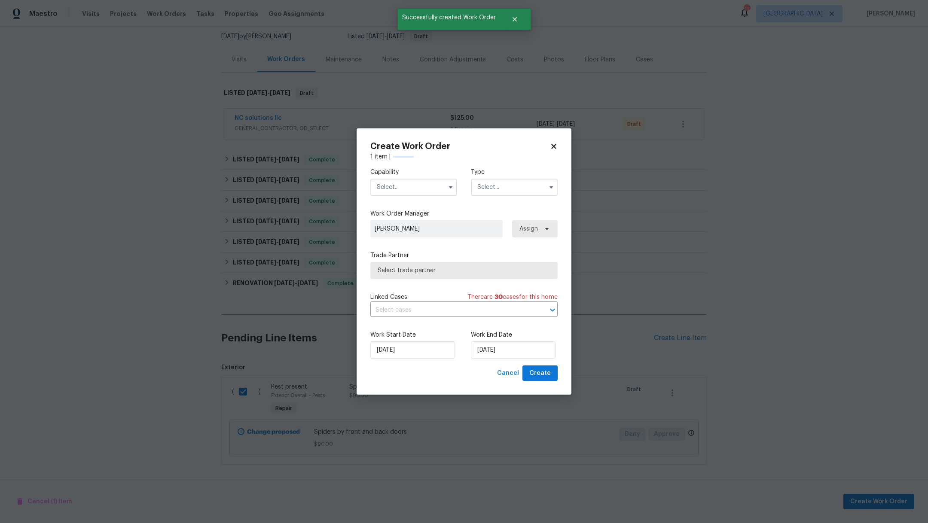
checkbox input "false"
click at [387, 190] on input "text" at bounding box center [413, 187] width 87 height 17
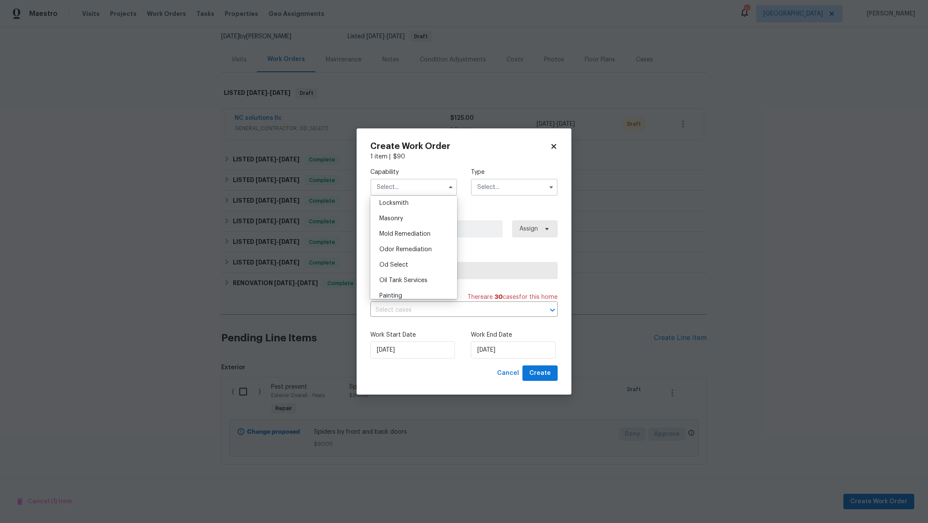
scroll to position [721, 0]
click at [408, 229] on div "Pests" at bounding box center [413, 220] width 82 height 15
type input "Pests"
click at [491, 185] on input "text" at bounding box center [514, 187] width 87 height 17
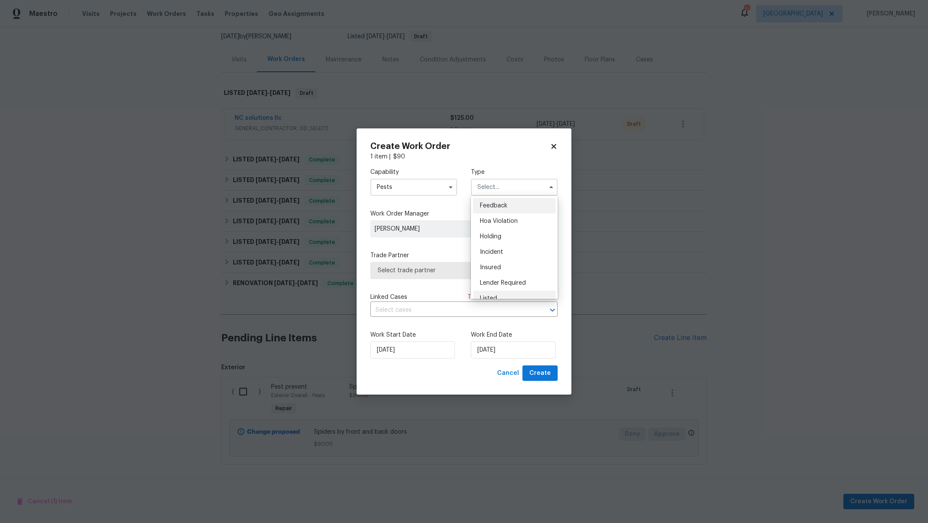
click at [513, 295] on div "Listed" at bounding box center [514, 298] width 82 height 15
type input "Listed"
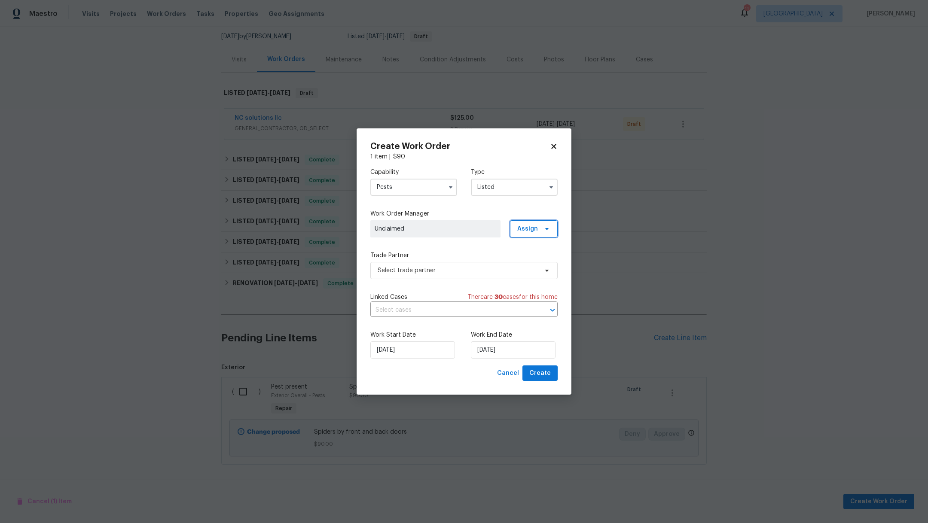
click at [539, 231] on span "Assign" at bounding box center [534, 228] width 48 height 17
click at [529, 254] on div "Assign to HPM" at bounding box center [537, 253] width 40 height 9
click at [456, 270] on span "Select trade partner" at bounding box center [457, 270] width 160 height 9
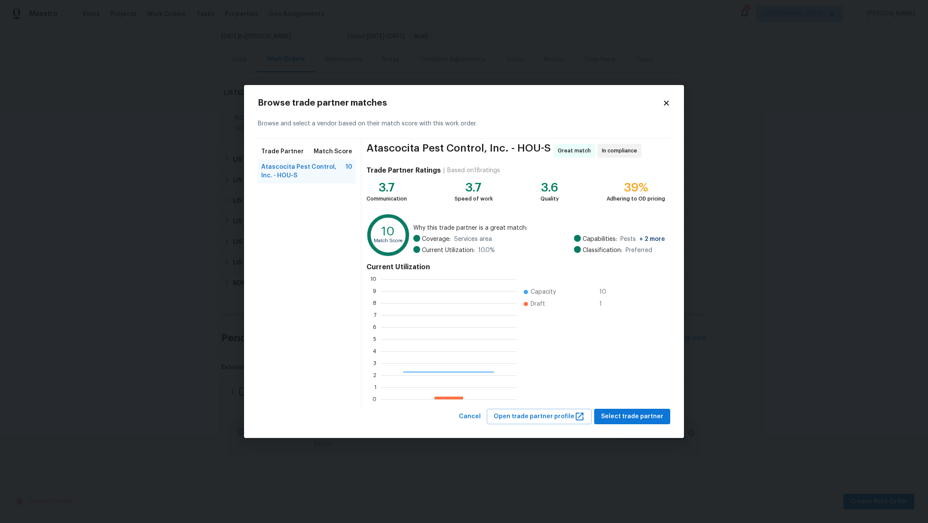
scroll to position [111, 126]
click at [630, 422] on button "Select trade partner" at bounding box center [632, 417] width 76 height 16
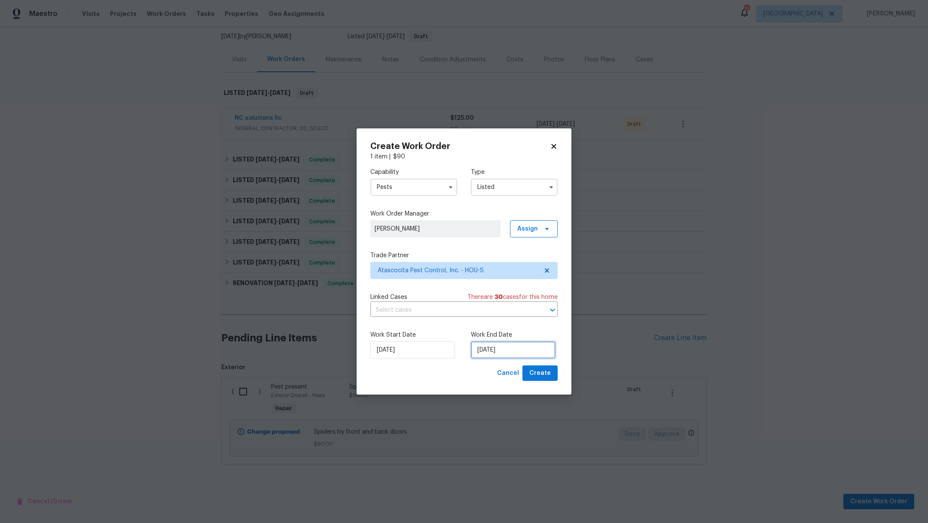
click at [507, 353] on input "[DATE]" at bounding box center [513, 349] width 85 height 17
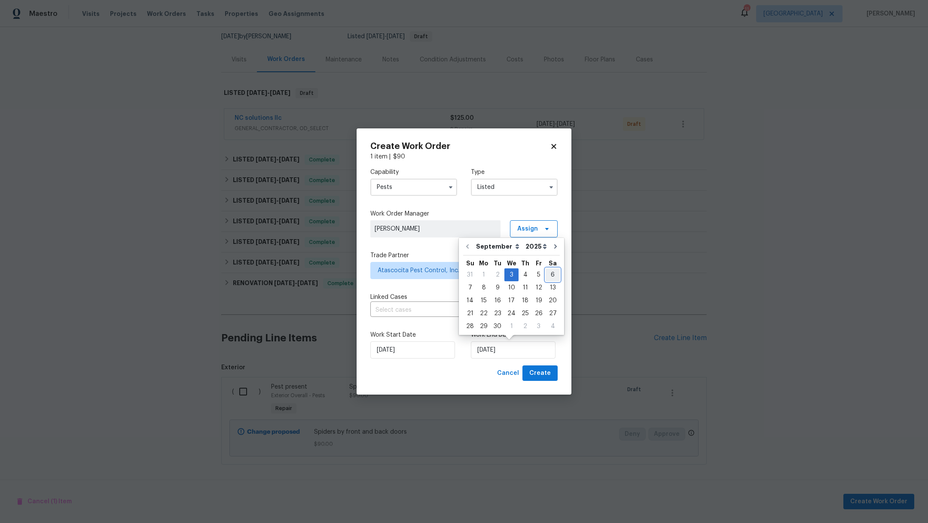
click at [549, 275] on div "6" at bounding box center [552, 275] width 14 height 12
type input "[DATE]"
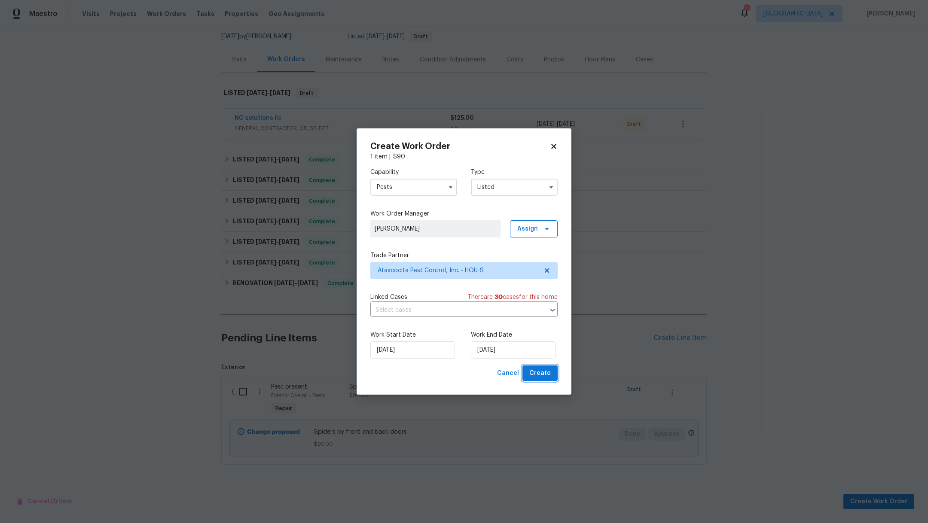
click at [547, 374] on span "Create" at bounding box center [539, 373] width 21 height 11
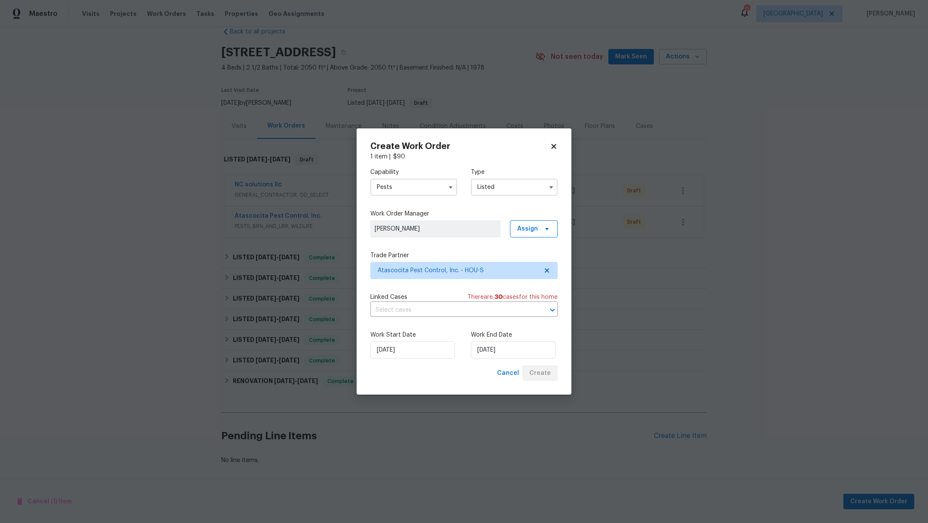
scroll to position [26, 0]
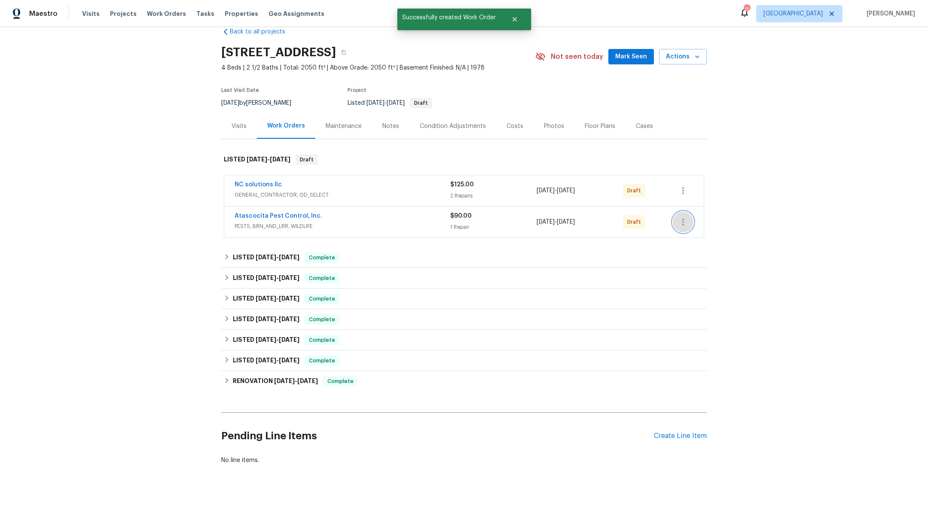
click at [683, 212] on button "button" at bounding box center [683, 222] width 21 height 21
click at [689, 229] on li "Confirm and Send to Vendor" at bounding box center [716, 226] width 96 height 14
click at [729, 284] on div at bounding box center [464, 261] width 928 height 523
click at [679, 217] on icon "button" at bounding box center [683, 222] width 10 height 10
click at [685, 228] on li "Confirm and Send to Vendor" at bounding box center [716, 226] width 96 height 14
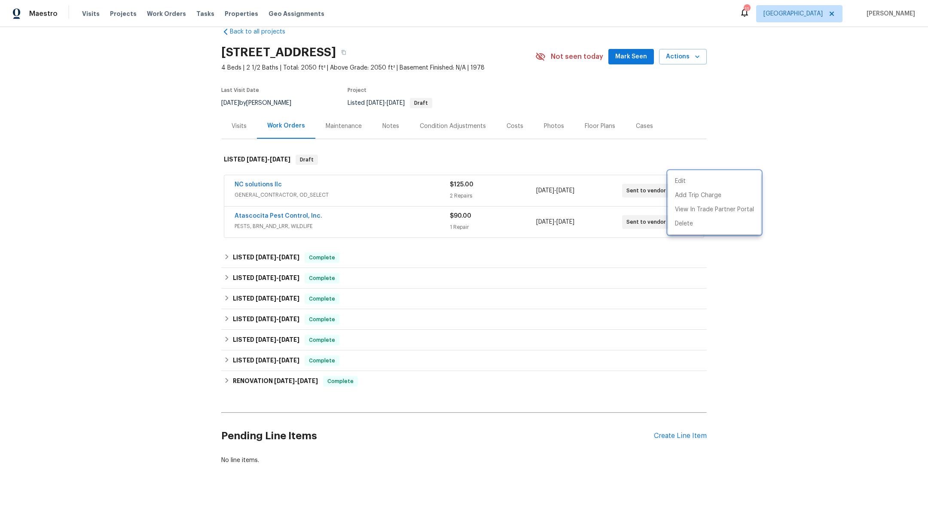
click at [790, 293] on div at bounding box center [464, 261] width 928 height 523
click at [120, 11] on span "Projects" at bounding box center [123, 13] width 27 height 9
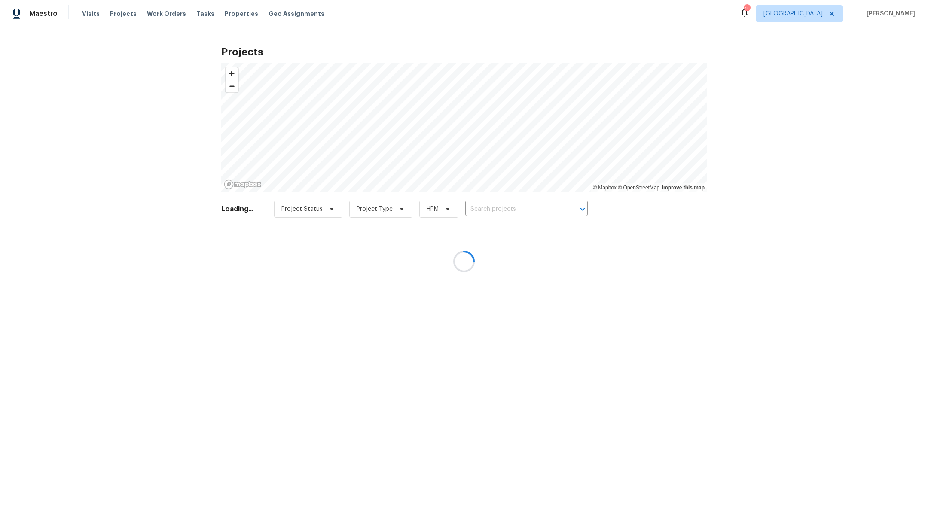
click at [494, 209] on div at bounding box center [464, 261] width 928 height 523
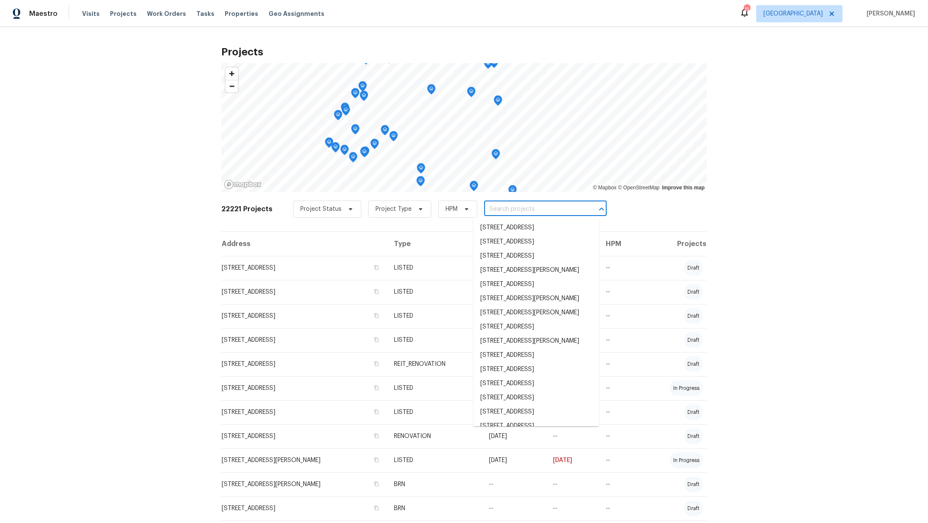
click at [489, 208] on input "text" at bounding box center [533, 209] width 98 height 13
type input "16223"
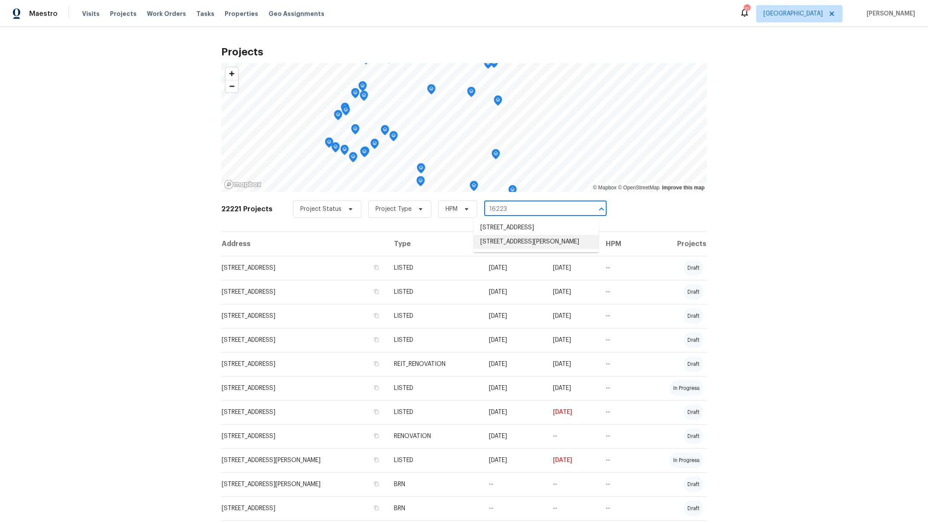
click at [502, 249] on li "[STREET_ADDRESS][PERSON_NAME]" at bounding box center [535, 242] width 125 height 14
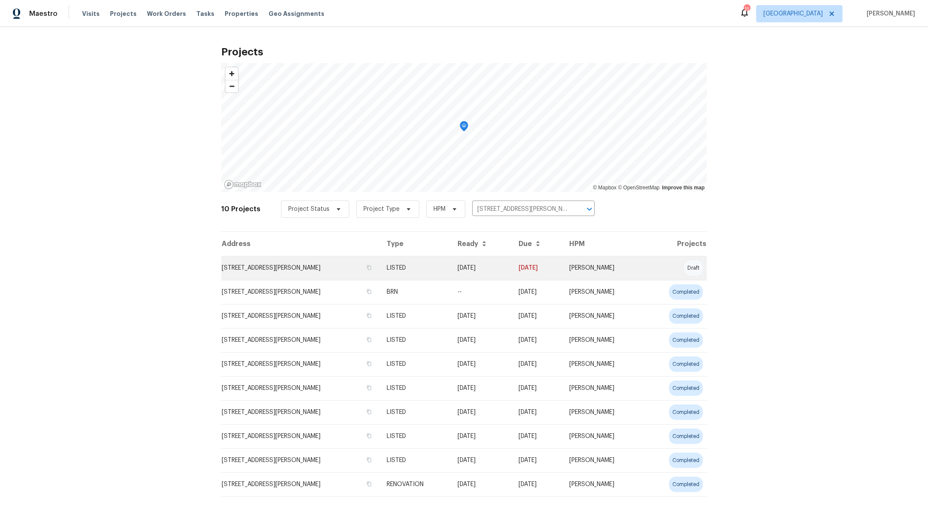
click at [250, 262] on td "[STREET_ADDRESS][PERSON_NAME]" at bounding box center [300, 268] width 158 height 24
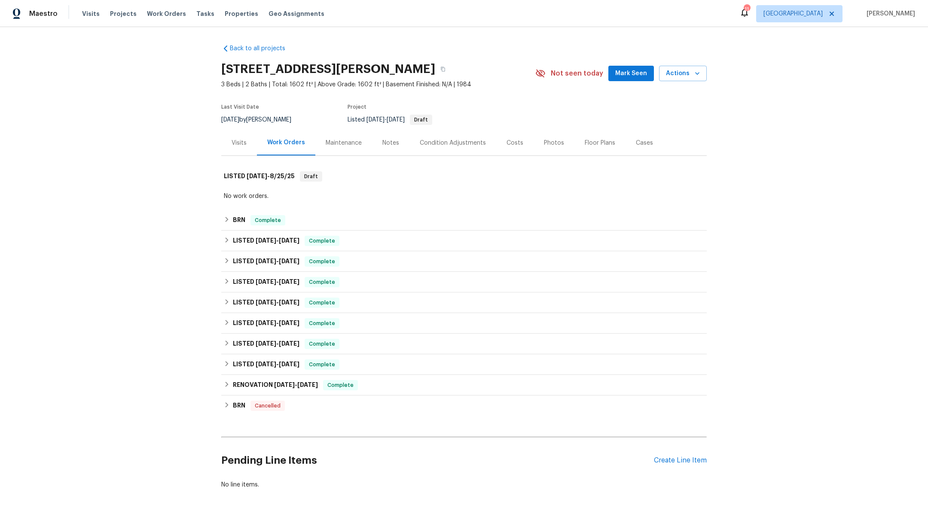
scroll to position [33, 0]
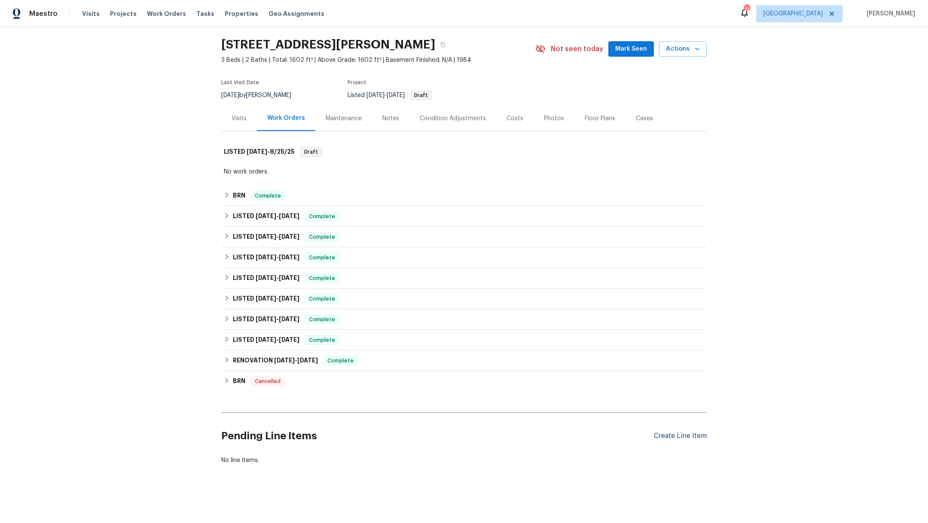
click at [661, 432] on div "Create Line Item" at bounding box center [680, 436] width 53 height 8
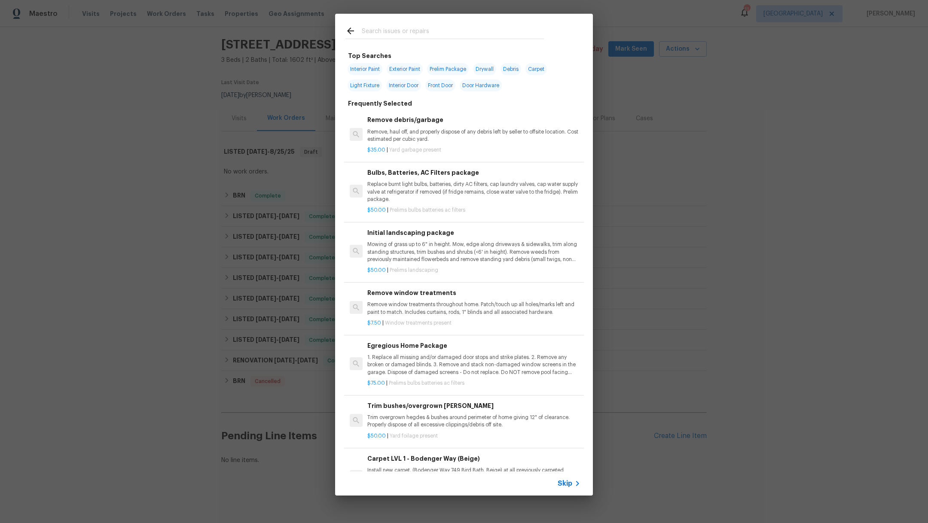
click at [374, 33] on input "text" at bounding box center [453, 32] width 182 height 13
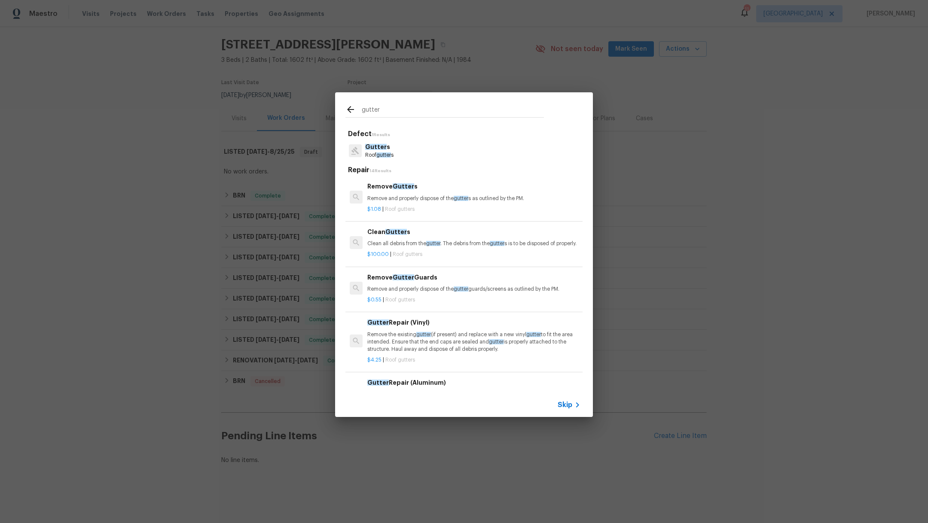
type input "gutter"
click at [378, 155] on span "gutter" at bounding box center [383, 154] width 15 height 5
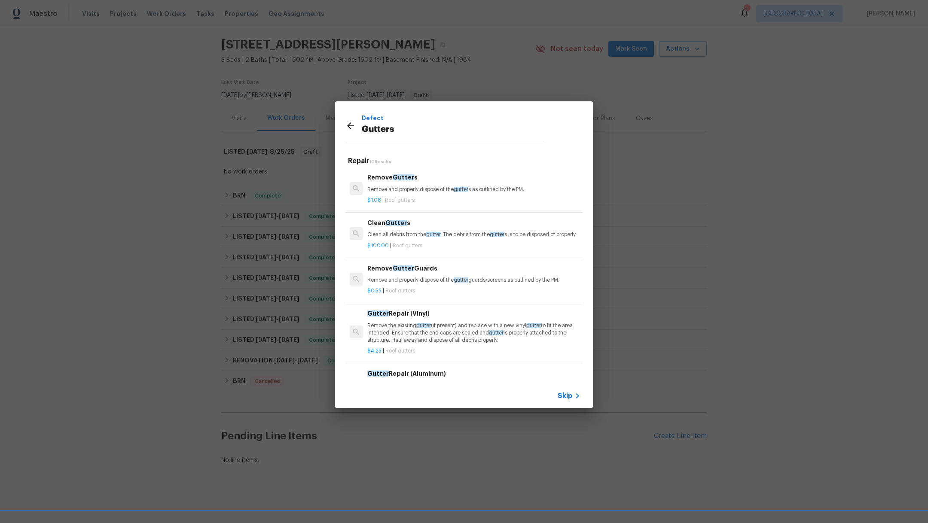
click at [464, 238] on p "Clean all debris from the gutter . The debris from the gutter s is to be dispos…" at bounding box center [473, 234] width 213 height 7
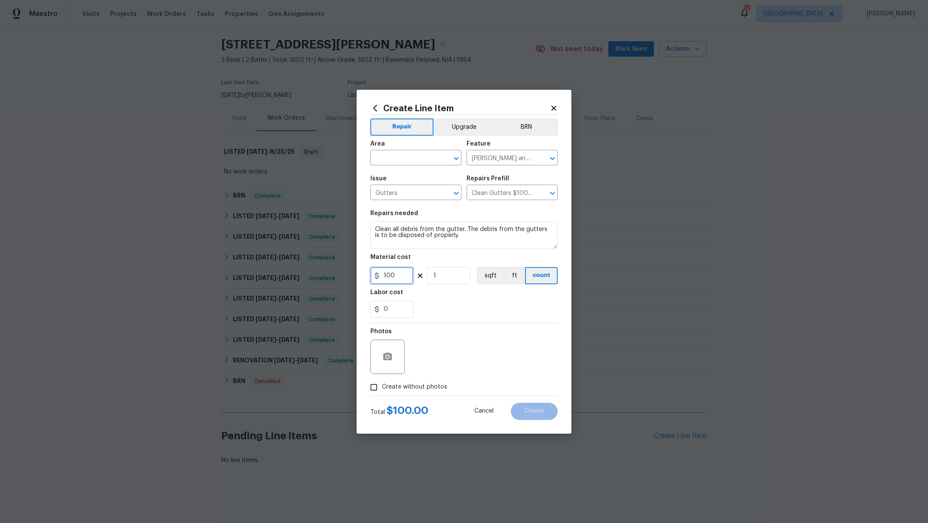
drag, startPoint x: 399, startPoint y: 277, endPoint x: 268, endPoint y: 264, distance: 130.8
click at [269, 265] on div "Create Line Item Repair Upgrade BRN Area ​ Feature [PERSON_NAME] and Trim ​ Iss…" at bounding box center [464, 261] width 928 height 523
type input "75"
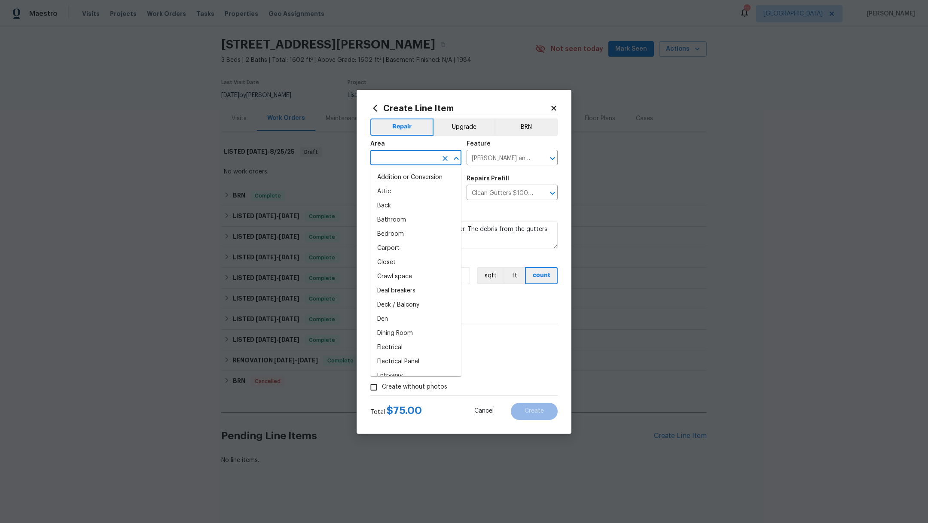
click at [383, 157] on input "text" at bounding box center [403, 158] width 67 height 13
click at [386, 175] on li "Exterior Overall" at bounding box center [415, 177] width 91 height 14
type input "Exterior Overall"
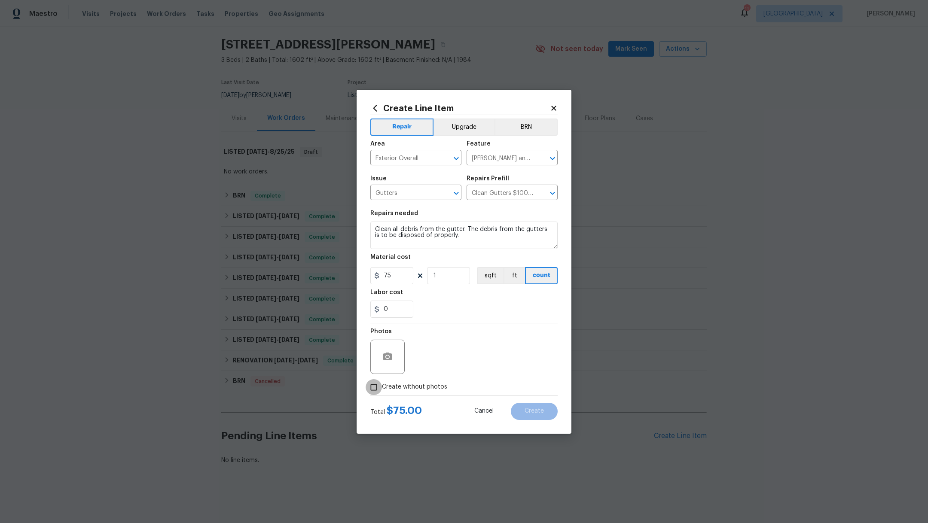
click at [377, 386] on input "Create without photos" at bounding box center [373, 387] width 16 height 16
checkbox input "true"
click at [462, 361] on textarea at bounding box center [484, 357] width 146 height 34
type textarea "."
click at [550, 409] on button "Create" at bounding box center [534, 411] width 47 height 17
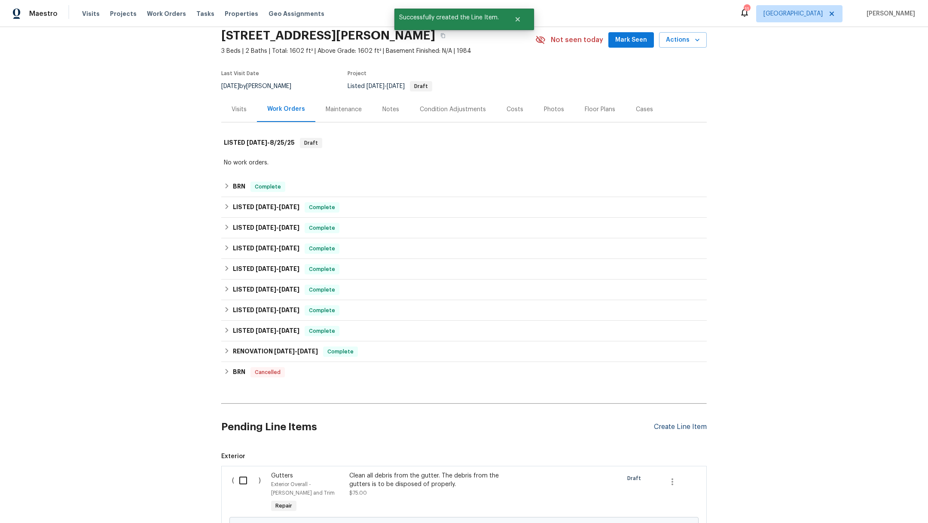
click at [663, 428] on div "Create Line Item" at bounding box center [680, 427] width 53 height 8
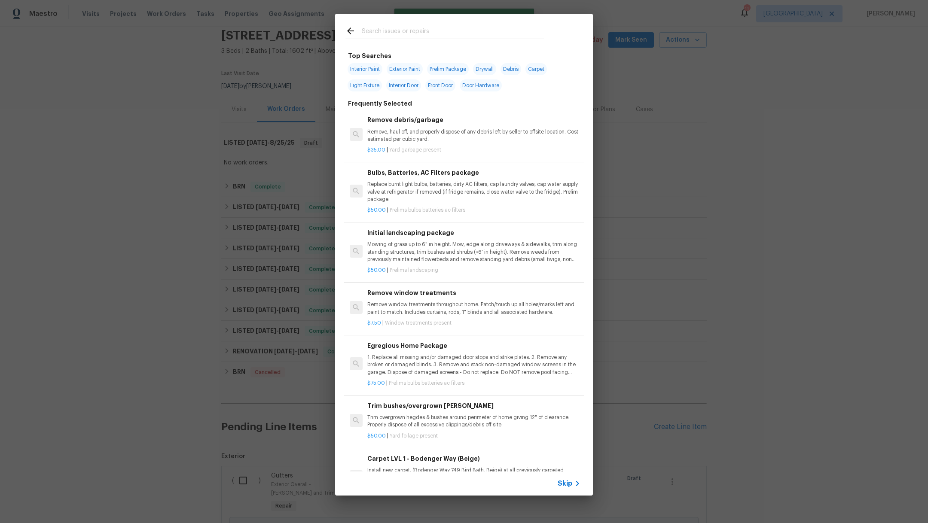
click at [369, 33] on input "text" at bounding box center [453, 32] width 182 height 13
type input "debris"
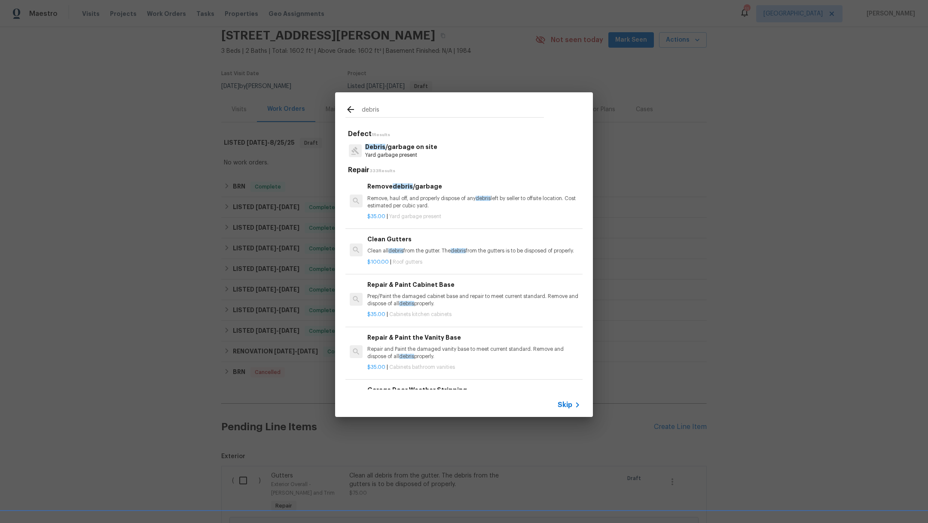
click at [396, 146] on p "Debris /garbage on site" at bounding box center [401, 147] width 72 height 9
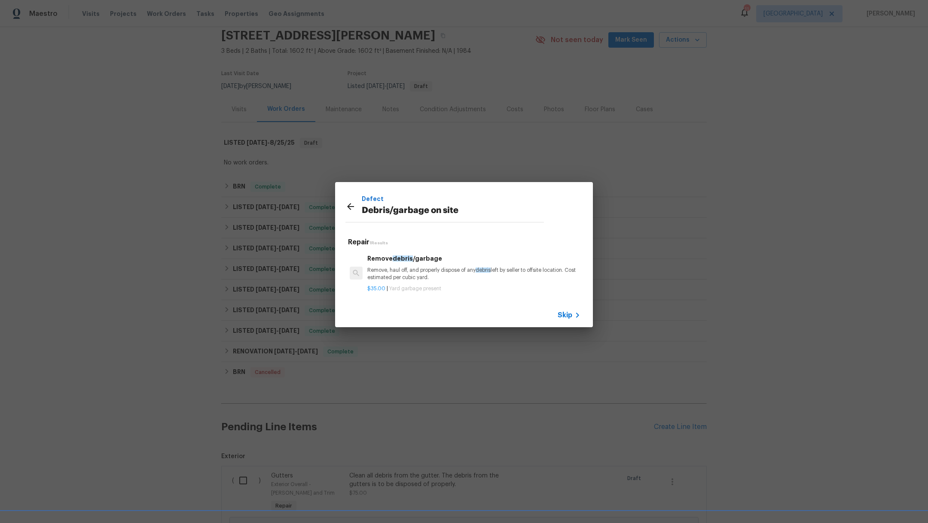
click at [392, 272] on p "Remove, haul off, and properly dispose of any debris left by seller to offsite …" at bounding box center [473, 274] width 213 height 15
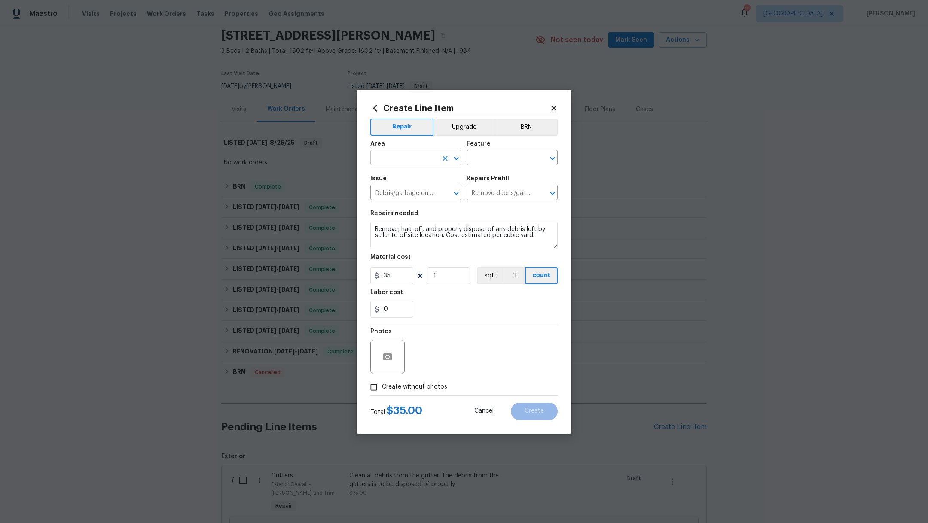
click at [386, 159] on input "text" at bounding box center [403, 158] width 67 height 13
click at [383, 180] on li "Exterior Overall" at bounding box center [415, 177] width 91 height 14
type input "Exterior Overall"
click at [479, 159] on input "text" at bounding box center [499, 158] width 67 height 13
click at [493, 200] on li "Landscaping" at bounding box center [511, 198] width 91 height 14
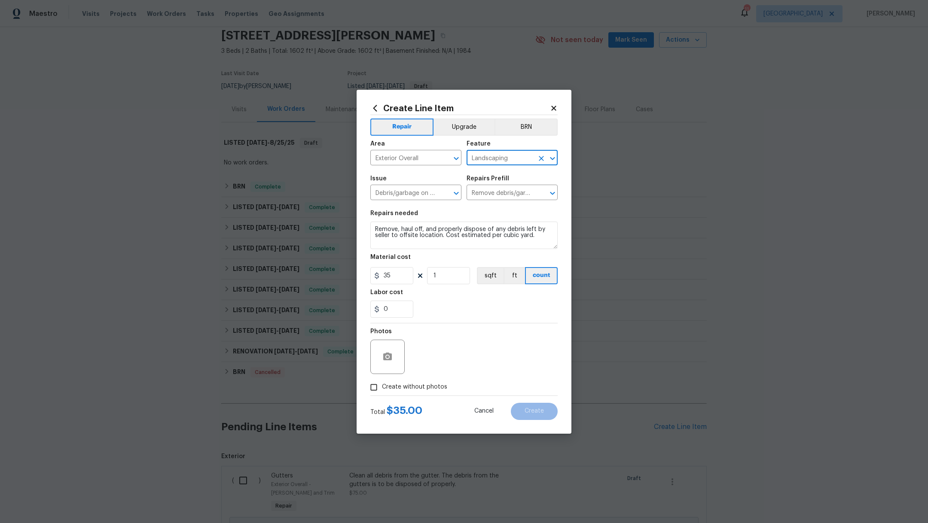
type input "Landscaping"
click at [371, 230] on textarea "Remove, haul off, and properly dispose of any debris left by seller to offsite …" at bounding box center [463, 235] width 187 height 27
type textarea "From garage. Remove, haul off, and properly dispose of any debris left by selle…"
click at [399, 390] on span "Create without photos" at bounding box center [414, 387] width 65 height 9
click at [382, 390] on input "Create without photos" at bounding box center [373, 387] width 16 height 16
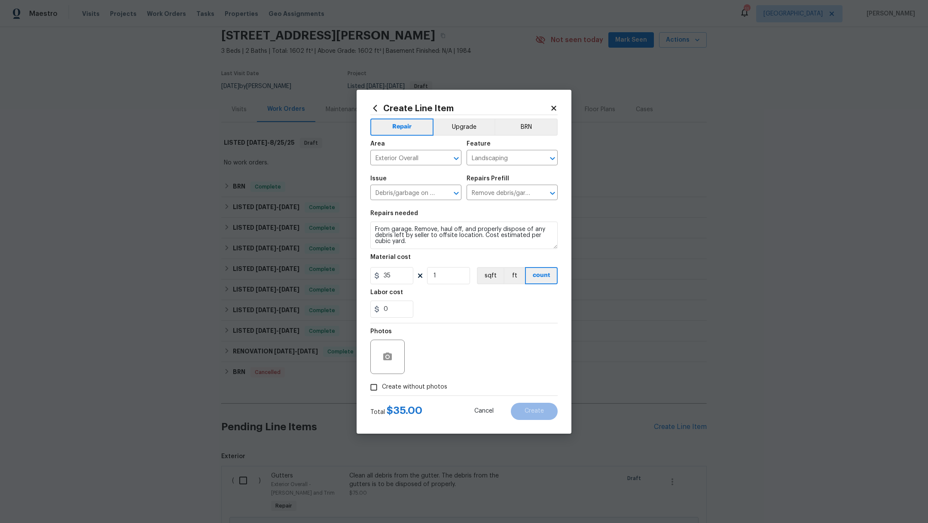
checkbox input "true"
click at [494, 334] on div "Reason*" at bounding box center [484, 334] width 146 height 11
click at [487, 350] on textarea at bounding box center [484, 357] width 146 height 34
type textarea "."
click at [542, 412] on span "Create" at bounding box center [533, 411] width 19 height 6
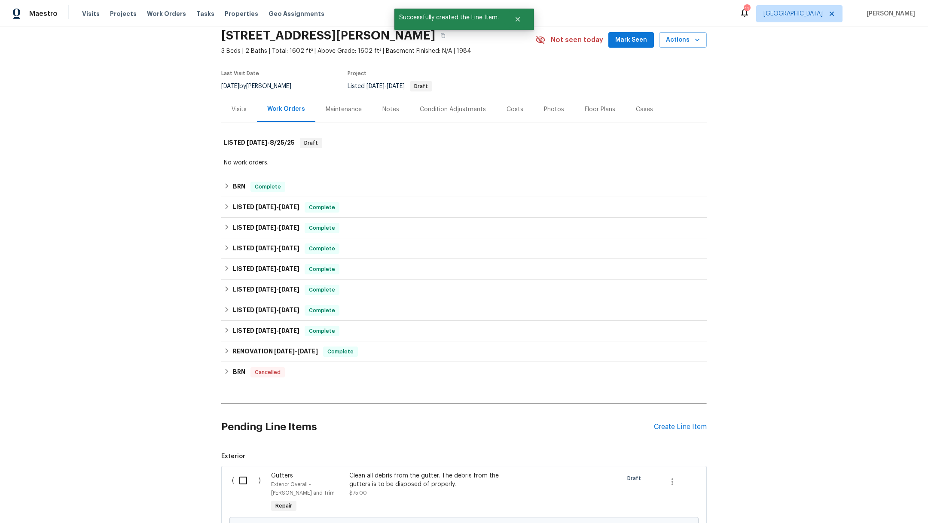
scroll to position [236, 0]
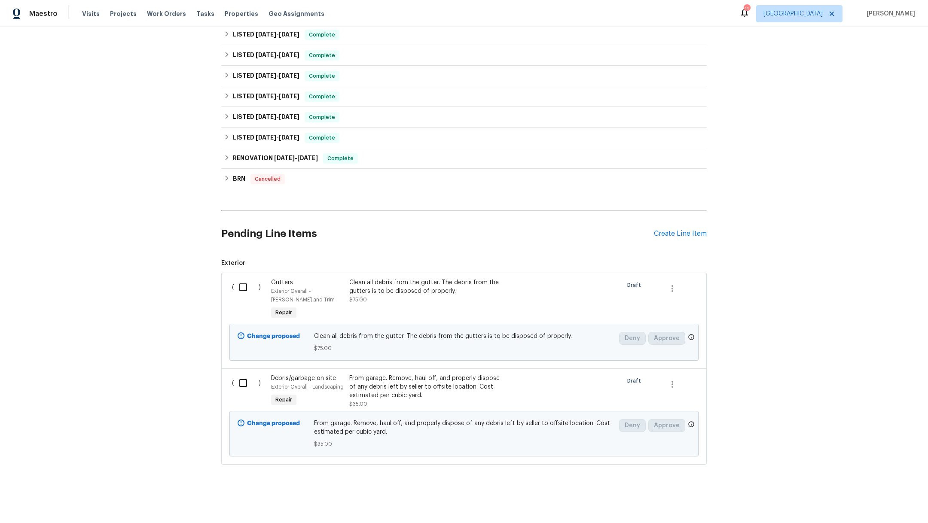
click at [240, 278] on input "checkbox" at bounding box center [246, 287] width 24 height 18
checkbox input "true"
click at [240, 374] on input "checkbox" at bounding box center [246, 383] width 24 height 18
checkbox input "true"
click at [869, 501] on span "Create Work Order" at bounding box center [878, 501] width 57 height 11
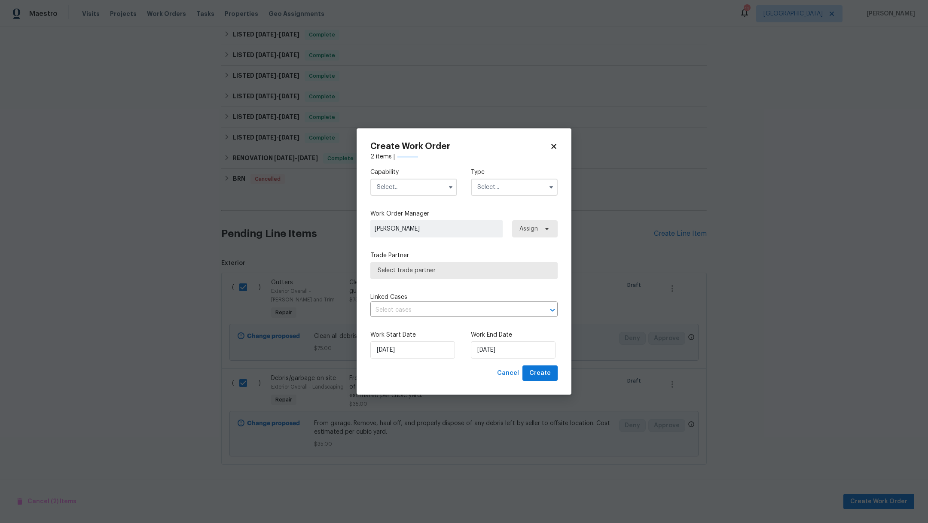
checkbox input "false"
click at [406, 186] on input "text" at bounding box center [413, 187] width 87 height 17
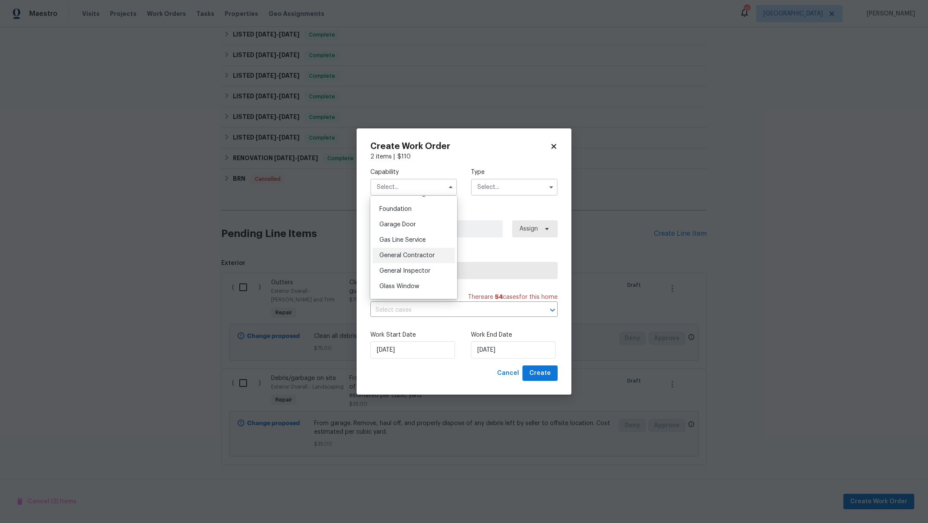
click at [423, 259] on span "General Contractor" at bounding box center [406, 256] width 55 height 6
type input "General Contractor"
click at [485, 190] on input "text" at bounding box center [514, 187] width 87 height 17
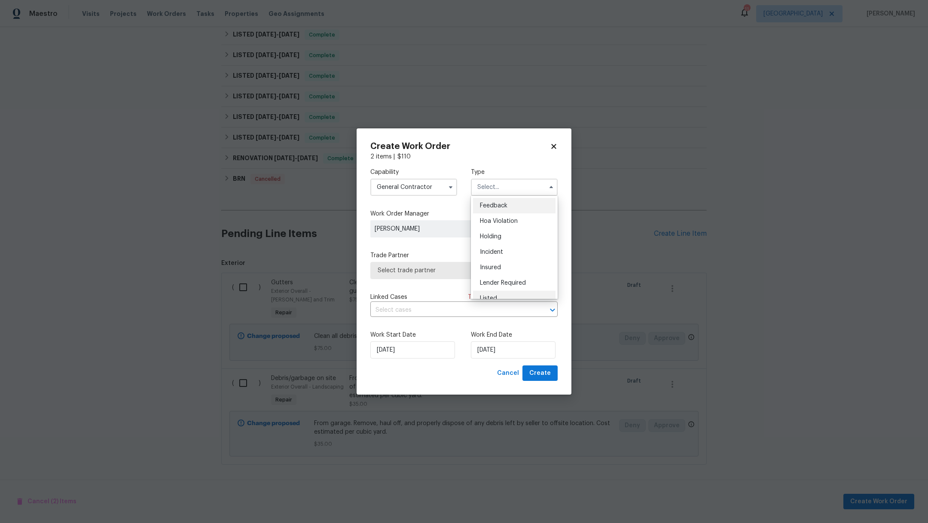
click at [506, 295] on div "Listed" at bounding box center [514, 298] width 82 height 15
type input "Listed"
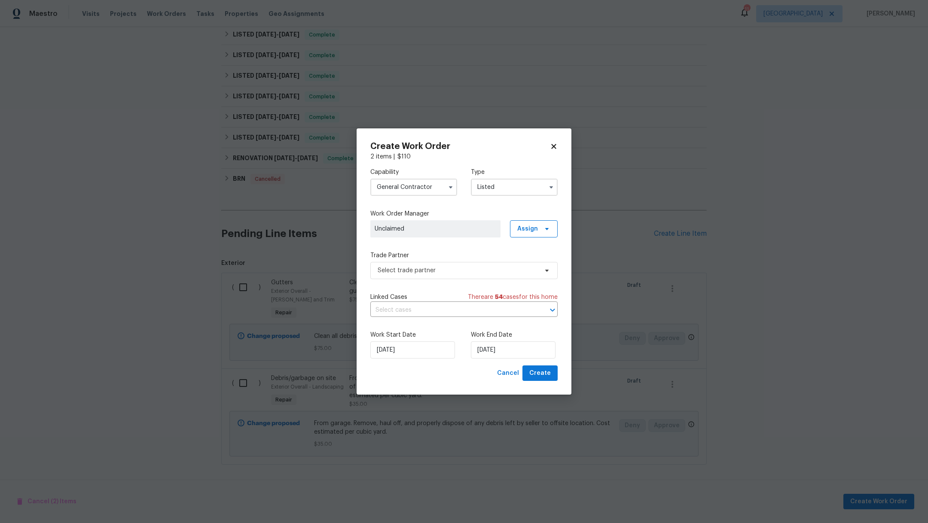
click at [504, 237] on div "Capability General [DEMOGRAPHIC_DATA] Type Listed Work Order Manager Unclaimed …" at bounding box center [463, 263] width 187 height 204
click at [517, 229] on span "Assign" at bounding box center [534, 228] width 48 height 17
click at [522, 256] on div "Assign to HPM" at bounding box center [537, 253] width 40 height 9
click at [454, 275] on span "Select trade partner" at bounding box center [463, 270] width 187 height 17
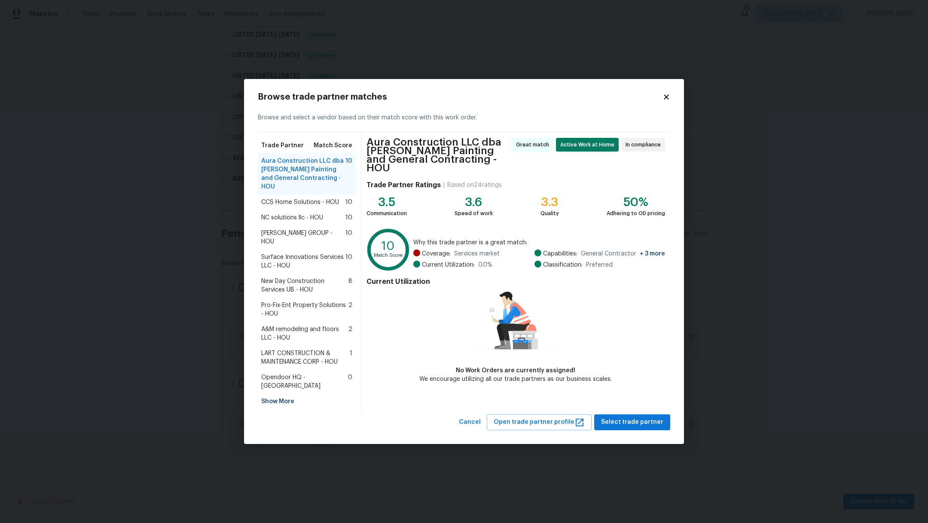
click at [314, 225] on div "NC solutions llc - HOU 10" at bounding box center [307, 217] width 98 height 15
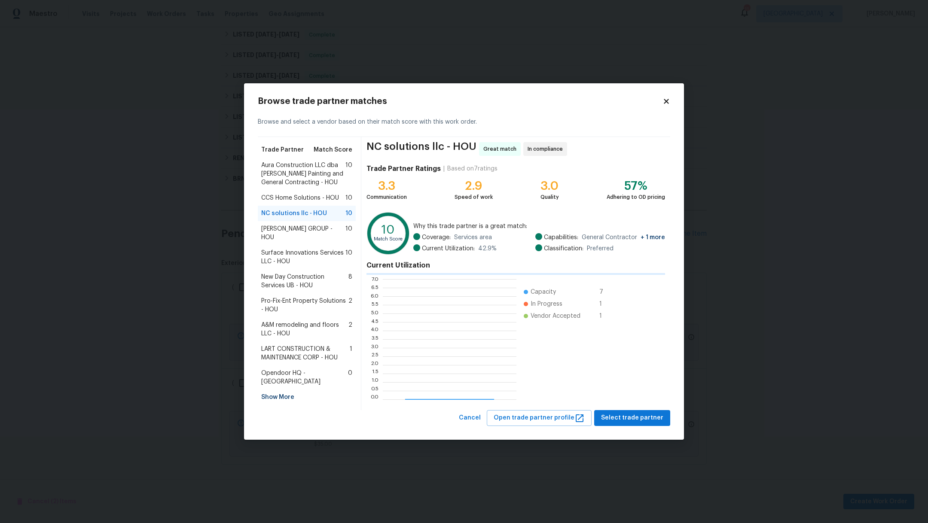
scroll to position [111, 124]
click at [651, 421] on span "Select trade partner" at bounding box center [632, 418] width 62 height 11
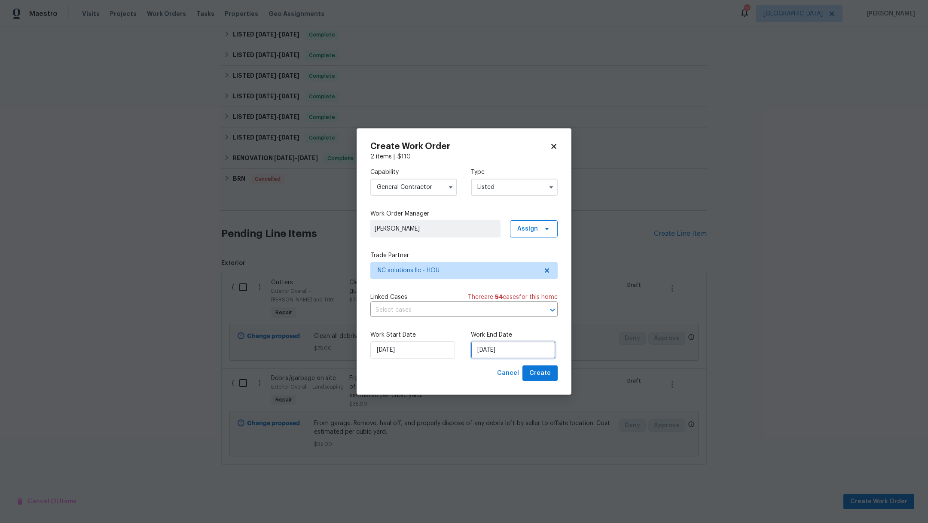
click at [523, 346] on input "[DATE]" at bounding box center [513, 349] width 85 height 17
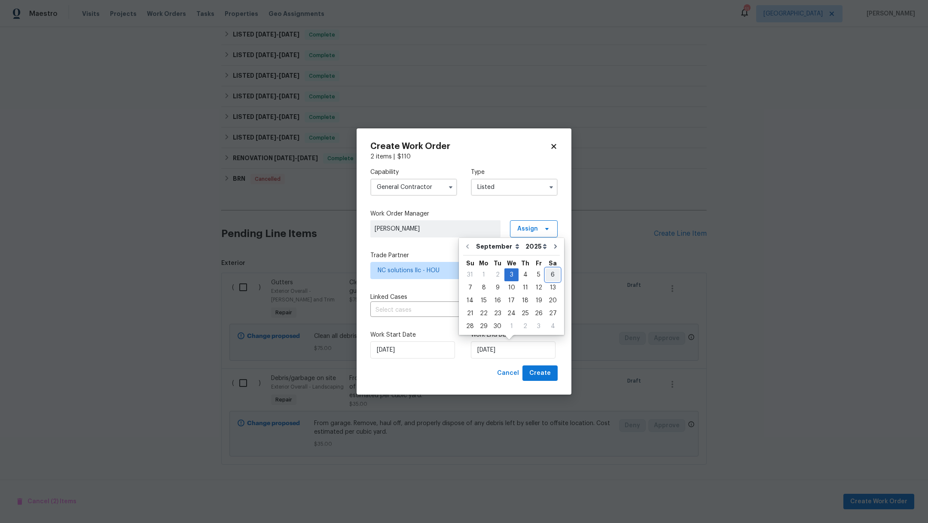
click at [547, 270] on div "6" at bounding box center [552, 275] width 14 height 12
type input "[DATE]"
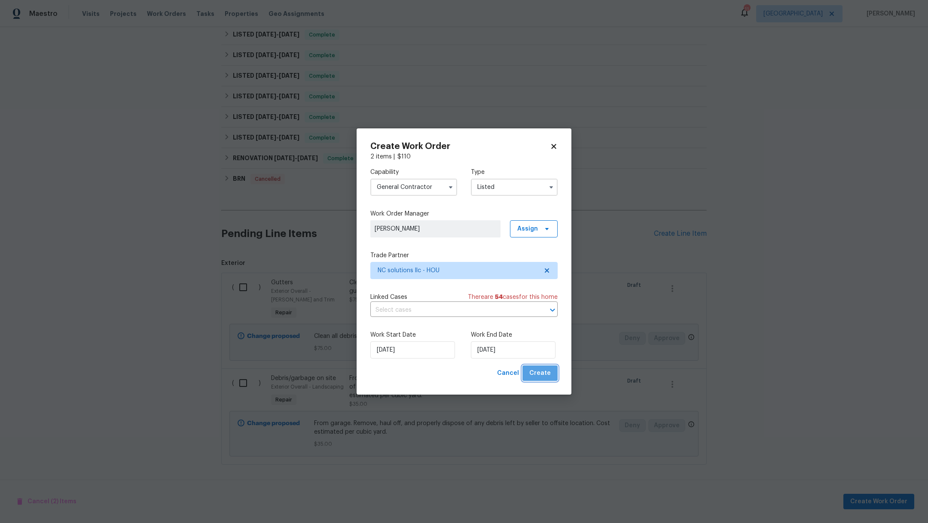
click at [544, 374] on span "Create" at bounding box center [539, 373] width 21 height 11
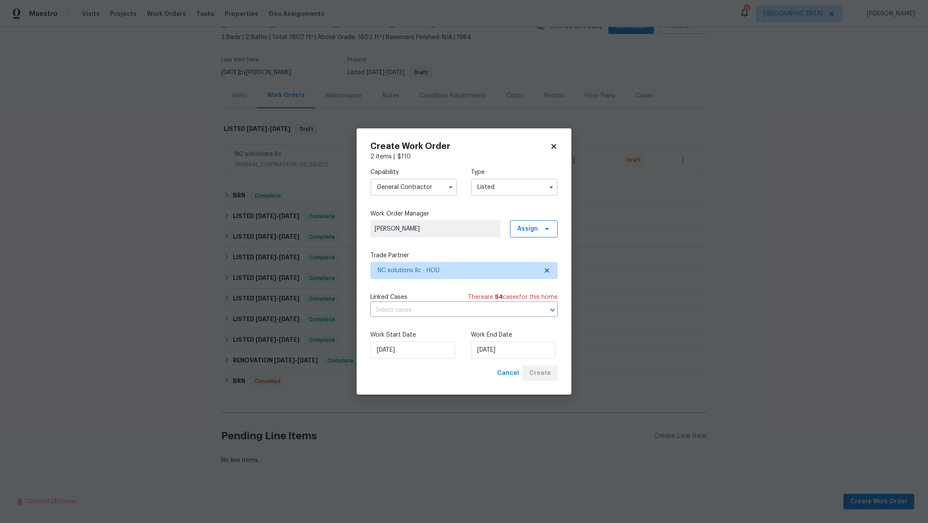
scroll to position [56, 0]
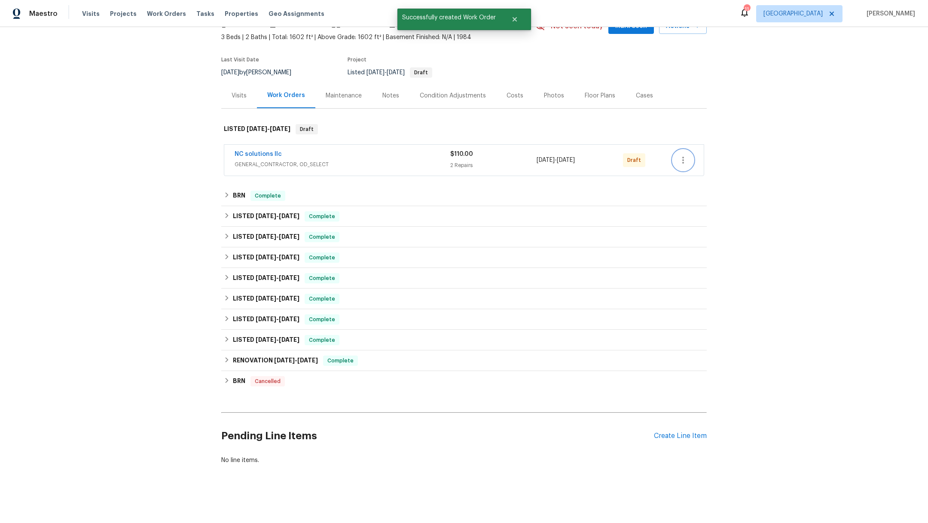
click at [674, 156] on button "button" at bounding box center [683, 160] width 21 height 21
click at [684, 167] on li "Confirm and Send to Vendor" at bounding box center [716, 165] width 96 height 14
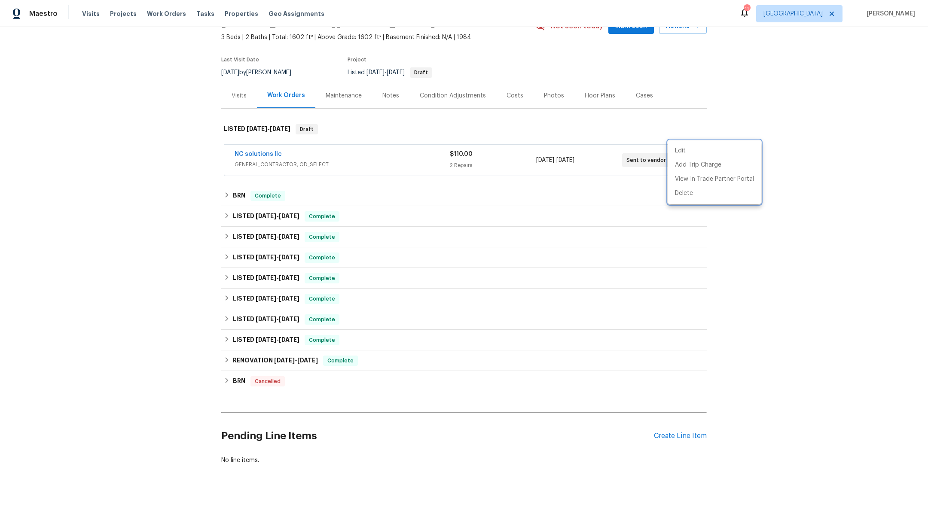
click at [119, 12] on div at bounding box center [464, 261] width 928 height 523
click at [119, 12] on span "Projects" at bounding box center [123, 13] width 27 height 9
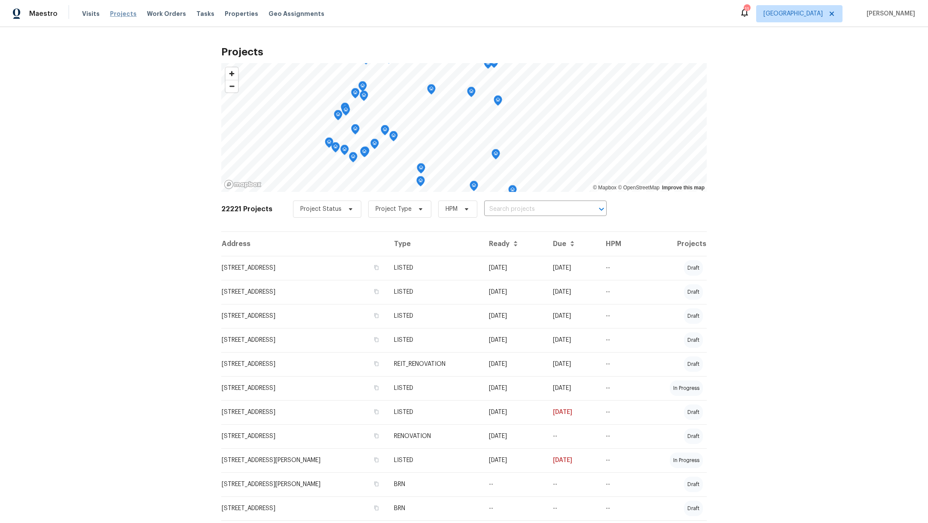
click at [118, 13] on span "Projects" at bounding box center [123, 13] width 27 height 9
click at [160, 18] on span "Work Orders" at bounding box center [166, 13] width 39 height 9
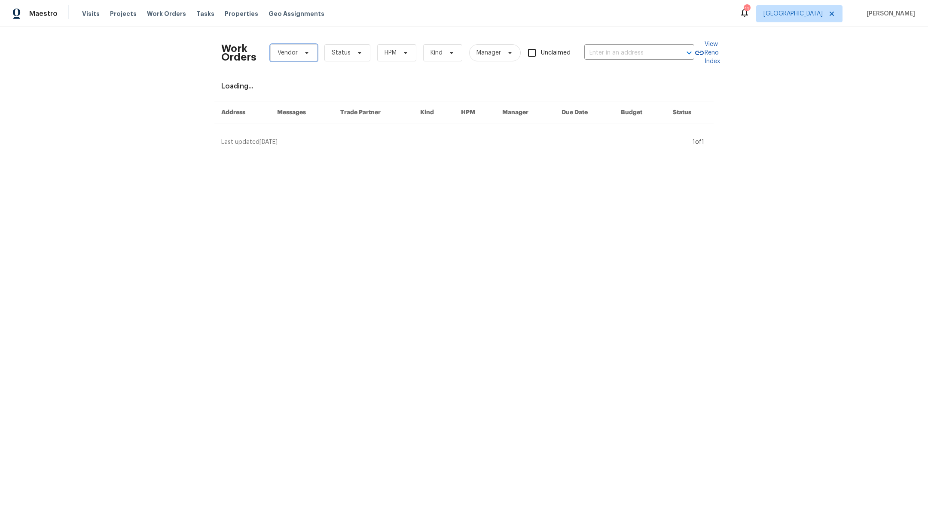
click at [279, 54] on span "Vendor" at bounding box center [287, 53] width 20 height 9
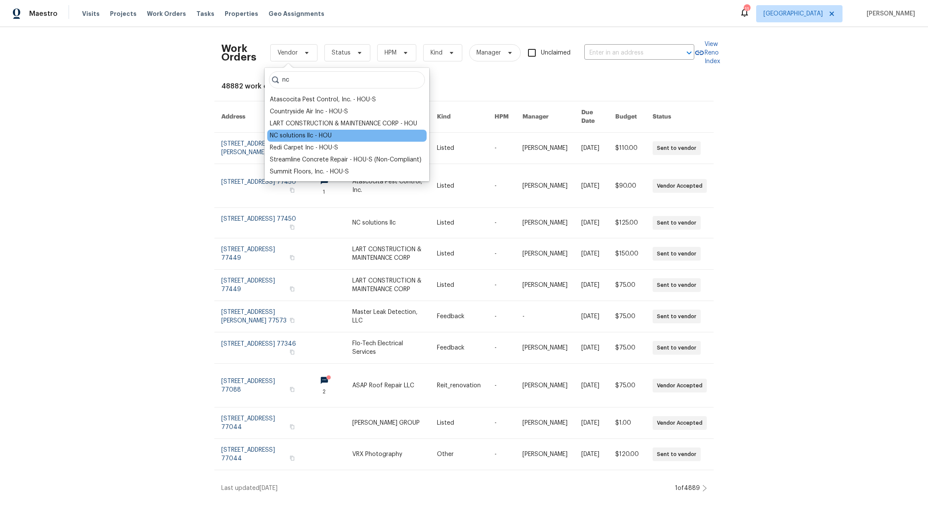
type input "nc"
click at [295, 136] on div "NC solutions llc - HOU" at bounding box center [301, 135] width 62 height 9
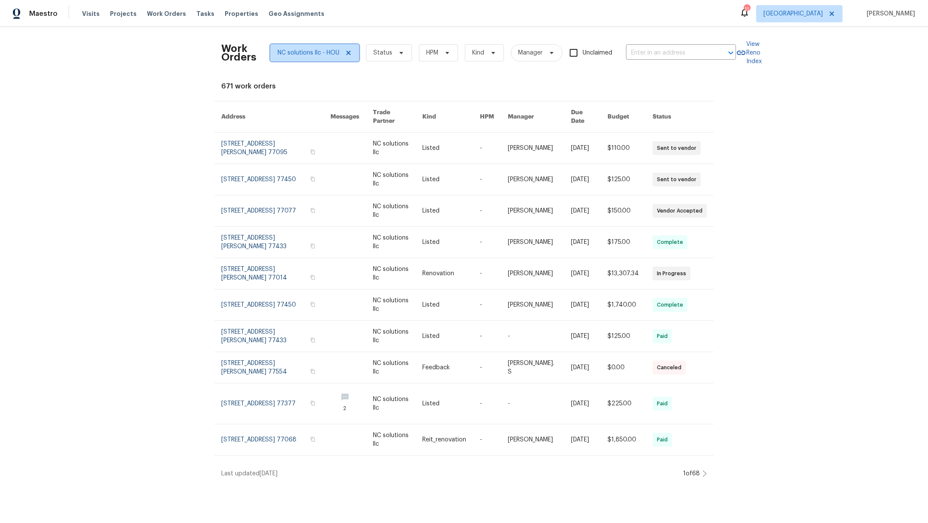
click at [346, 51] on icon at bounding box center [348, 53] width 4 height 4
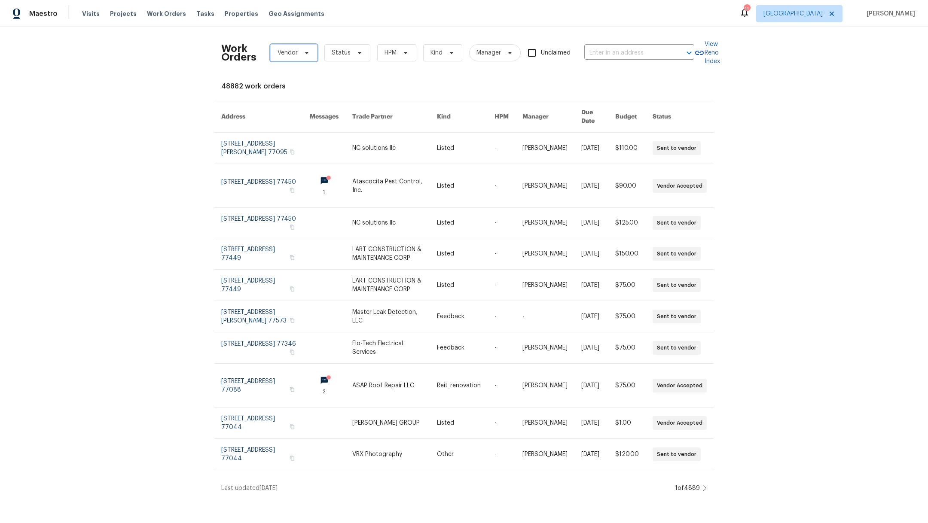
click at [280, 54] on span "Vendor" at bounding box center [287, 53] width 20 height 9
type input "lart"
click at [277, 98] on div "LART CONSTRUCTION & MAINTENANCE CORP - HOU" at bounding box center [343, 99] width 147 height 9
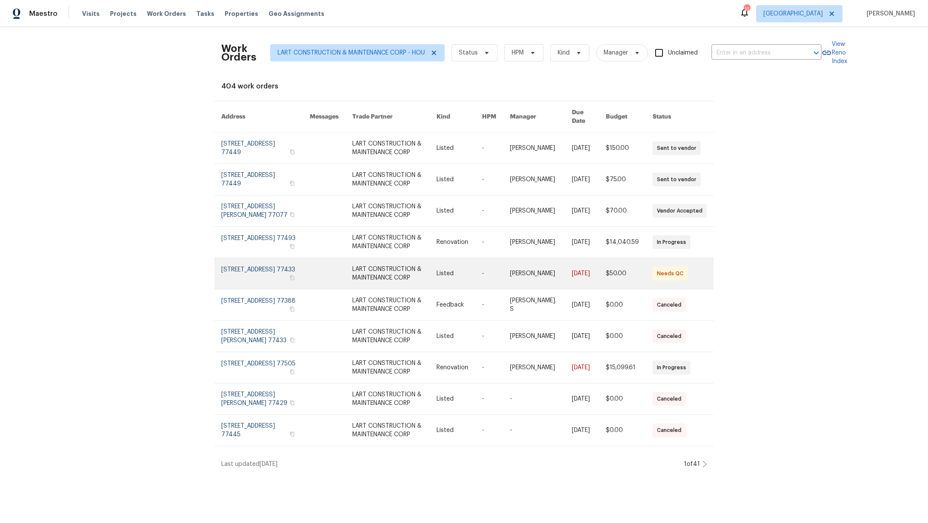
click at [248, 266] on link at bounding box center [265, 273] width 88 height 31
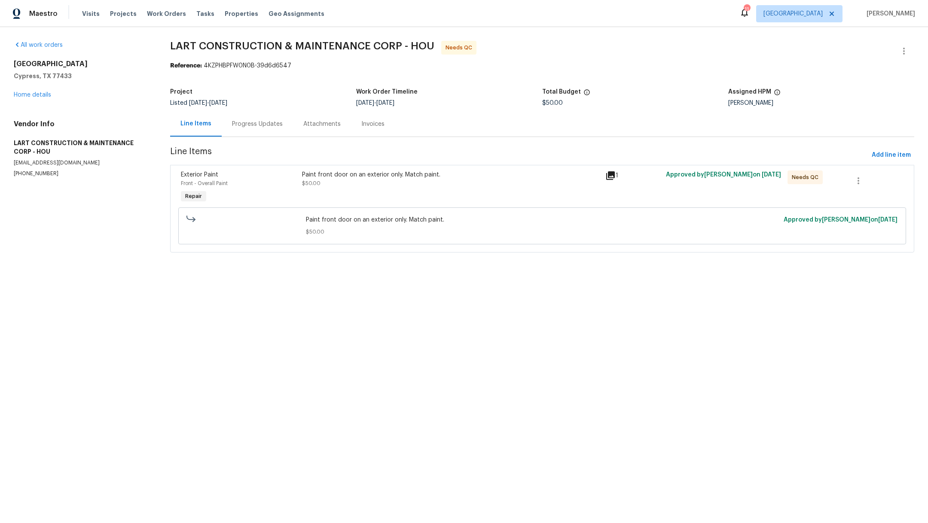
click at [367, 188] on div "Paint front door on an exterior only. Match paint. $50.00" at bounding box center [450, 188] width 303 height 40
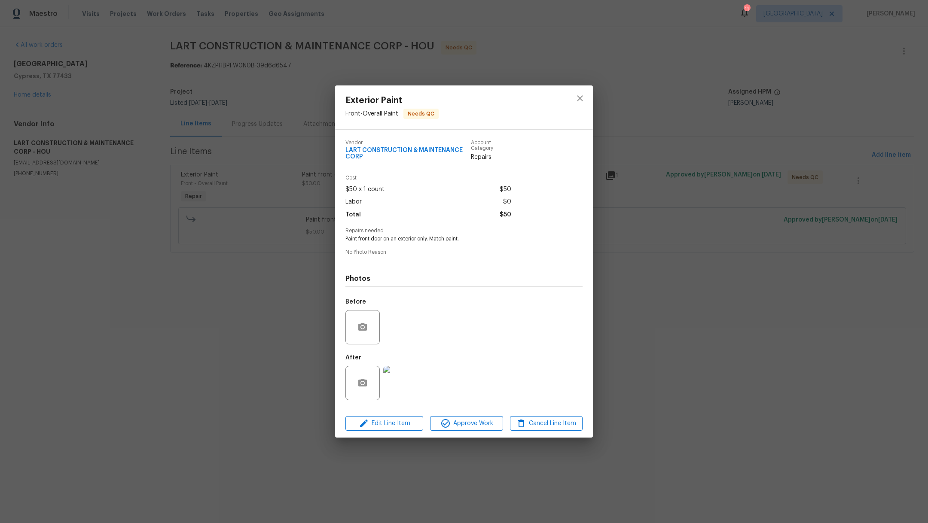
click at [399, 381] on img at bounding box center [400, 383] width 34 height 34
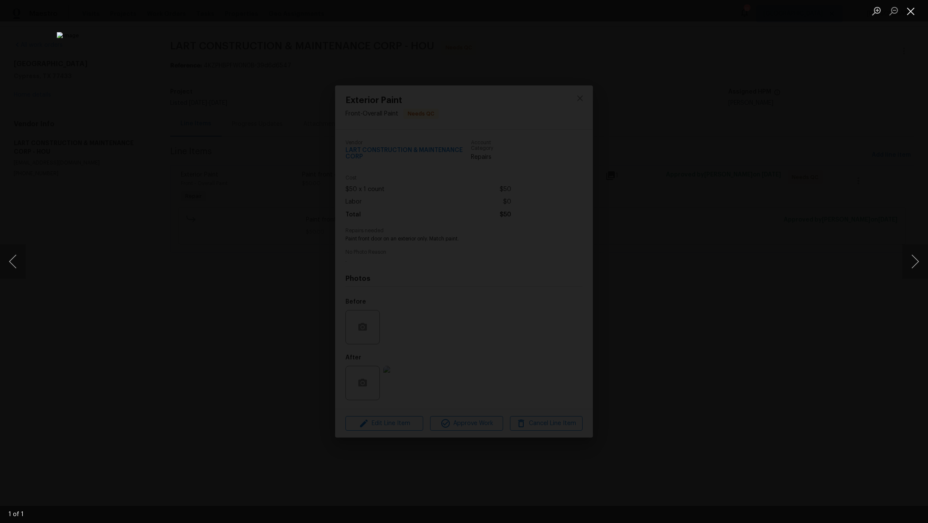
click at [913, 11] on button "Close lightbox" at bounding box center [910, 10] width 17 height 15
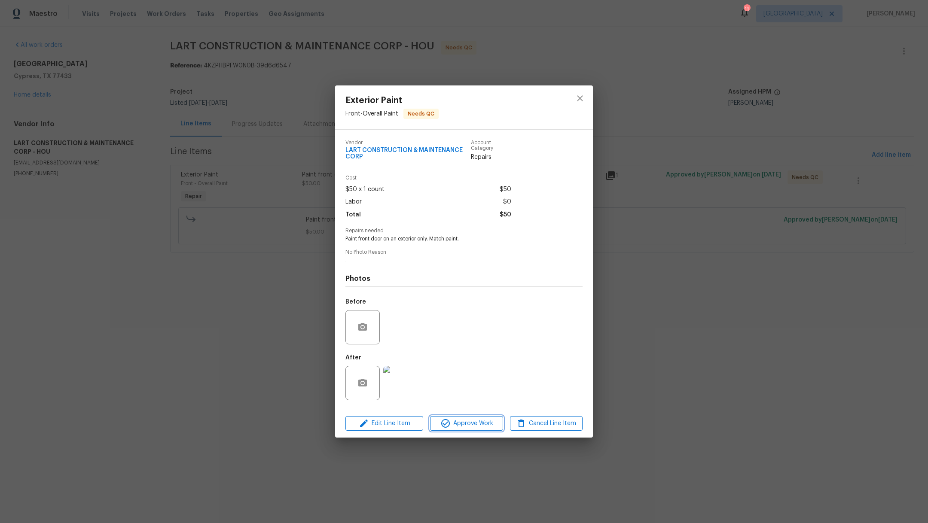
click at [466, 421] on span "Approve Work" at bounding box center [465, 423] width 67 height 11
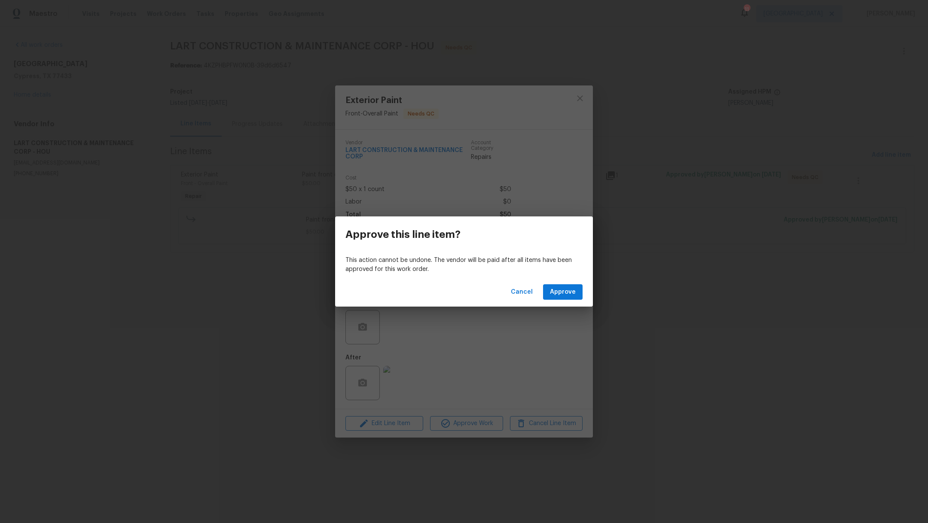
click at [562, 278] on div "Cancel Approve" at bounding box center [464, 292] width 258 height 30
click at [562, 292] on span "Approve" at bounding box center [563, 292] width 26 height 11
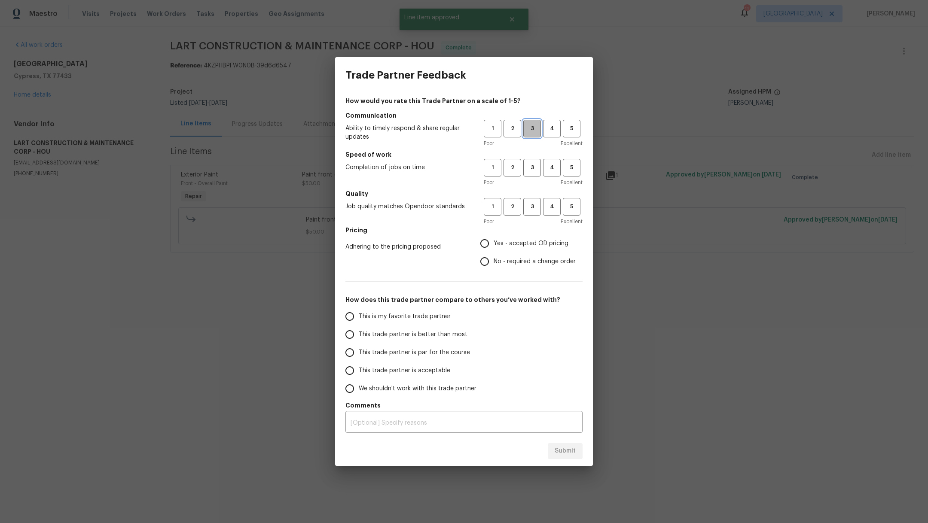
click at [531, 134] on button "3" at bounding box center [532, 129] width 18 height 18
click at [533, 163] on span "3" at bounding box center [532, 168] width 16 height 10
click at [534, 213] on button "3" at bounding box center [532, 207] width 18 height 18
click at [412, 318] on span "This is my favorite trade partner" at bounding box center [405, 316] width 92 height 9
click at [359, 318] on input "This is my favorite trade partner" at bounding box center [350, 316] width 18 height 18
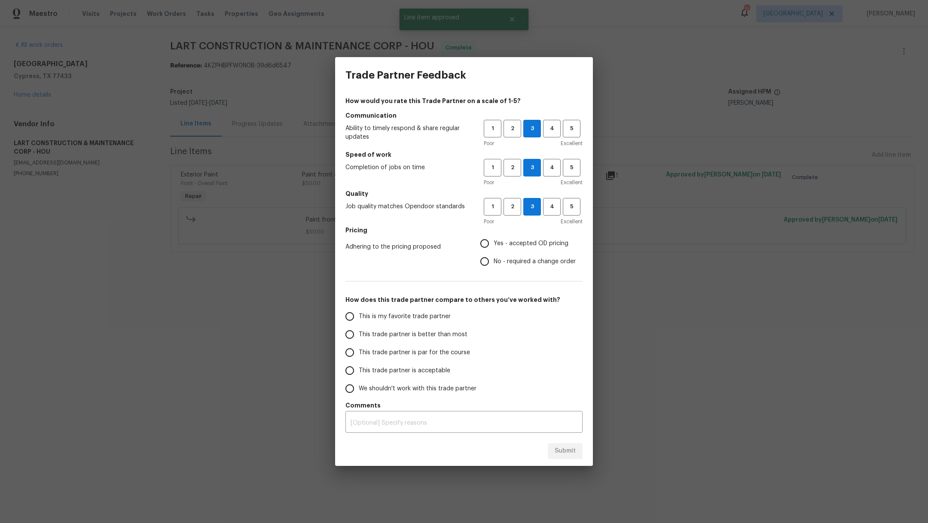
radio input "true"
click at [491, 239] on input "Yes - accepted OD pricing" at bounding box center [484, 243] width 18 height 18
click at [566, 454] on span "Submit" at bounding box center [564, 451] width 21 height 11
radio input "false"
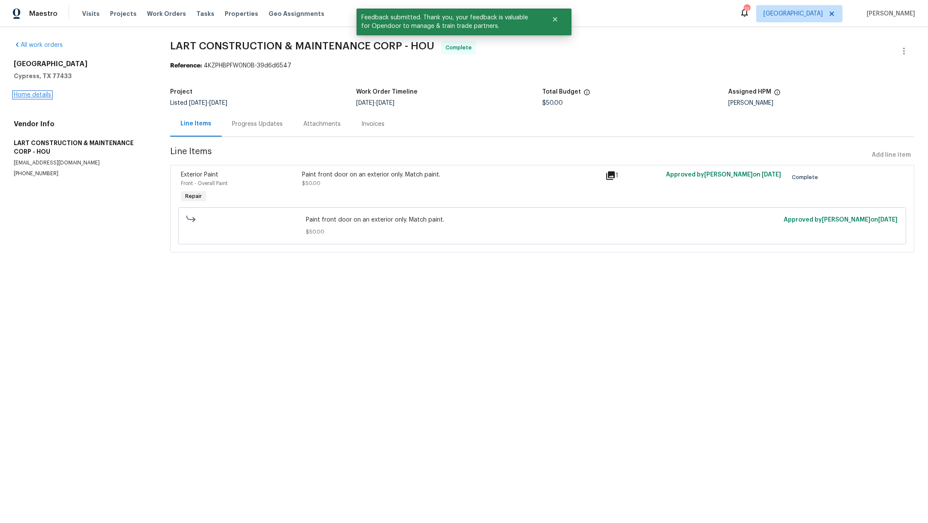
click at [32, 95] on link "Home details" at bounding box center [32, 95] width 37 height 6
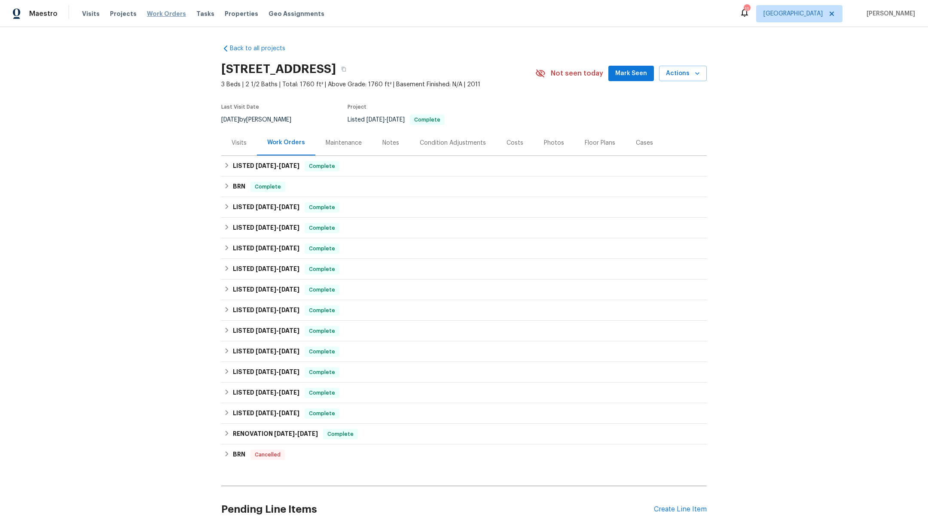
click at [152, 13] on span "Work Orders" at bounding box center [166, 13] width 39 height 9
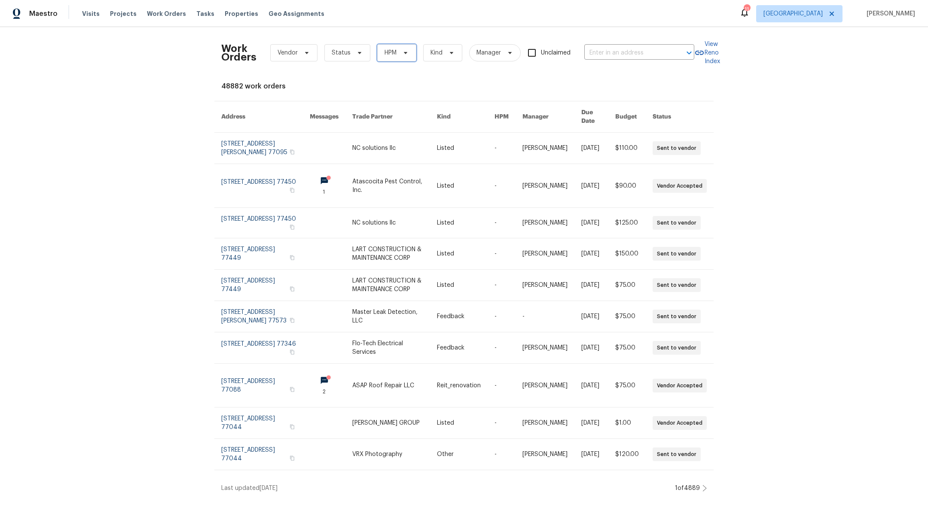
click at [390, 55] on span "HPM" at bounding box center [390, 53] width 12 height 9
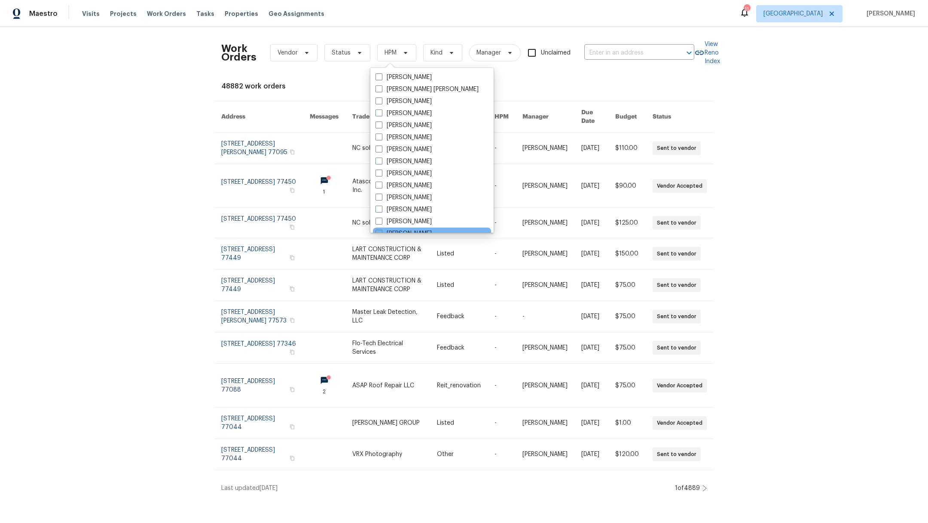
click at [380, 231] on span at bounding box center [378, 233] width 7 height 7
click at [380, 231] on input "[PERSON_NAME]" at bounding box center [378, 232] width 6 height 6
checkbox input "true"
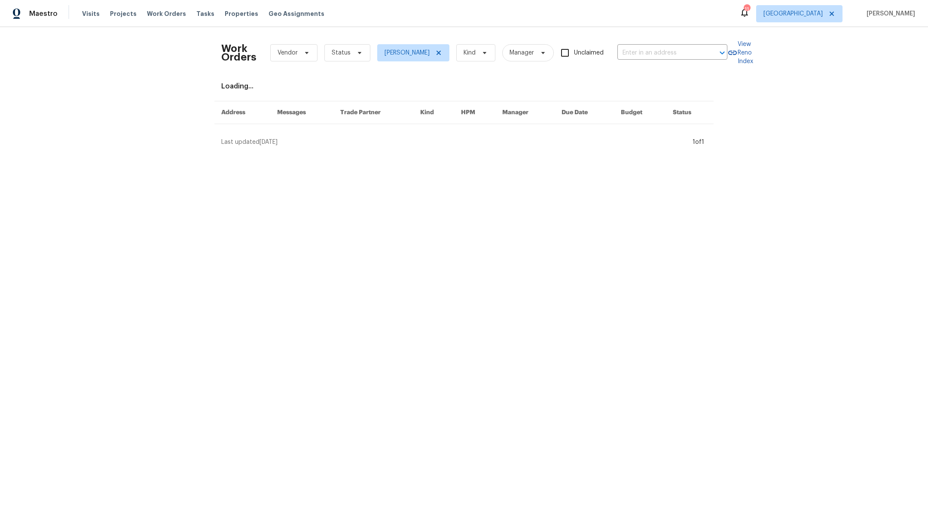
scroll to position [2, 0]
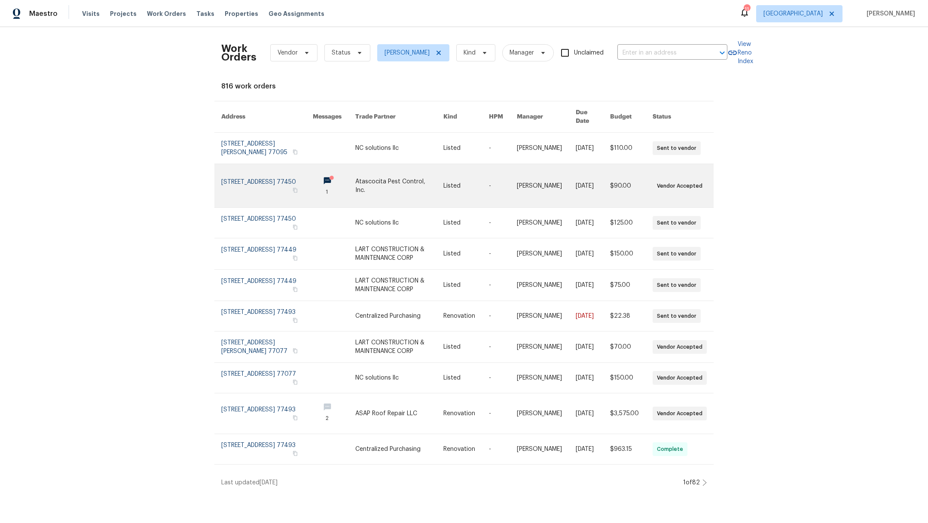
click at [243, 181] on link at bounding box center [266, 185] width 91 height 43
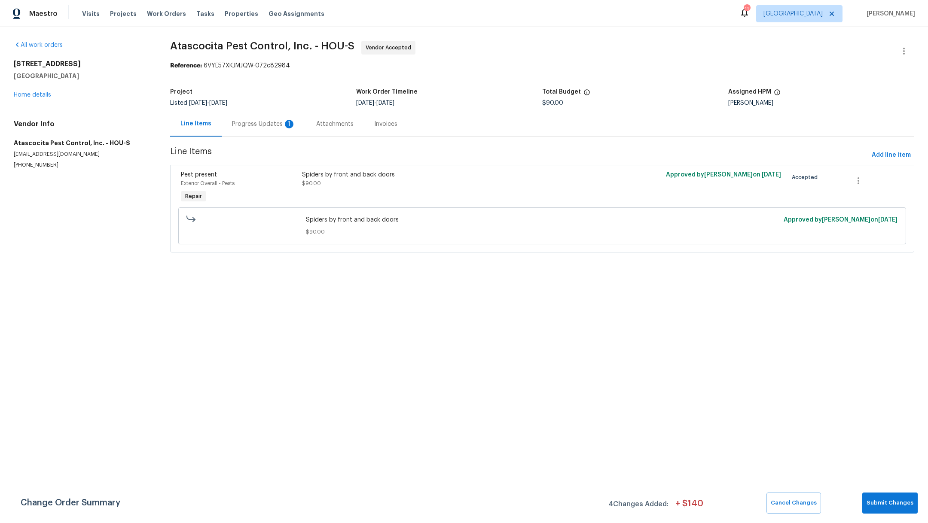
click at [252, 126] on div "Progress Updates 1" at bounding box center [264, 124] width 64 height 9
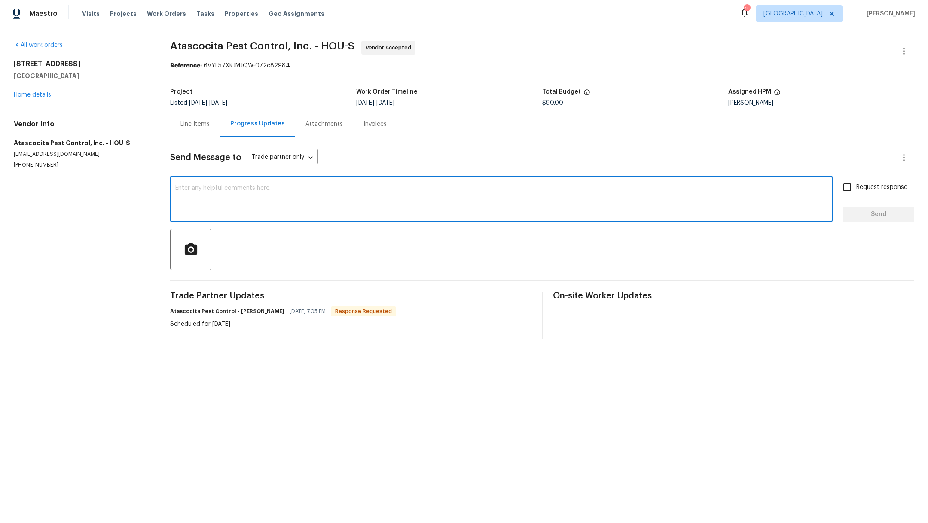
click at [291, 192] on textarea at bounding box center [501, 200] width 652 height 30
type textarea "Thanks!"
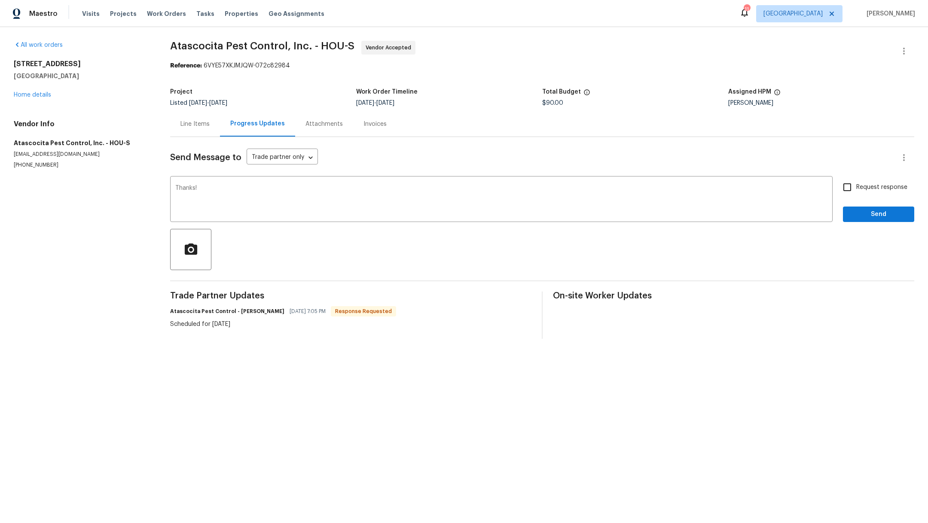
click at [856, 186] on span "Request response" at bounding box center [881, 187] width 51 height 9
click at [851, 186] on input "Request response" at bounding box center [847, 187] width 18 height 18
checkbox input "true"
click at [852, 204] on div "Request response Send" at bounding box center [878, 200] width 71 height 44
click at [852, 207] on button "Send" at bounding box center [878, 215] width 71 height 16
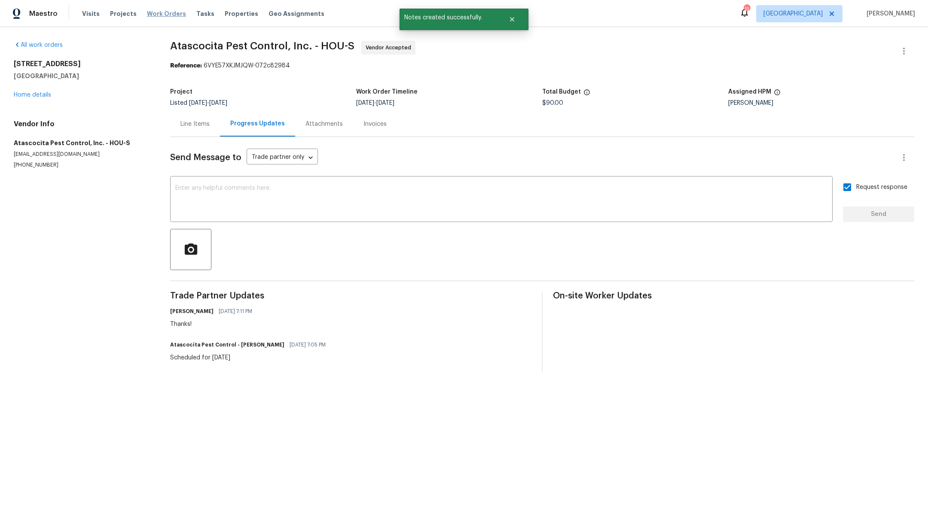
click at [160, 13] on span "Work Orders" at bounding box center [166, 13] width 39 height 9
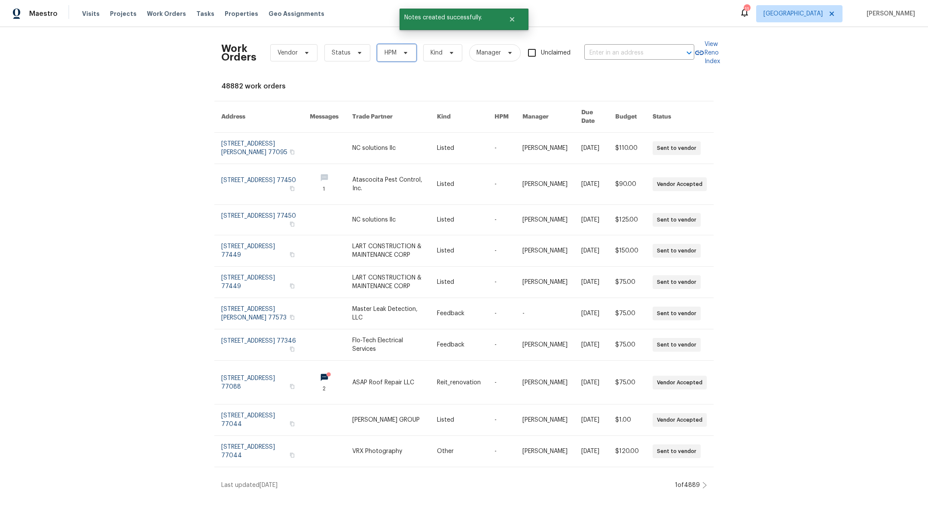
drag, startPoint x: 386, startPoint y: 49, endPoint x: 385, endPoint y: 61, distance: 11.6
click at [385, 49] on span "HPM" at bounding box center [390, 53] width 12 height 9
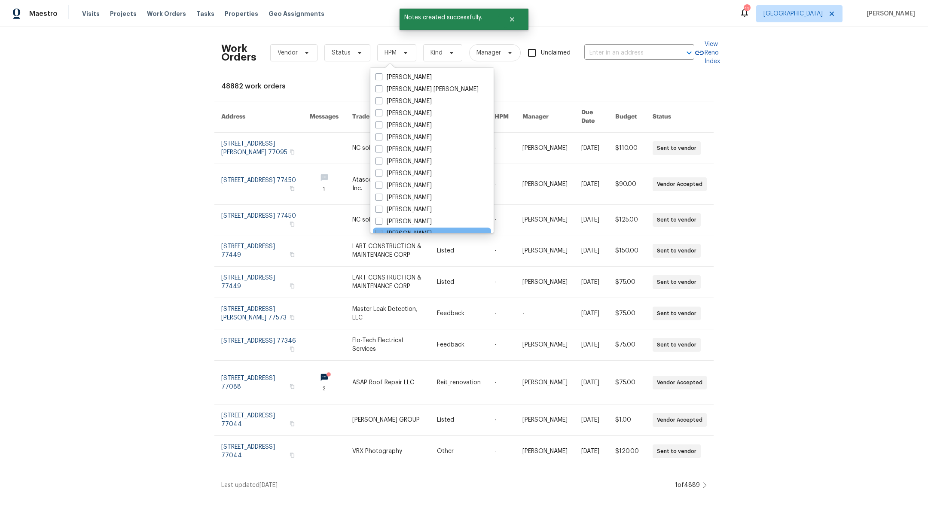
click at [378, 232] on span at bounding box center [378, 233] width 7 height 7
click at [378, 232] on input "[PERSON_NAME]" at bounding box center [378, 232] width 6 height 6
checkbox input "true"
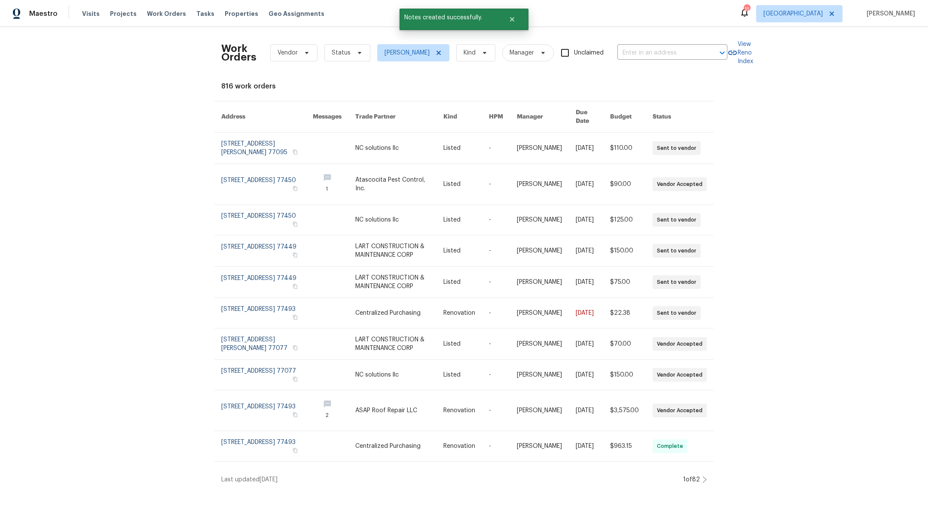
scroll to position [2, 0]
click at [324, 58] on span "Status" at bounding box center [347, 52] width 46 height 17
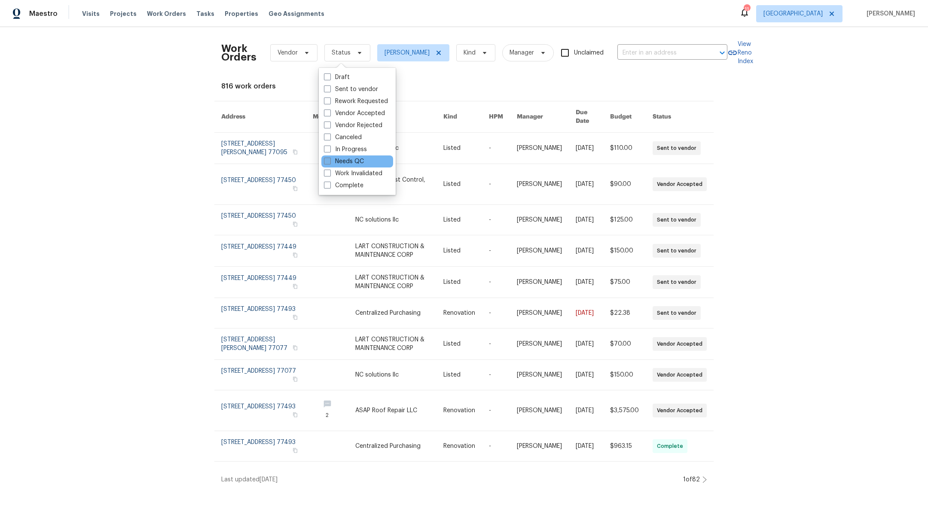
click at [328, 162] on span at bounding box center [327, 161] width 7 height 7
click at [328, 162] on input "Needs QC" at bounding box center [327, 160] width 6 height 6
checkbox input "true"
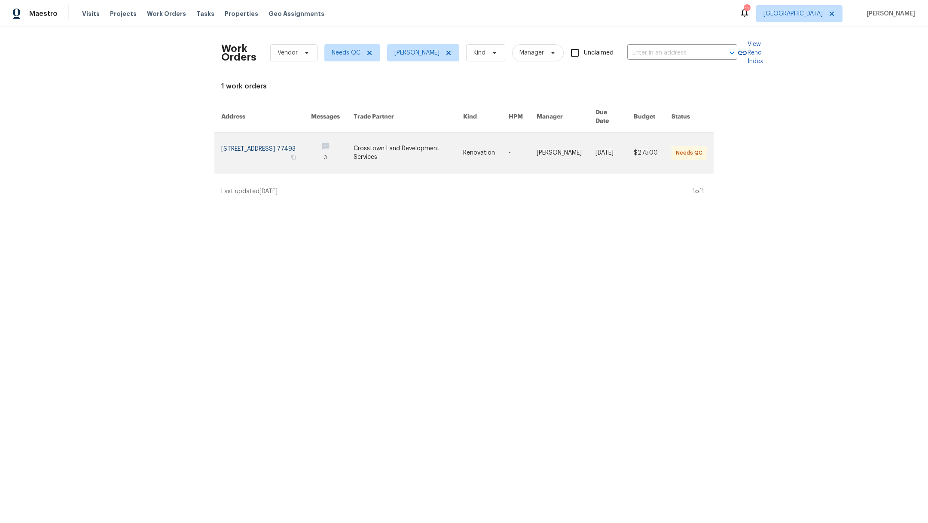
click at [267, 147] on link at bounding box center [266, 153] width 90 height 40
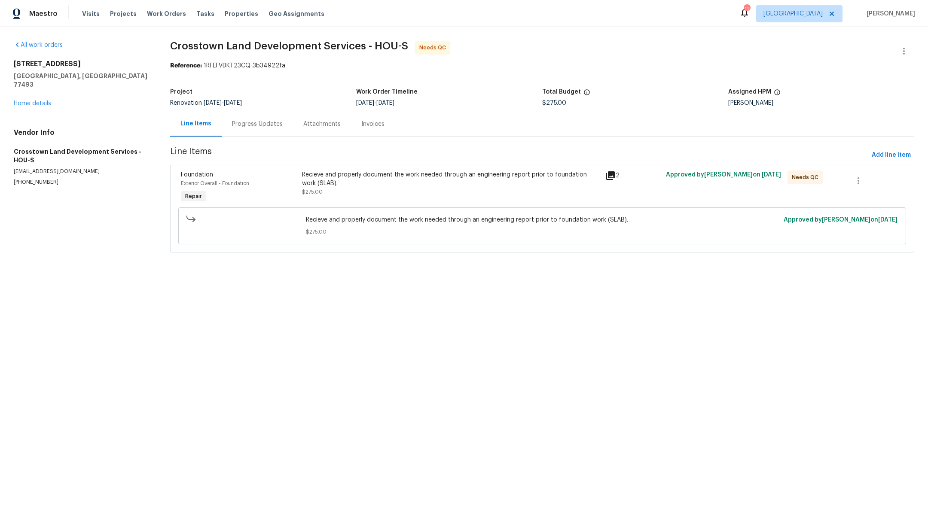
click at [394, 191] on div "Recieve and properly document the work needed through an engineering report pri…" at bounding box center [451, 183] width 298 height 26
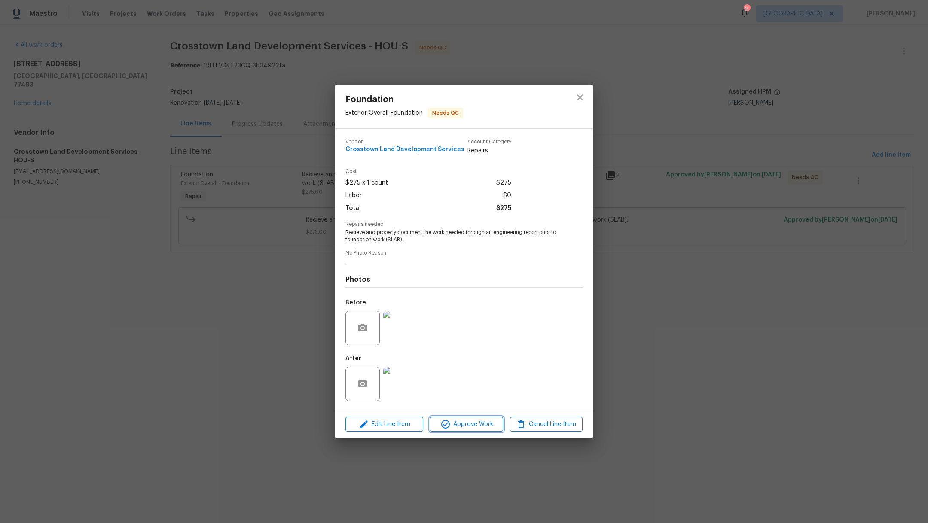
click at [484, 427] on span "Approve Work" at bounding box center [465, 424] width 67 height 11
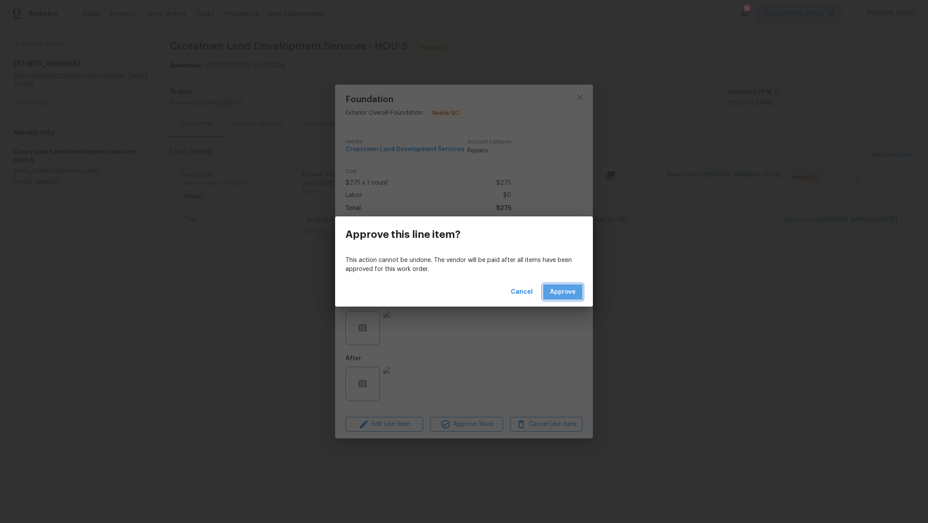
click at [566, 292] on span "Approve" at bounding box center [563, 292] width 26 height 11
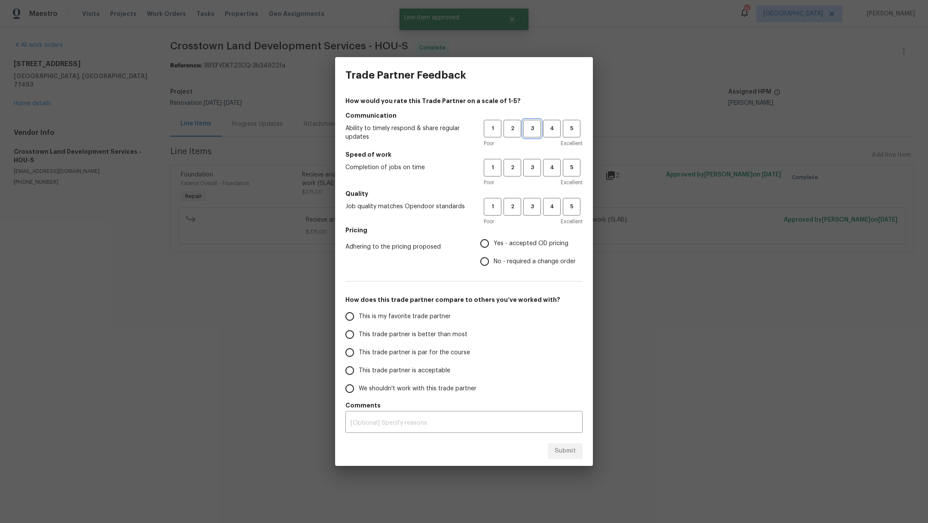
click at [528, 130] on span "3" at bounding box center [532, 129] width 16 height 10
click at [529, 162] on button "3" at bounding box center [532, 168] width 18 height 18
click at [531, 216] on div "1 2 3 4 5 Poor Excellent" at bounding box center [533, 212] width 99 height 28
click at [530, 210] on span "3" at bounding box center [532, 207] width 16 height 10
click at [496, 244] on span "Yes - accepted OD pricing" at bounding box center [530, 243] width 75 height 9
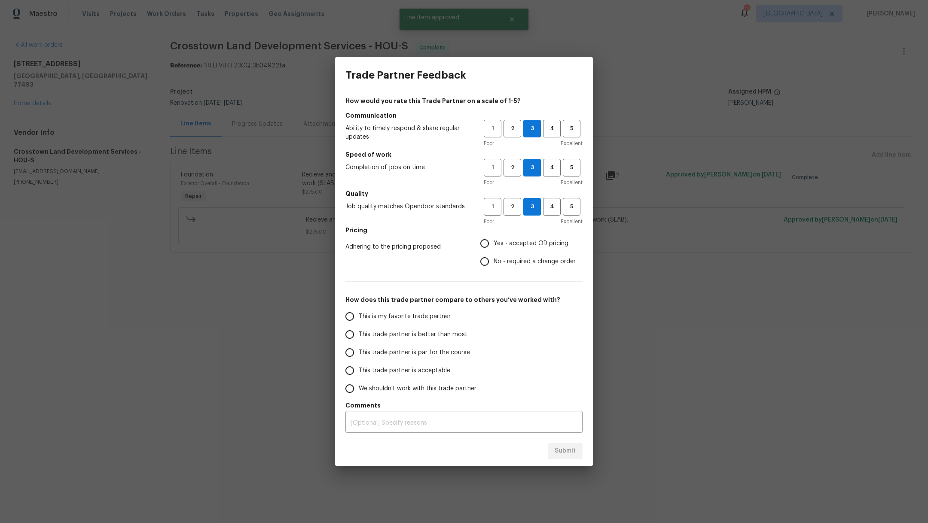
click at [493, 244] on input "Yes - accepted OD pricing" at bounding box center [484, 243] width 18 height 18
radio input "true"
click at [422, 316] on span "This is my favorite trade partner" at bounding box center [405, 316] width 92 height 9
click at [359, 316] on input "This is my favorite trade partner" at bounding box center [350, 316] width 18 height 18
click at [562, 455] on span "Submit" at bounding box center [564, 451] width 21 height 11
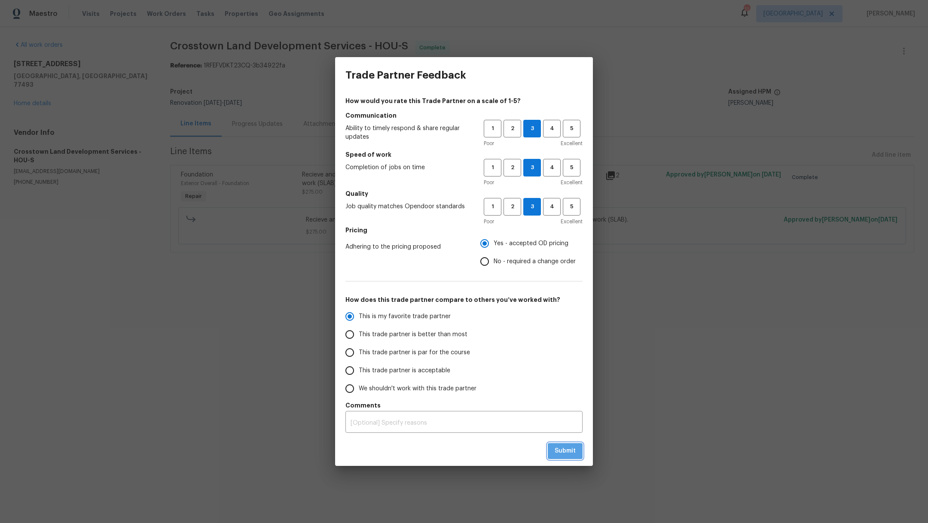
radio input "true"
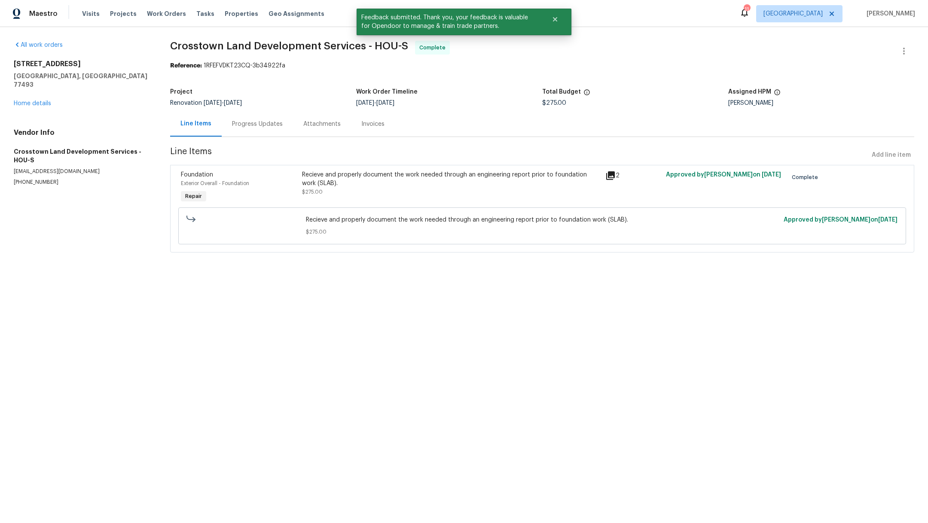
click at [22, 98] on div "[STREET_ADDRESS] Home details" at bounding box center [82, 84] width 136 height 48
click at [20, 100] on link "Home details" at bounding box center [32, 103] width 37 height 6
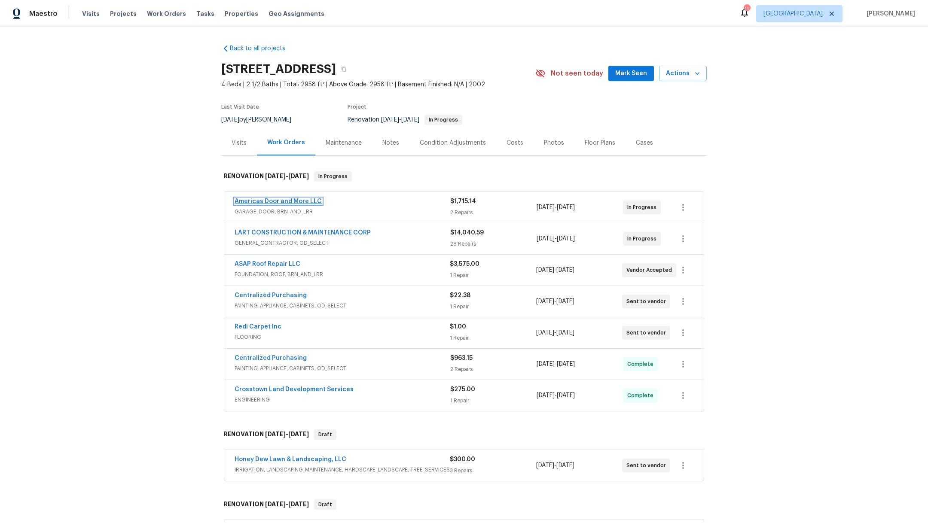
click at [244, 201] on link "Americas Door and More LLC" at bounding box center [277, 201] width 87 height 6
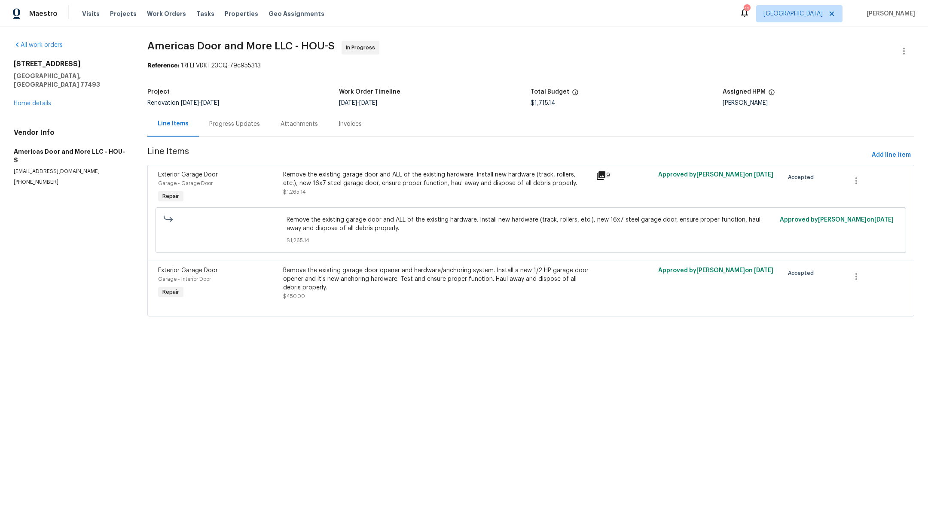
click at [242, 126] on div "Progress Updates" at bounding box center [234, 124] width 51 height 9
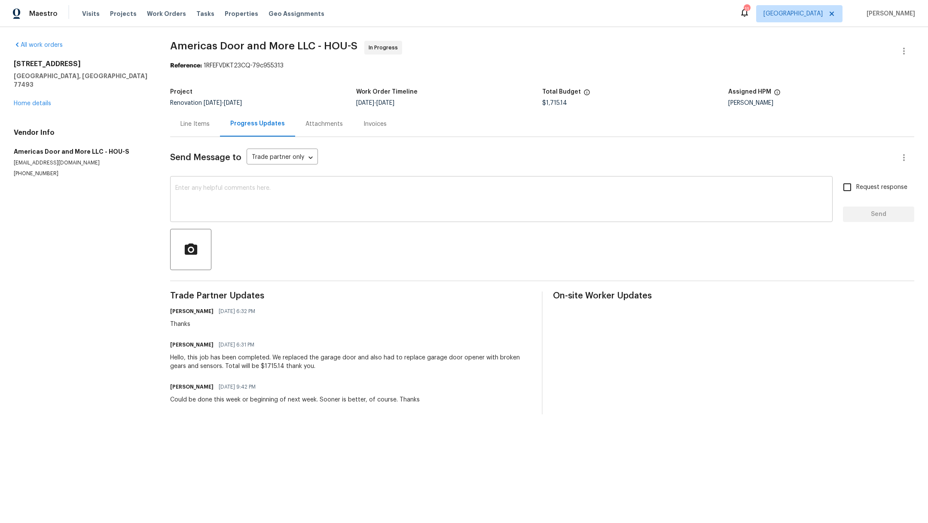
click at [267, 202] on textarea at bounding box center [501, 200] width 652 height 30
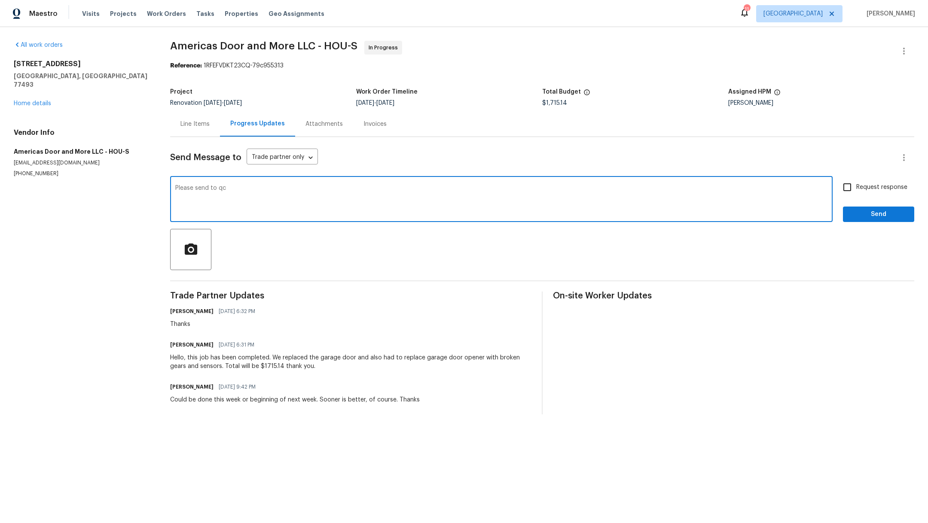
type textarea "Please send to qc"
click at [856, 186] on span "Request response" at bounding box center [881, 187] width 51 height 9
click at [855, 186] on input "Request response" at bounding box center [847, 187] width 18 height 18
checkbox input "true"
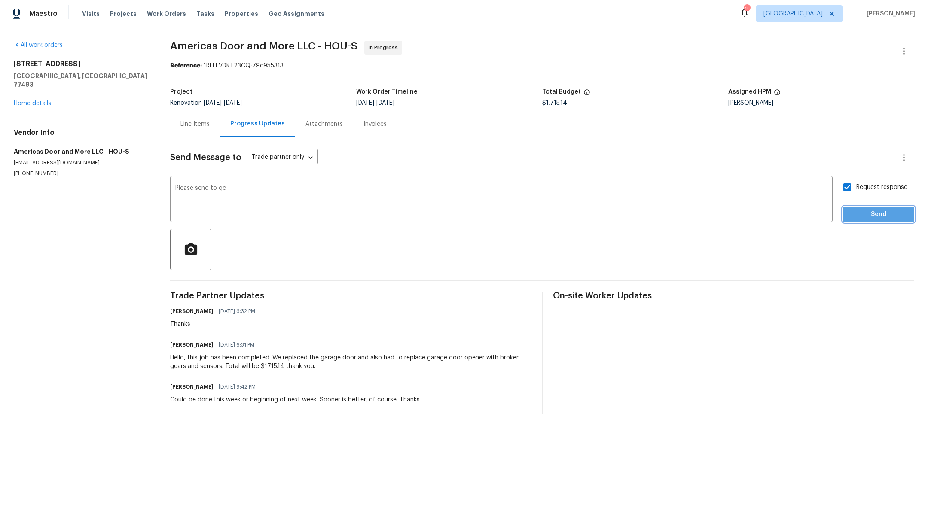
click at [857, 216] on span "Send" at bounding box center [878, 214] width 58 height 11
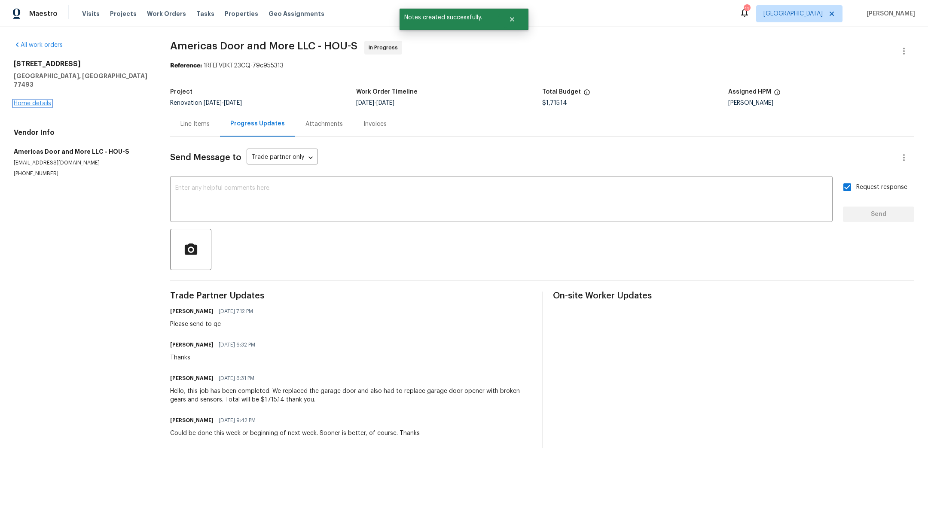
click at [22, 100] on link "Home details" at bounding box center [32, 103] width 37 height 6
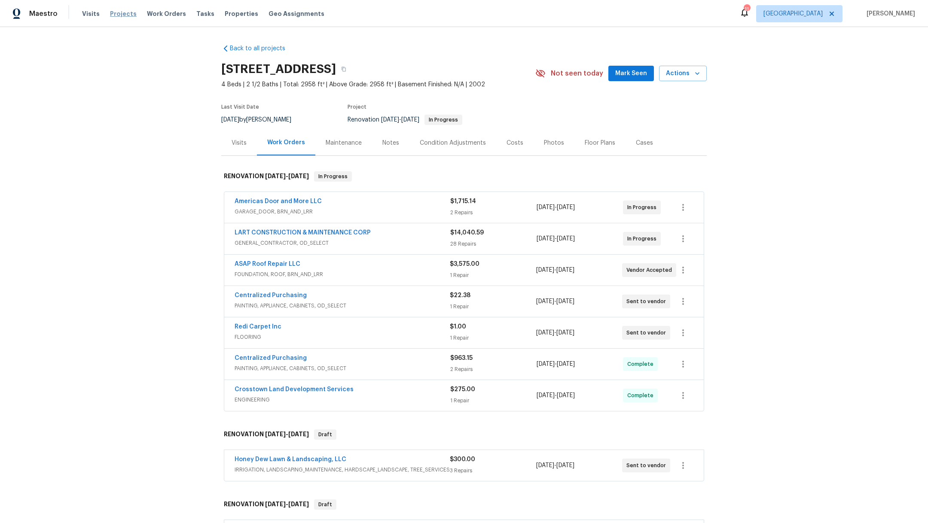
click at [114, 11] on span "Projects" at bounding box center [123, 13] width 27 height 9
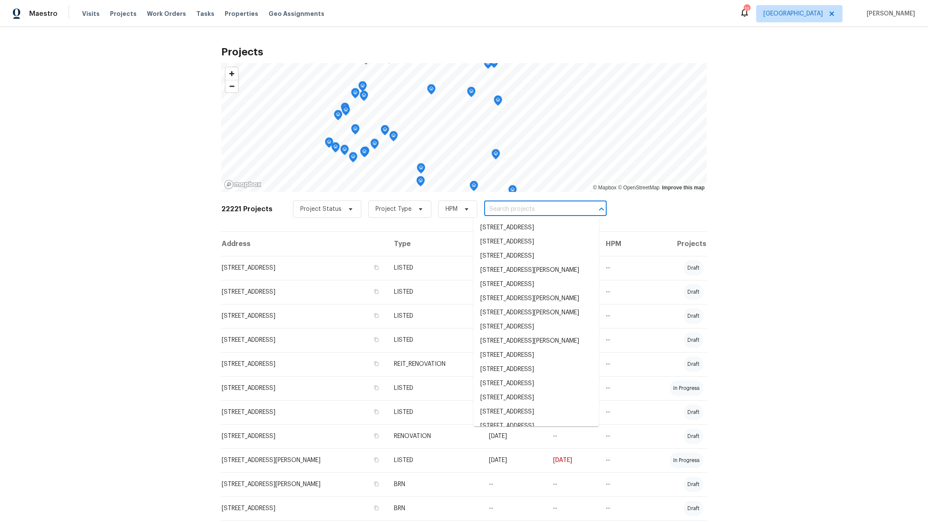
click at [484, 210] on input "text" at bounding box center [533, 209] width 98 height 13
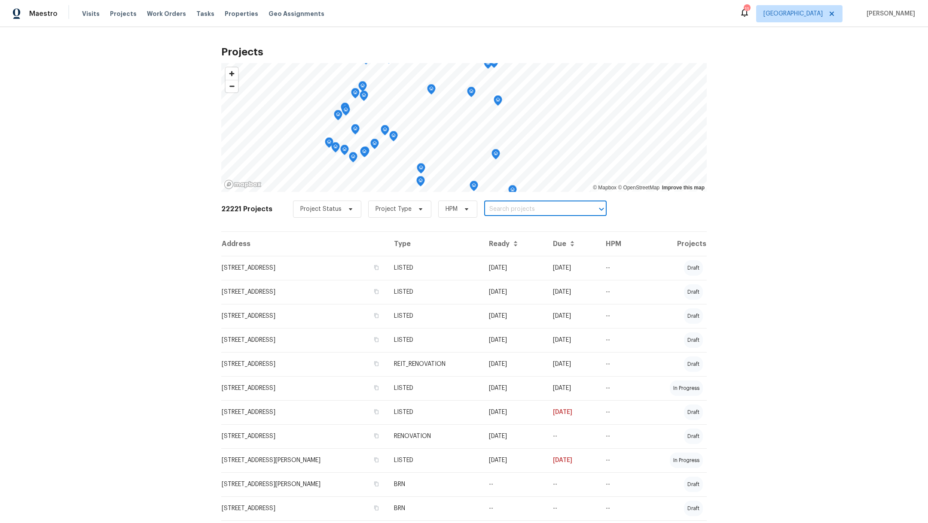
click at [484, 210] on input "text" at bounding box center [533, 209] width 98 height 13
type input "1011 kemps"
click at [485, 232] on li "[STREET_ADDRESS]" at bounding box center [535, 228] width 125 height 14
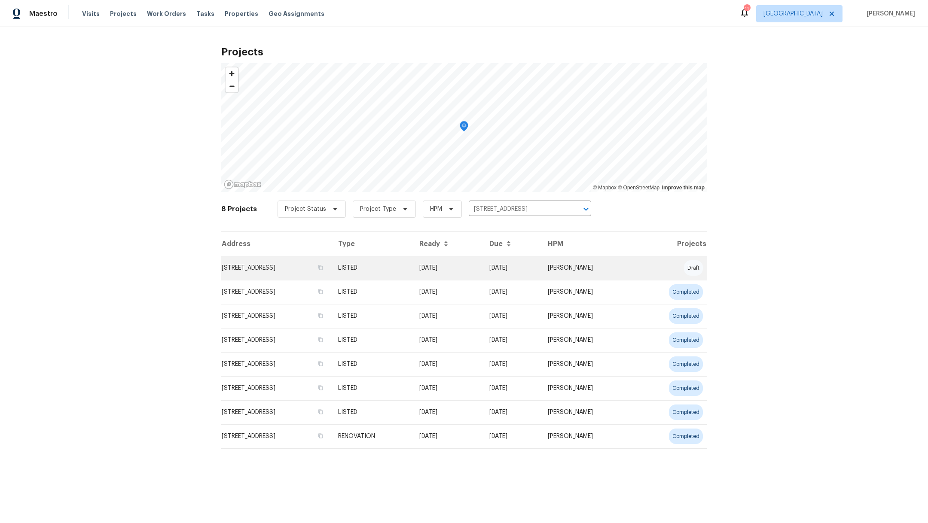
click at [272, 269] on td "[STREET_ADDRESS]" at bounding box center [276, 268] width 110 height 24
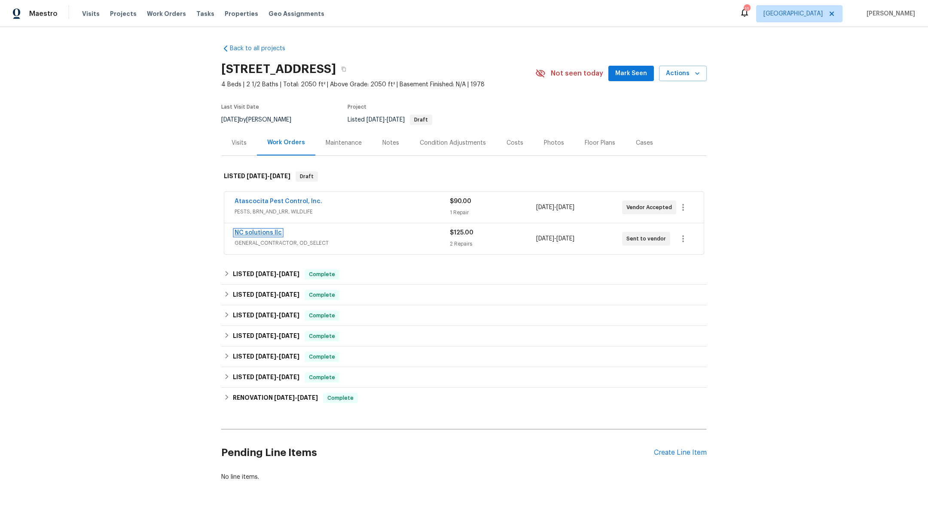
click at [259, 233] on link "NC solutions llc" at bounding box center [257, 233] width 47 height 6
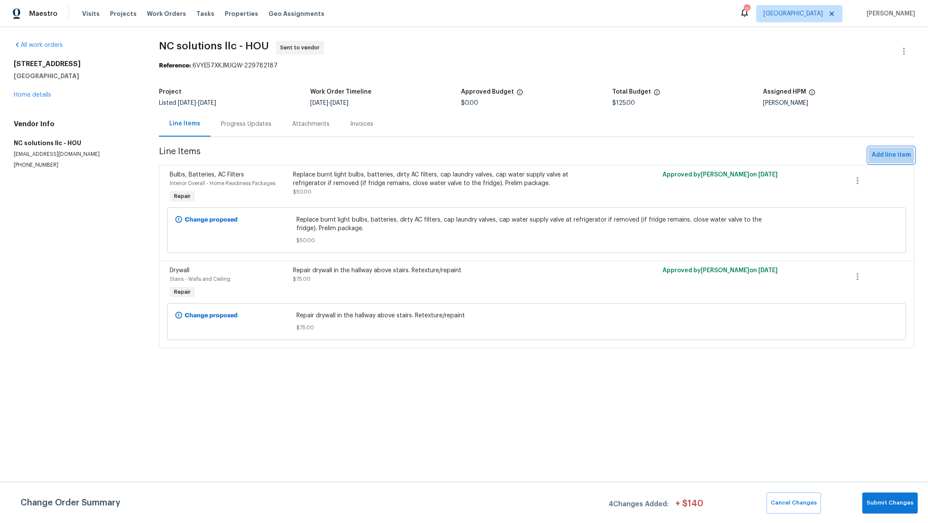
click at [871, 156] on span "Add line item" at bounding box center [890, 155] width 39 height 11
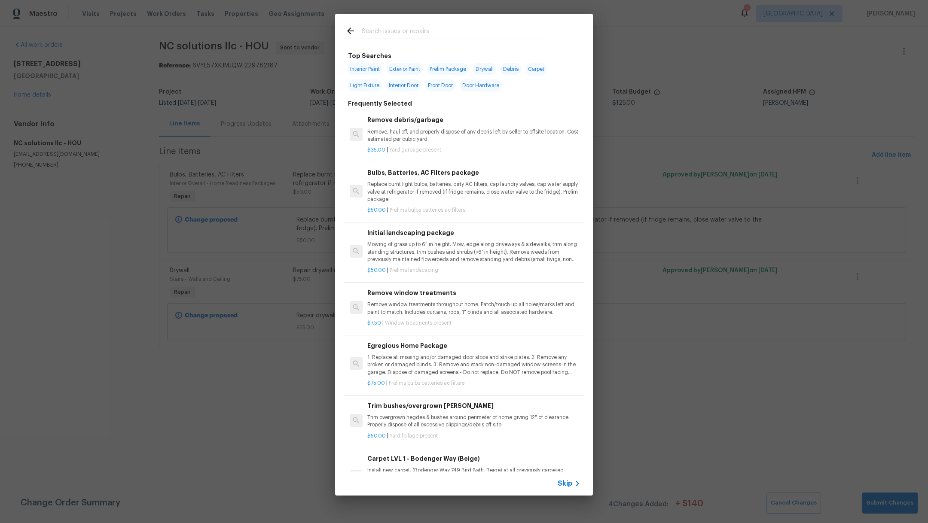
click at [393, 31] on input "text" at bounding box center [453, 32] width 182 height 13
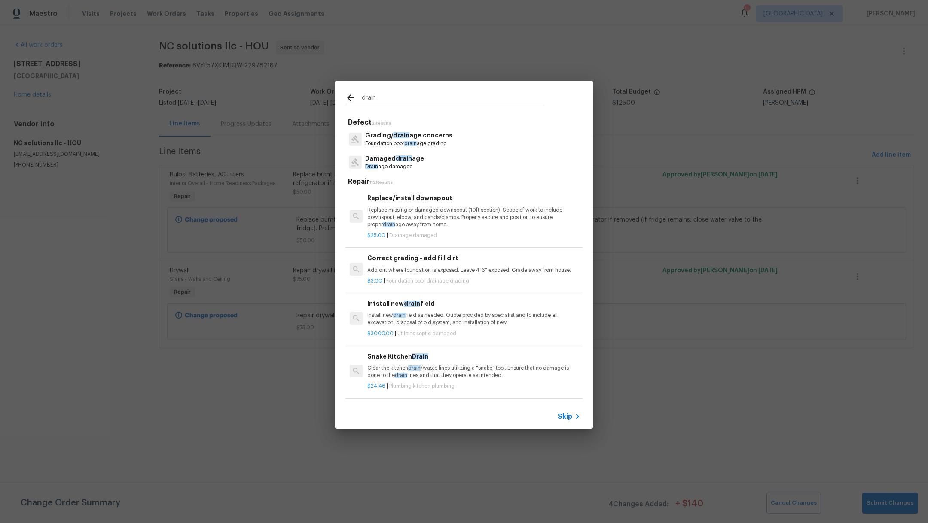
drag, startPoint x: 390, startPoint y: 97, endPoint x: 334, endPoint y: 97, distance: 56.7
click at [334, 97] on div "drain Defect 2 Results Grading/ drain age concerns Foundation poor drain age gr…" at bounding box center [464, 254] width 928 height 509
type input "plumb"
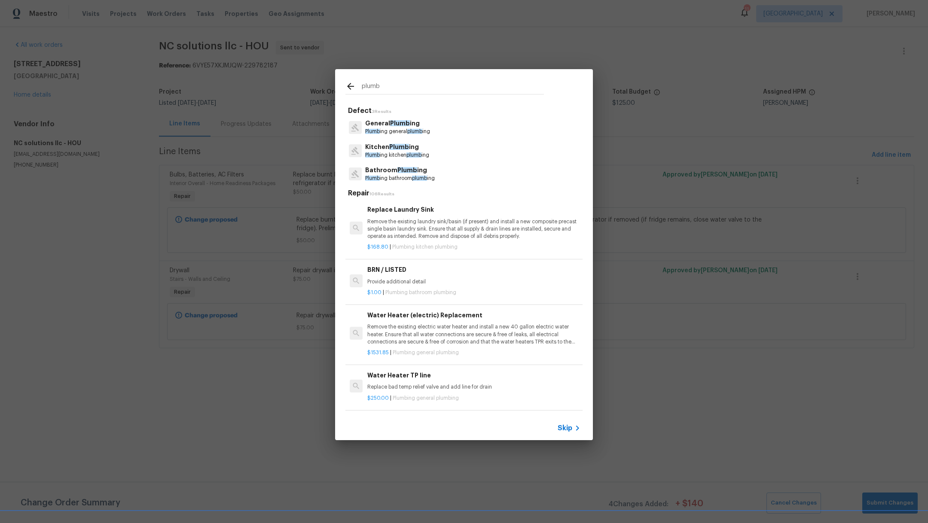
click at [375, 153] on span "Plumb" at bounding box center [372, 154] width 15 height 5
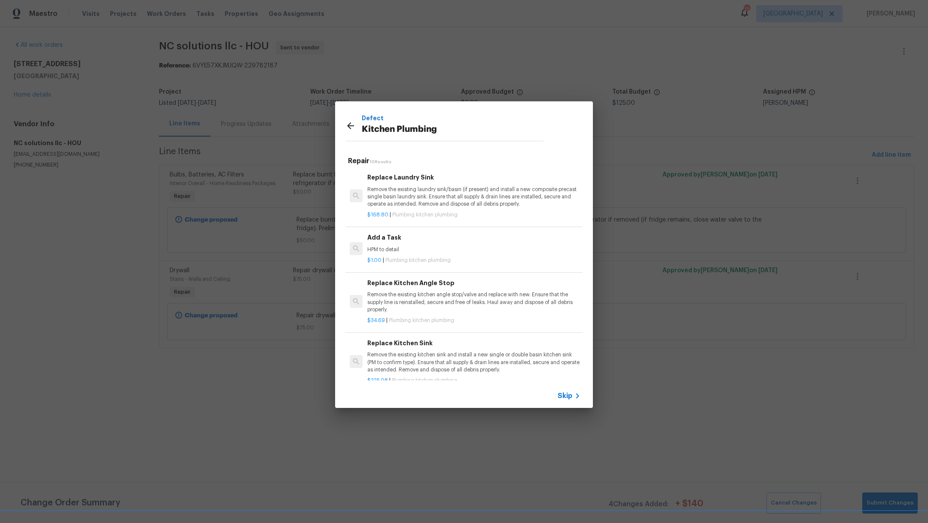
click at [350, 123] on icon at bounding box center [350, 126] width 10 height 10
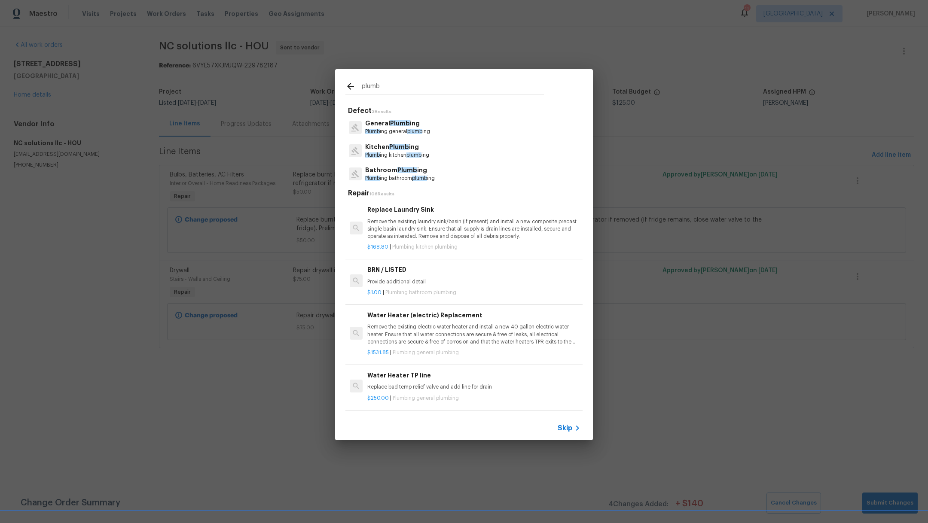
click at [396, 175] on p "Plumb ing bathroom plumb ing" at bounding box center [400, 178] width 70 height 7
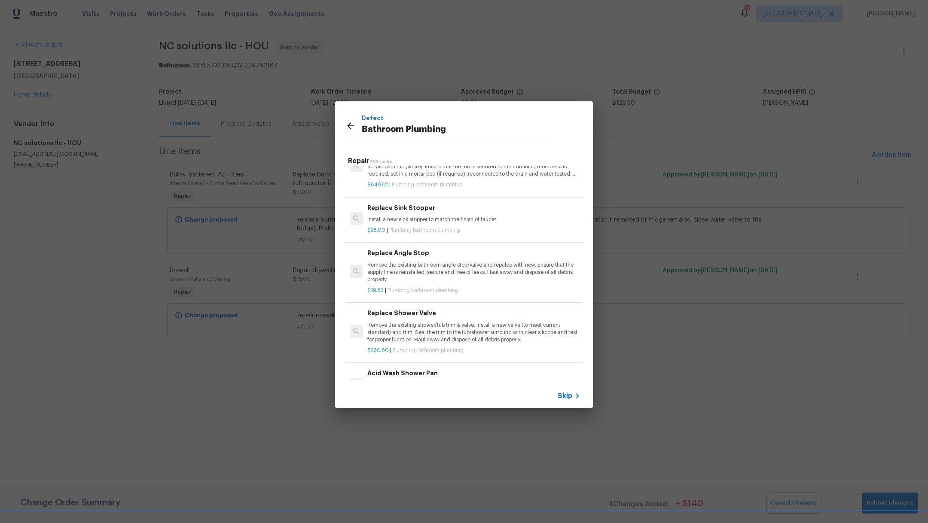
scroll to position [823, 0]
click at [497, 224] on p "$25.00 | Plumbing bathroom plumbing" at bounding box center [473, 227] width 213 height 7
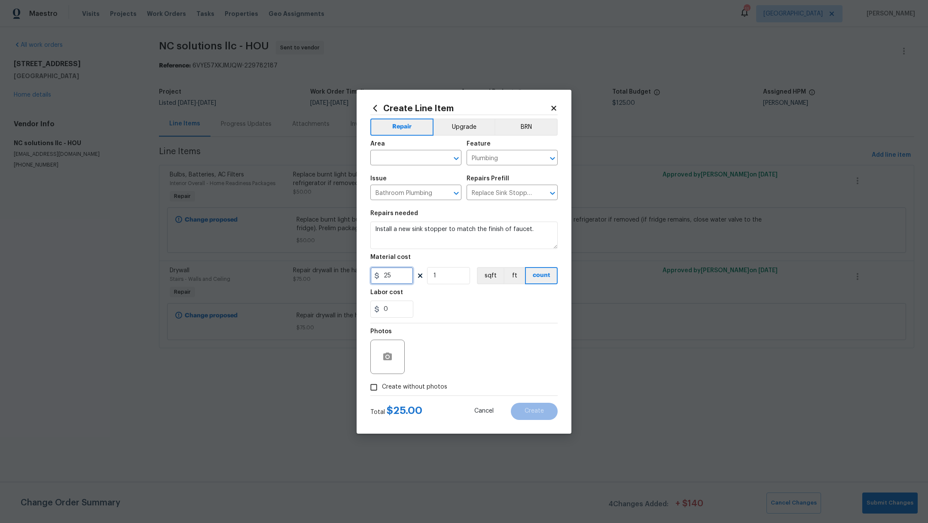
drag, startPoint x: 391, startPoint y: 274, endPoint x: 342, endPoint y: 272, distance: 49.0
click at [343, 272] on div "Create Line Item Repair Upgrade BRN Area ​ Feature Plumbing ​ Issue Bathroom Pl…" at bounding box center [464, 261] width 928 height 523
type input "20"
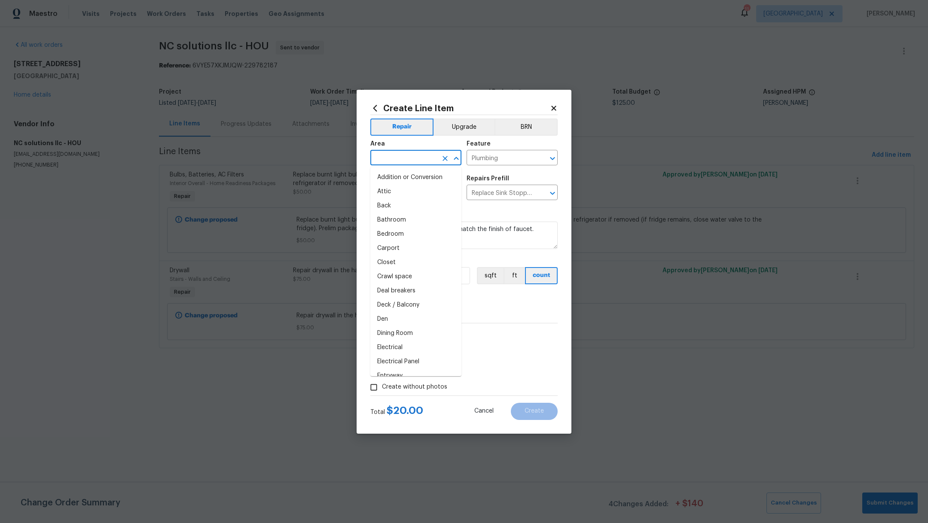
click at [396, 153] on input "text" at bounding box center [403, 158] width 67 height 13
click at [400, 180] on li "Main Bathroom" at bounding box center [415, 177] width 91 height 14
type input "Main Bathroom"
click at [385, 391] on span "Create without photos" at bounding box center [414, 387] width 65 height 9
click at [382, 391] on input "Create without photos" at bounding box center [373, 387] width 16 height 16
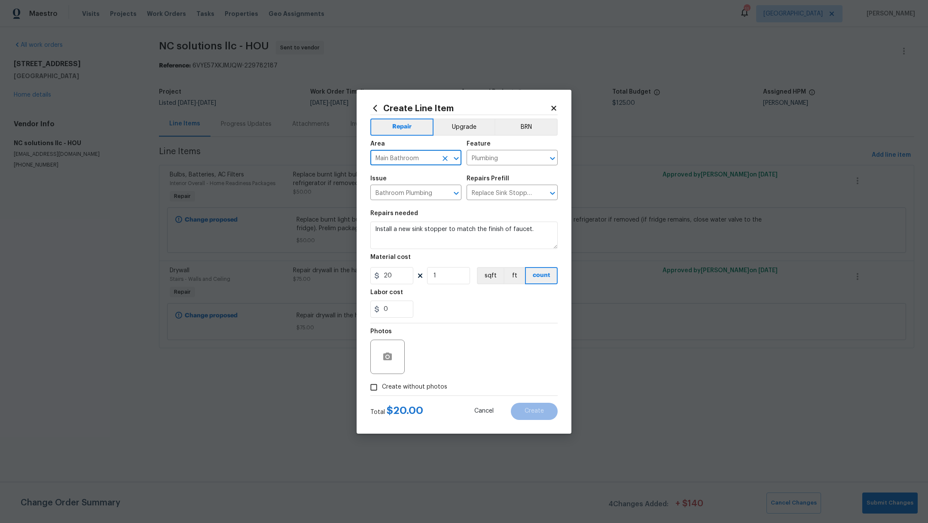
checkbox input "true"
click at [452, 341] on textarea at bounding box center [484, 357] width 146 height 34
click at [372, 229] on textarea "Install a new sink stopper to match the finish of faucet." at bounding box center [463, 235] width 187 height 27
type textarea "Right sink. Install a new sink stopper to match the finish of faucet."
click at [476, 359] on textarea at bounding box center [484, 357] width 146 height 34
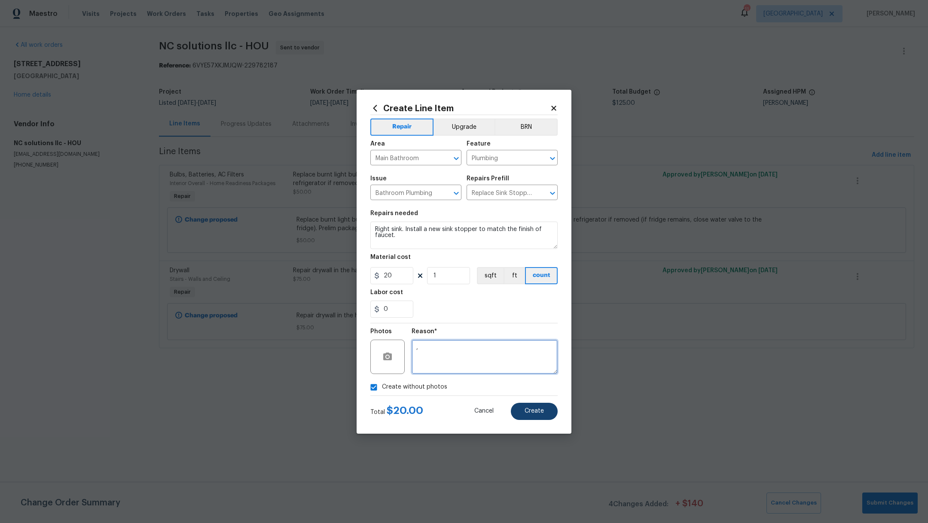
type textarea ","
click at [535, 411] on span "Create" at bounding box center [533, 411] width 19 height 6
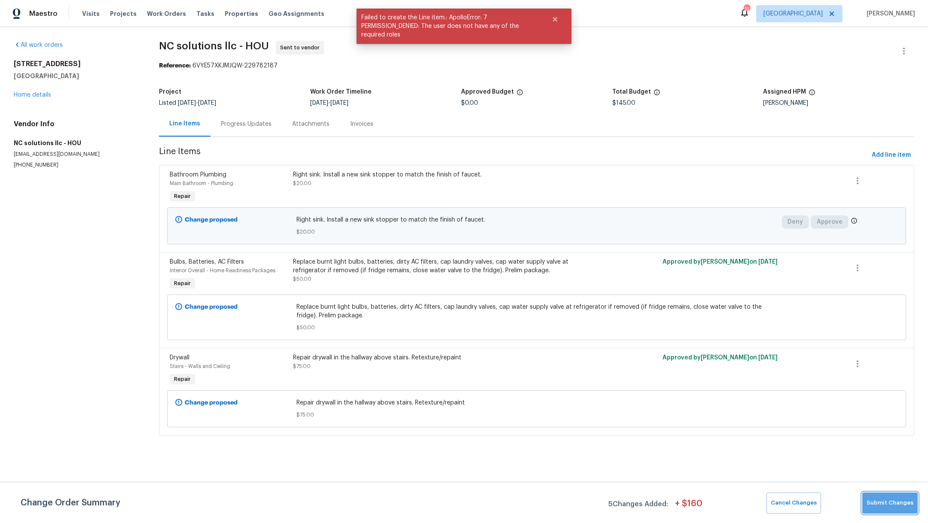
click at [893, 499] on span "Submit Changes" at bounding box center [889, 503] width 47 height 10
